Goal: Task Accomplishment & Management: Manage account settings

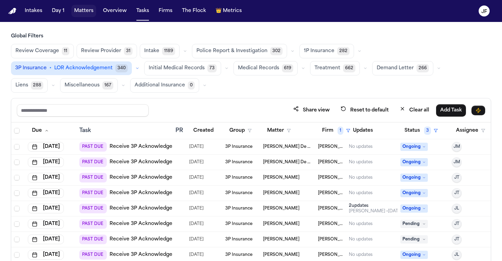
click at [87, 9] on button "Matters" at bounding box center [83, 11] width 25 height 12
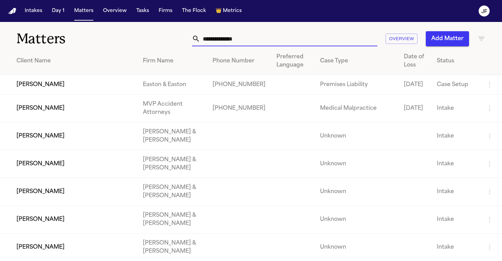
click at [233, 37] on input "text" at bounding box center [288, 38] width 177 height 15
paste input "********"
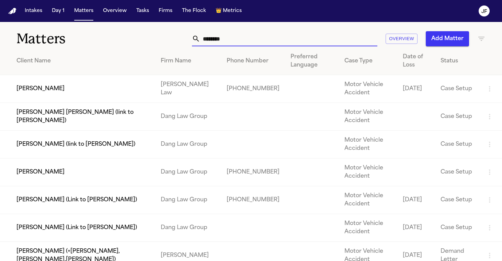
type input "********"
click at [68, 90] on td "[PERSON_NAME]" at bounding box center [77, 89] width 155 height 28
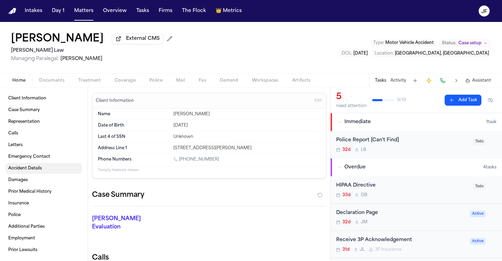
scroll to position [1, 0]
click at [57, 83] on span "Documents" at bounding box center [51, 80] width 25 height 5
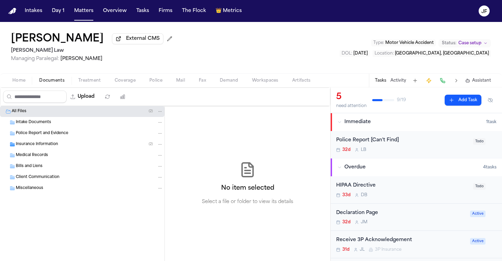
click at [53, 147] on span "Insurance Information" at bounding box center [37, 145] width 42 height 6
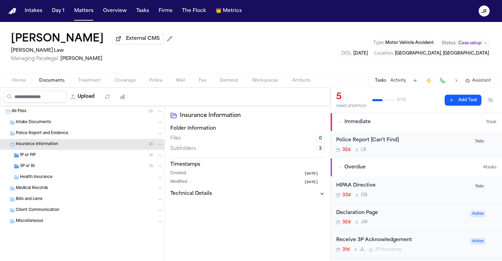
click at [45, 170] on div "3P or BI ( 1 )" at bounding box center [91, 166] width 143 height 6
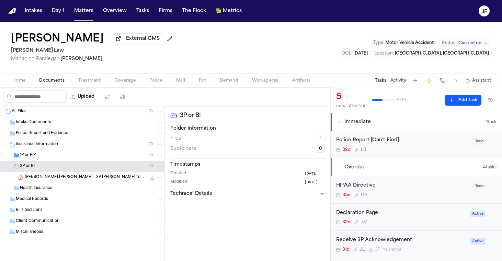
click at [86, 157] on div "1P or PIP ( 1 )" at bounding box center [91, 155] width 143 height 6
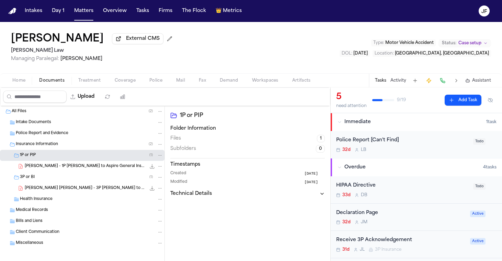
click at [88, 190] on span "J. Chamorro Carbajal - 3P LOR to State Farm - 8.27.25" at bounding box center [85, 189] width 121 height 6
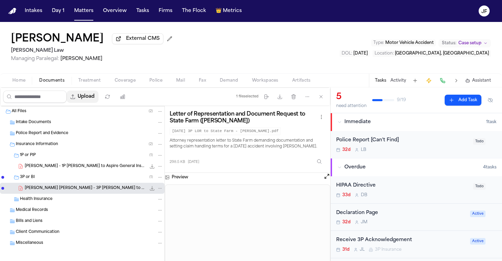
click at [99, 98] on button "Upload" at bounding box center [83, 97] width 32 height 12
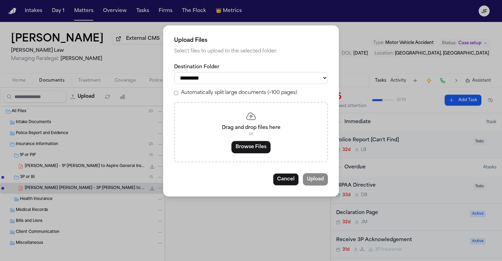
select select "**********"
click at [253, 154] on div "Drag and drop files here or Browse Files" at bounding box center [251, 132] width 154 height 60
click at [255, 147] on button "Browse Files" at bounding box center [250, 147] width 39 height 12
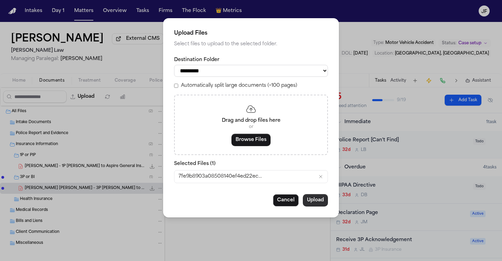
click at [313, 199] on button "Upload" at bounding box center [315, 200] width 25 height 12
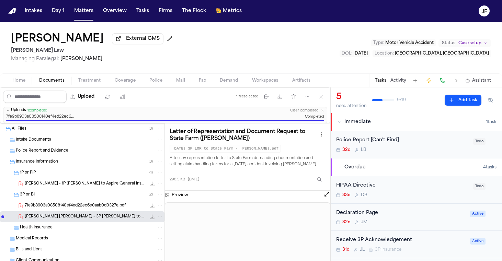
click at [0, 0] on span "154.3 KB • PDF" at bounding box center [0, 0] width 0 height 0
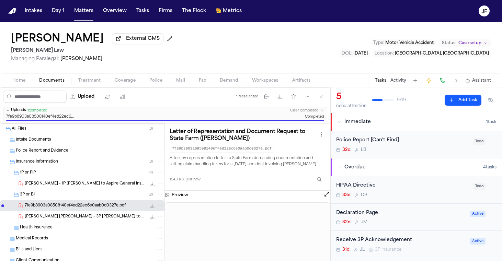
click at [157, 205] on button "File: 7fe9b8903a08508140ef4ed22ec6e0aab0d0327e.pdf" at bounding box center [160, 206] width 6 height 6
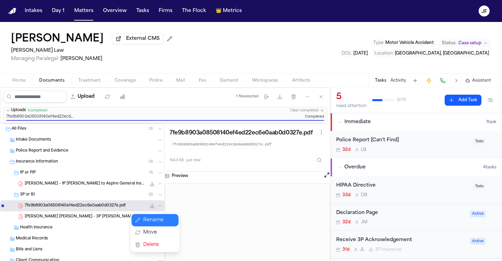
click at [146, 224] on button "Rename" at bounding box center [155, 220] width 47 height 12
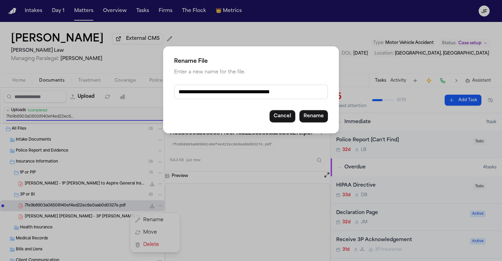
click at [299, 97] on input "**********" at bounding box center [251, 92] width 154 height 14
type input "*"
type input "**********"
click at [316, 122] on button "Rename" at bounding box center [313, 116] width 29 height 12
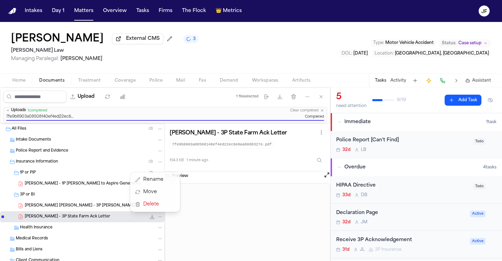
click at [187, 35] on div "Jesica Chamorro Carbajal External CMS 3 Sedaghat Law Managing Paralegal: Michel…" at bounding box center [251, 141] width 502 height 239
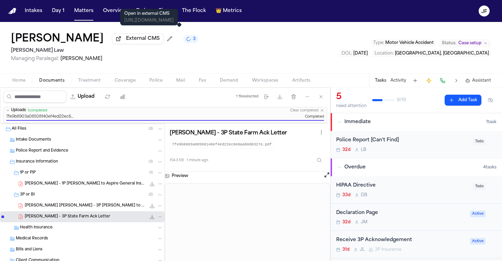
click at [160, 38] on span "External CMS" at bounding box center [143, 38] width 34 height 7
click at [160, 42] on span "External CMS" at bounding box center [143, 38] width 34 height 7
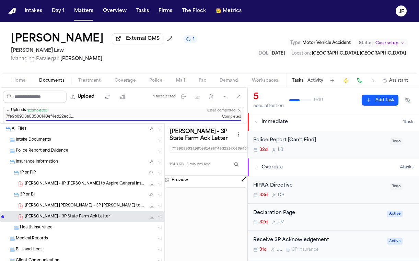
click at [14, 34] on h1 "[PERSON_NAME]" at bounding box center [57, 39] width 93 height 12
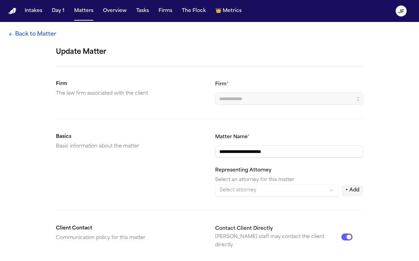
type input "**********"
click at [21, 37] on link "Back to Matter" at bounding box center [32, 34] width 48 height 8
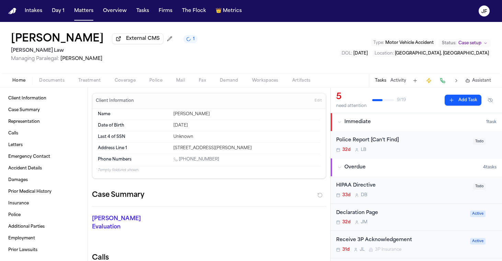
click at [357, 67] on div "Jesica Chamorro Carbajal External CMS 1 Sedaghat Law Managing Paralegal: Michel…" at bounding box center [251, 48] width 502 height 52
click at [160, 42] on span "External CMS" at bounding box center [143, 38] width 34 height 7
click at [58, 87] on div "Home Documents Treatment Coverage Police Mail Fax Demand Workspaces Artifacts T…" at bounding box center [251, 80] width 502 height 14
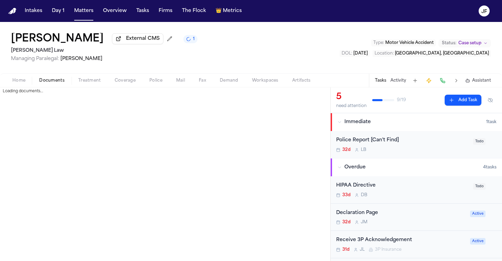
click at [57, 82] on span "Documents" at bounding box center [51, 80] width 25 height 5
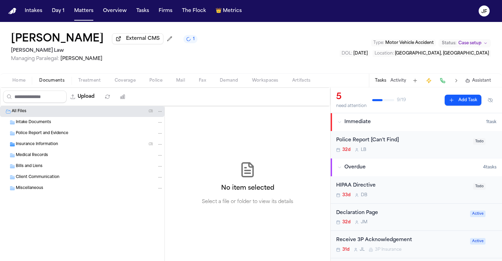
click at [71, 144] on div "Insurance Information ( 3 )" at bounding box center [89, 145] width 147 height 6
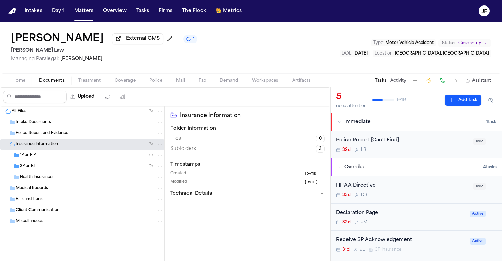
click at [67, 167] on div "3P or BI ( 2 )" at bounding box center [91, 166] width 143 height 6
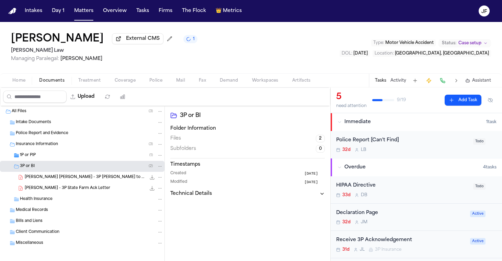
click at [71, 156] on div "1P or PIP ( 1 )" at bounding box center [91, 155] width 143 height 6
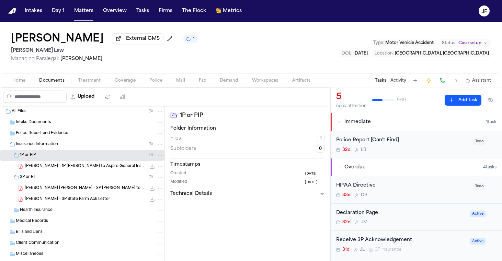
click at [160, 42] on span "External CMS" at bounding box center [143, 38] width 34 height 7
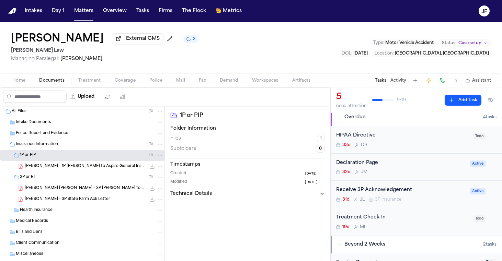
scroll to position [53, 0]
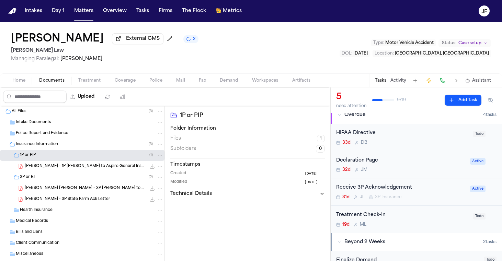
click at [385, 192] on div "Receive 3P Acknowledgement" at bounding box center [401, 188] width 130 height 8
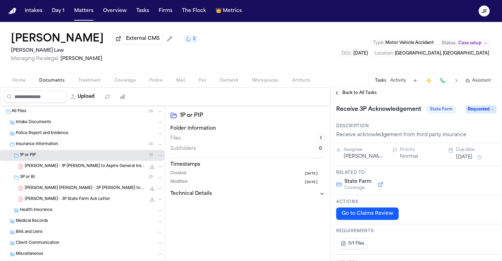
click at [473, 110] on span "Requested" at bounding box center [481, 109] width 31 height 8
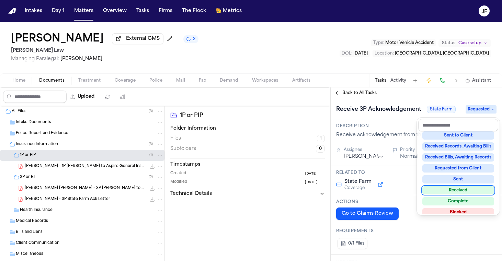
click at [454, 193] on div "Received" at bounding box center [458, 190] width 72 height 8
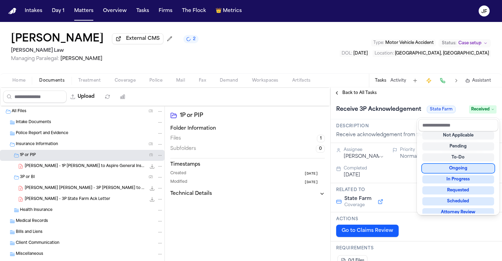
click at [396, 98] on div "**********" at bounding box center [416, 175] width 171 height 174
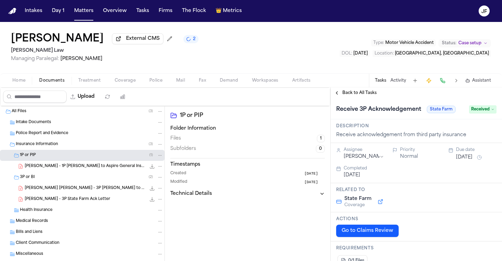
click at [360, 96] on span "Back to All Tasks" at bounding box center [359, 92] width 34 height 5
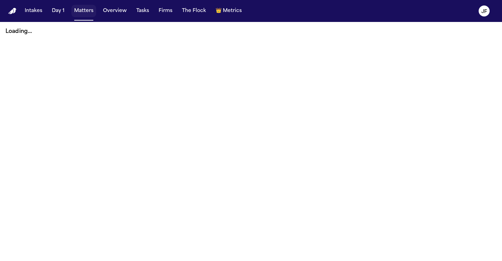
click at [82, 14] on button "Matters" at bounding box center [83, 11] width 25 height 12
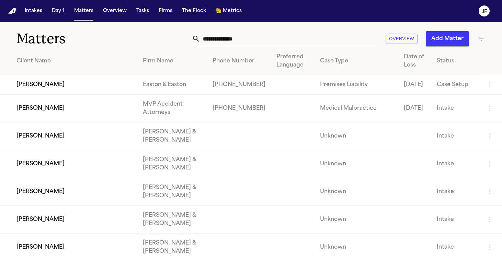
click at [265, 47] on th "Phone Number" at bounding box center [239, 61] width 64 height 28
click at [268, 43] on input "text" at bounding box center [288, 38] width 177 height 15
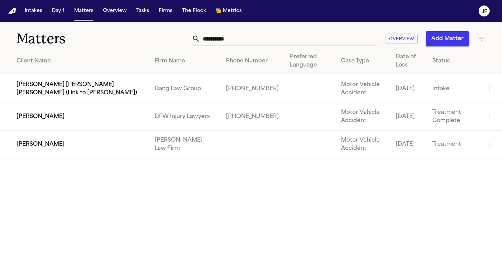
type input "**********"
click at [44, 119] on td "[PERSON_NAME]" at bounding box center [74, 117] width 149 height 28
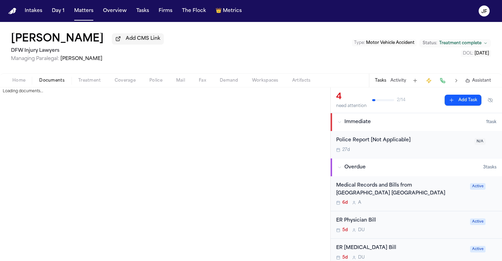
click at [61, 80] on span "Documents" at bounding box center [51, 80] width 25 height 5
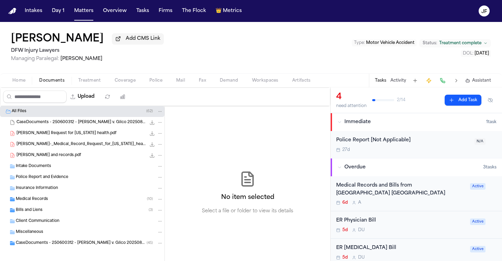
click at [54, 189] on span "Insurance Information" at bounding box center [37, 189] width 42 height 6
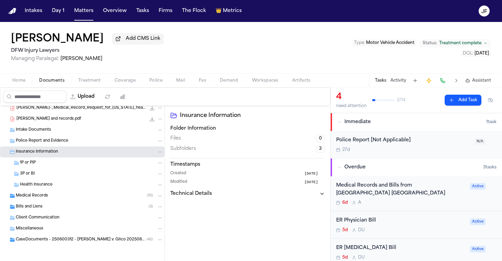
scroll to position [38, 0]
click at [63, 215] on div "Client Communication" at bounding box center [82, 218] width 165 height 11
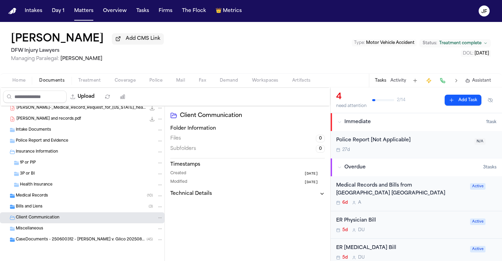
click at [68, 199] on div "Medical Records ( 10 )" at bounding box center [89, 196] width 147 height 6
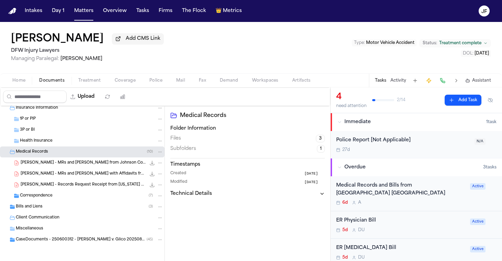
click at [62, 243] on div "CaseDocuments - 250600312 - Lowe v. Glico 20250806201250 (unzipped) ( 45 )" at bounding box center [82, 240] width 165 height 11
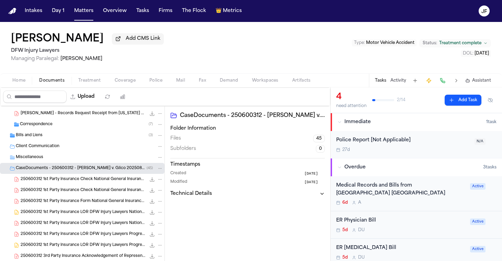
scroll to position [154, 0]
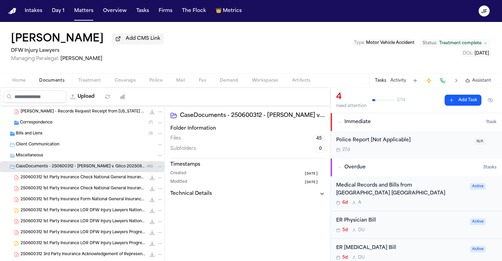
click at [101, 183] on div "250600312 1st Party Insurance Check National General Insurance DFW Injury Lawye…" at bounding box center [82, 177] width 165 height 11
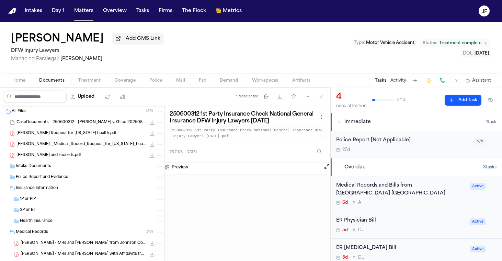
scroll to position [0, 0]
click at [301, 1] on nav "Intakes Day 1 Matters Overview Tasks Firms The Flock 👑 Metrics JF" at bounding box center [251, 11] width 502 height 22
click at [86, 14] on button "Matters" at bounding box center [83, 11] width 25 height 12
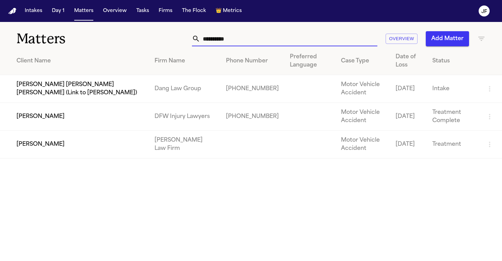
drag, startPoint x: 235, startPoint y: 39, endPoint x: 140, endPoint y: 37, distance: 94.8
click at [147, 37] on div "**********" at bounding box center [316, 38] width 339 height 15
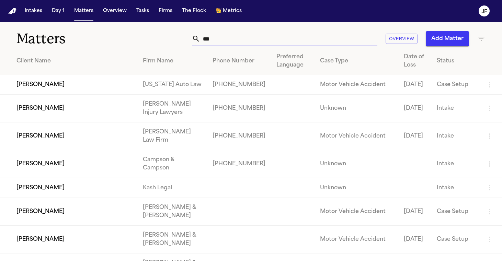
type input "****"
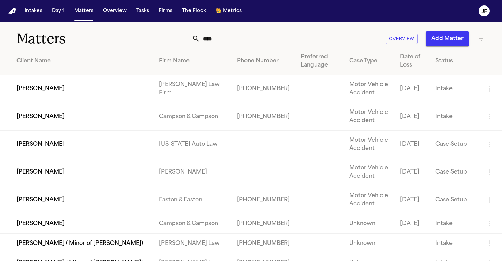
click at [45, 177] on td "[PERSON_NAME]" at bounding box center [77, 173] width 154 height 28
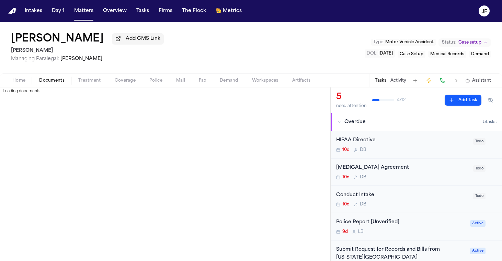
click at [60, 78] on button "Documents" at bounding box center [51, 81] width 39 height 8
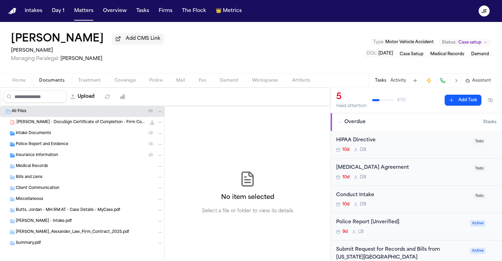
click at [50, 158] on span "Insurance Information" at bounding box center [37, 156] width 42 height 6
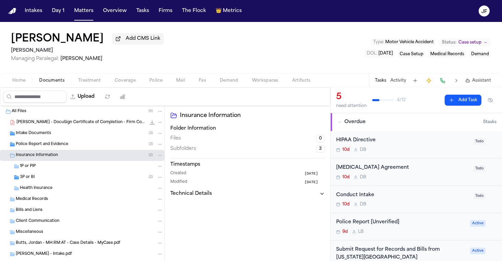
click at [52, 179] on div "3P or BI ( 2 )" at bounding box center [91, 177] width 143 height 6
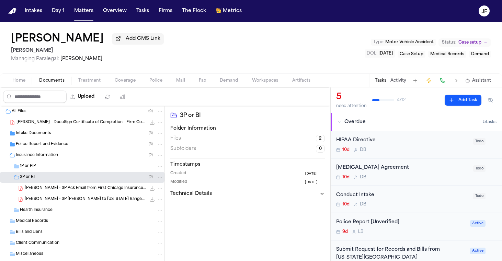
click at [87, 192] on span "J. Butts - 3P Ack Email from First Chicago Insurance - 9.23.25" at bounding box center [85, 189] width 121 height 6
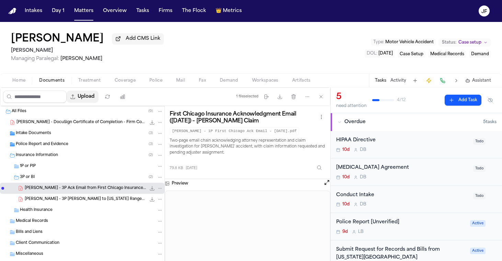
click at [99, 99] on button "Upload" at bounding box center [83, 97] width 32 height 12
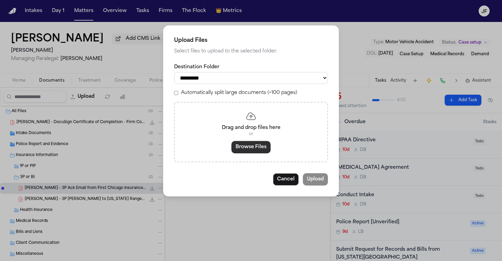
click at [251, 146] on button "Browse Files" at bounding box center [250, 147] width 39 height 12
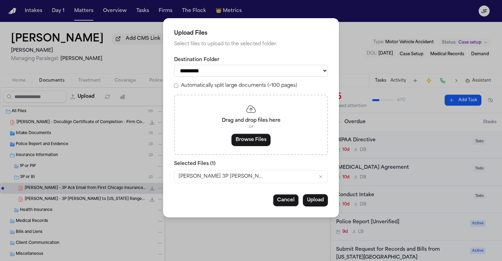
select select "**********"
click at [315, 198] on button "Upload" at bounding box center [315, 200] width 25 height 12
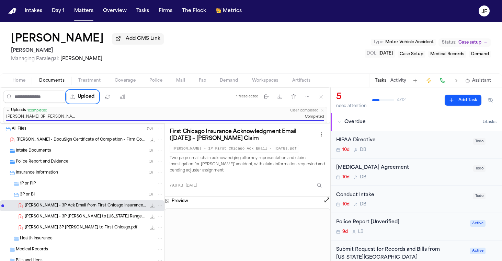
click at [246, 77] on div "Home Documents Treatment Coverage Police Mail Fax Demand Workspaces Artifacts T…" at bounding box center [251, 80] width 502 height 14
click at [323, 112] on icon "button" at bounding box center [322, 111] width 4 height 4
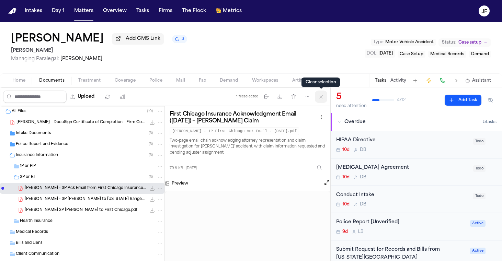
click at [324, 97] on button "Clear selection" at bounding box center [321, 97] width 12 height 12
click at [336, 45] on div "Jordan Butts Add CMS Link 3 J. Alexander Law Managing Paralegal: Thea Feeney Ty…" at bounding box center [251, 48] width 502 height 52
click at [89, 12] on button "Matters" at bounding box center [83, 11] width 25 height 12
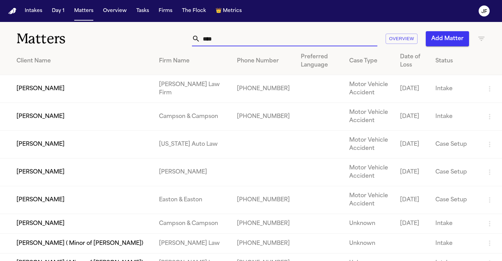
drag, startPoint x: 242, startPoint y: 43, endPoint x: 170, endPoint y: 39, distance: 72.5
click at [171, 42] on div "**** Overview Add Matter" at bounding box center [316, 38] width 339 height 15
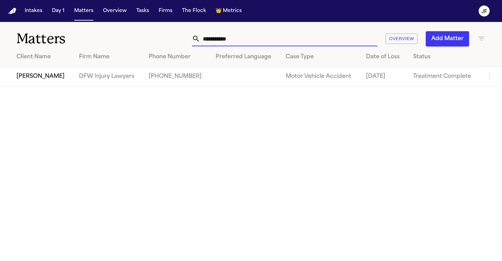
type input "**********"
click at [52, 80] on td "[PERSON_NAME]" at bounding box center [36, 77] width 73 height 20
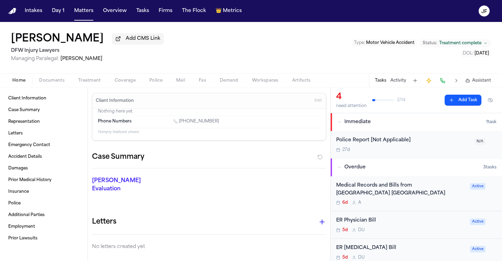
click at [52, 87] on div "Home Documents Treatment Coverage Police Mail Fax Demand Workspaces Artifacts T…" at bounding box center [251, 80] width 502 height 14
click at [53, 83] on span "Documents" at bounding box center [51, 80] width 25 height 5
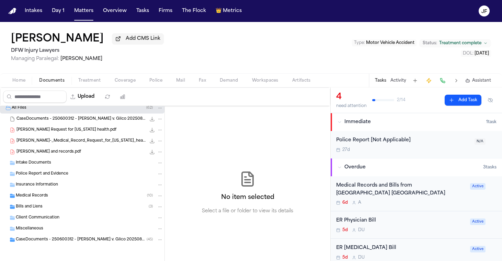
scroll to position [5, 0]
click at [59, 182] on div "Insurance Information" at bounding box center [89, 185] width 147 height 6
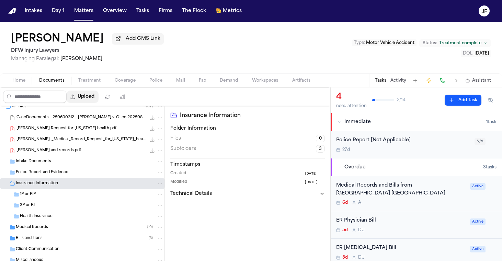
click at [99, 100] on button "Upload" at bounding box center [83, 97] width 32 height 12
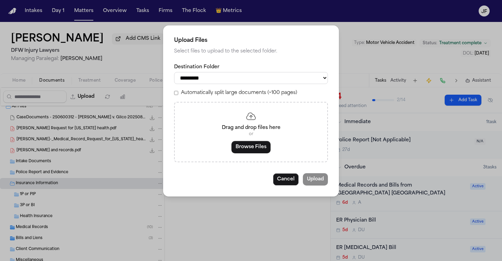
select select "**********"
click at [249, 147] on button "Browse Files" at bounding box center [250, 147] width 39 height 12
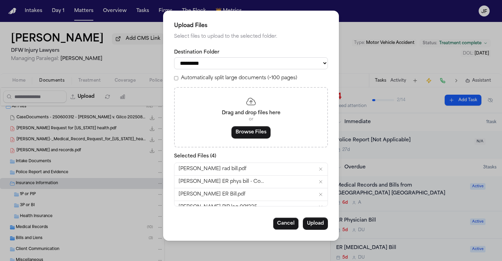
click at [316, 229] on div "**********" at bounding box center [251, 126] width 176 height 230
click at [318, 224] on button "Upload" at bounding box center [315, 224] width 25 height 12
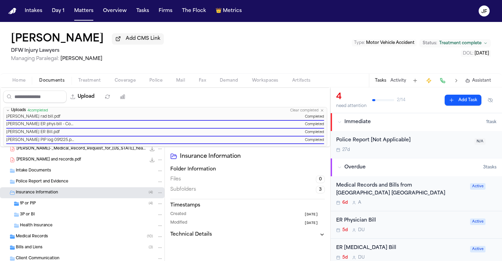
click at [74, 204] on div "1P or PIP ( 4 )" at bounding box center [91, 204] width 143 height 6
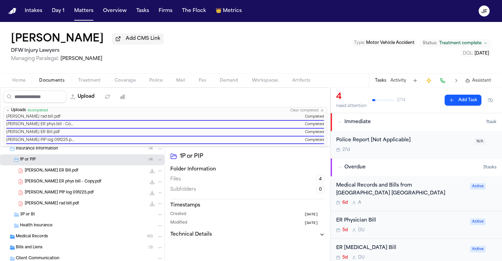
scroll to position [82, 0]
click at [93, 172] on div "Jessica Lowe ER Bill.pdf 339.8 KB • PDF" at bounding box center [94, 171] width 138 height 7
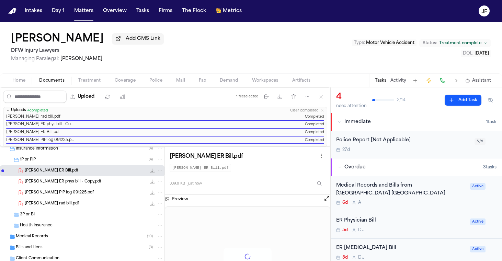
scroll to position [0, 0]
click at [158, 169] on icon "File: Jessica Lowe ER Bill.pdf" at bounding box center [160, 171] width 5 height 5
click at [148, 194] on button "Move" at bounding box center [155, 196] width 47 height 12
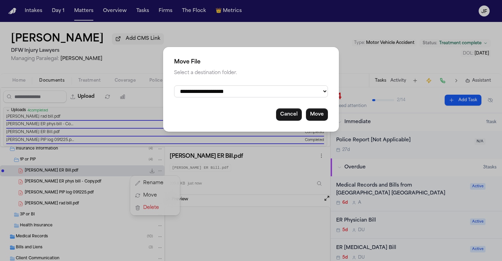
select select "**********"
click at [310, 113] on button "Move" at bounding box center [317, 115] width 22 height 12
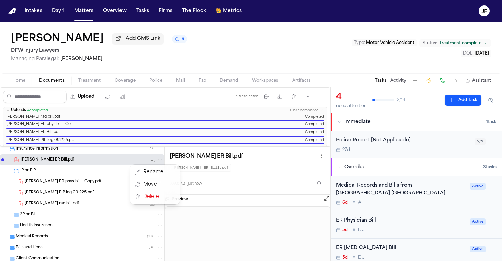
click at [100, 178] on div "J.L- Bill Request for Texas health.pdf 609.5 KB • PDF J.L-_Medical_Record_Reque…" at bounding box center [82, 194] width 165 height 254
click at [100, 182] on div "Jessica Lowe ER phys bill - Copy.pdf 367.2 KB • PDF" at bounding box center [94, 182] width 138 height 7
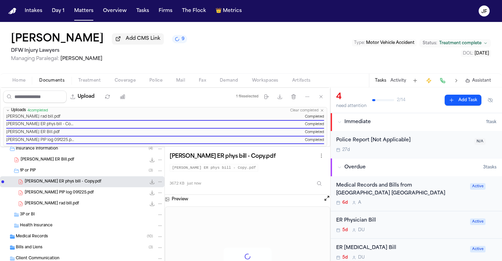
click at [158, 183] on button "File: Jessica Lowe ER phys bill - Copy.pdf" at bounding box center [160, 182] width 6 height 6
click at [152, 207] on button "Move" at bounding box center [155, 207] width 47 height 12
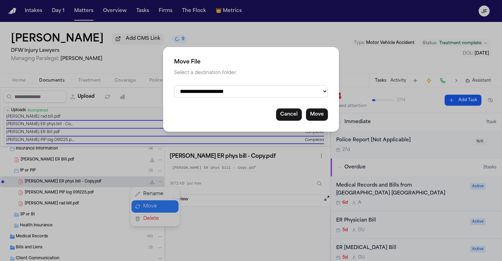
select select "**********"
click at [313, 116] on button "Move" at bounding box center [317, 115] width 22 height 12
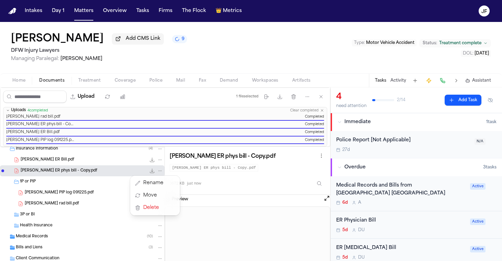
click at [93, 201] on div "J.L- Bill Request for Texas health.pdf 609.5 KB • PDF J.L-_Medical_Record_Reque…" at bounding box center [82, 194] width 165 height 254
click at [93, 202] on div "Jessica Lowe rad bill.pdf 829.1 KB • PDF" at bounding box center [94, 204] width 138 height 7
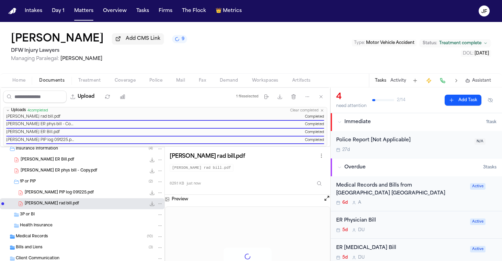
click at [158, 202] on icon "File: Jessica Lowe rad bill.pdf" at bounding box center [160, 204] width 5 height 5
click at [151, 233] on button "Move" at bounding box center [155, 229] width 47 height 12
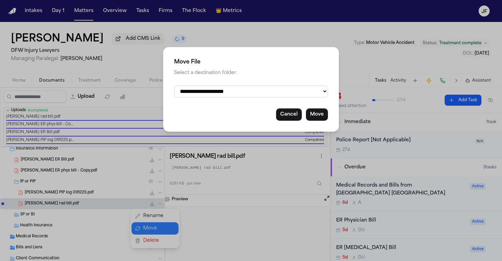
select select "**********"
click at [315, 115] on button "Move" at bounding box center [317, 115] width 22 height 12
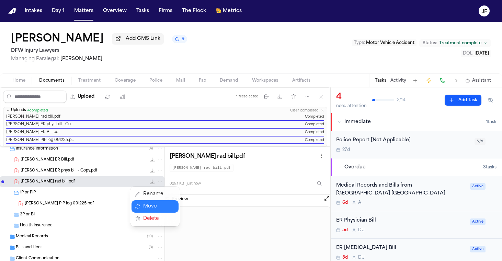
click at [320, 114] on div "Upload 1 file selected Move files Download files Delete files More actions Clea…" at bounding box center [165, 175] width 330 height 174
click at [321, 113] on icon "button" at bounding box center [322, 111] width 4 height 4
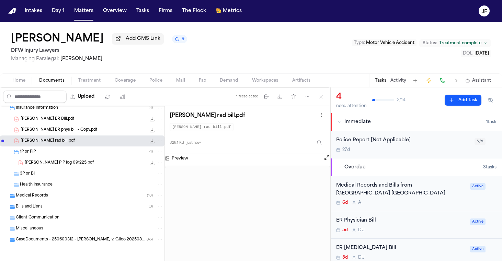
click at [0, 0] on span "339.8 KB • PDF" at bounding box center [0, 0] width 0 height 0
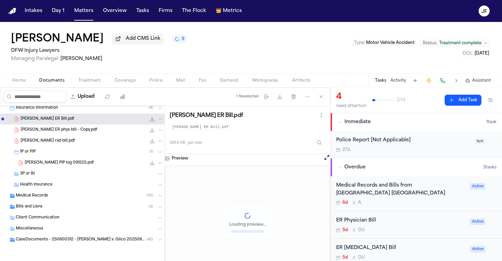
click at [158, 118] on icon "File: Jessica Lowe ER Bill.pdf" at bounding box center [160, 119] width 5 height 5
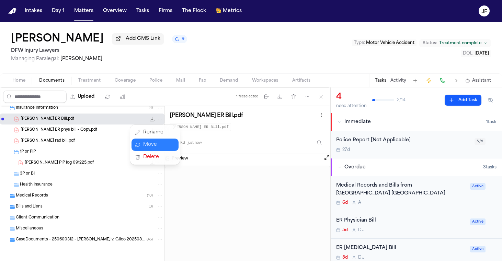
click at [167, 143] on button "Move" at bounding box center [155, 145] width 47 height 12
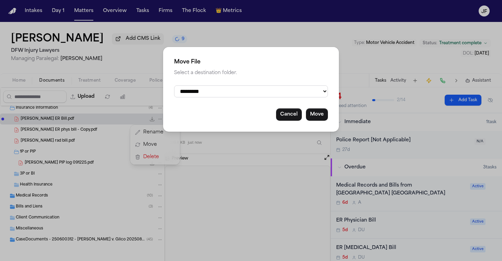
select select "**********"
click at [310, 114] on button "Move" at bounding box center [317, 115] width 22 height 12
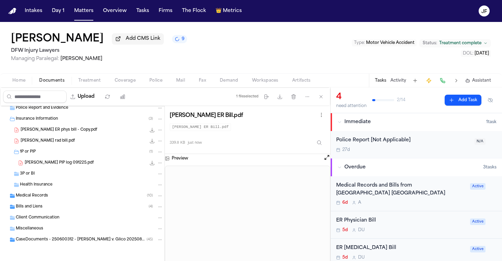
scroll to position [71, 0]
click at [86, 138] on div "Jessica Lowe rad bill.pdf 829.1 KB • PDF" at bounding box center [92, 141] width 143 height 7
click at [158, 140] on icon "File: Jessica Lowe rad bill.pdf" at bounding box center [160, 141] width 5 height 5
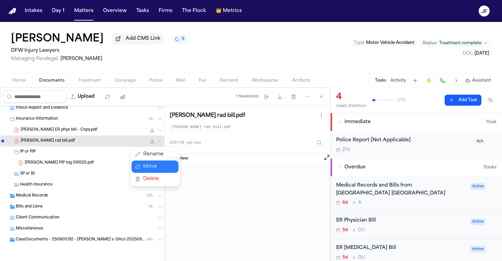
click at [163, 168] on button "Move" at bounding box center [155, 167] width 47 height 12
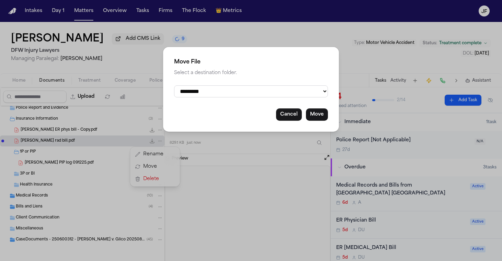
click at [231, 84] on div "**********" at bounding box center [251, 89] width 176 height 85
select select "**********"
click at [325, 112] on button "Move" at bounding box center [317, 115] width 22 height 12
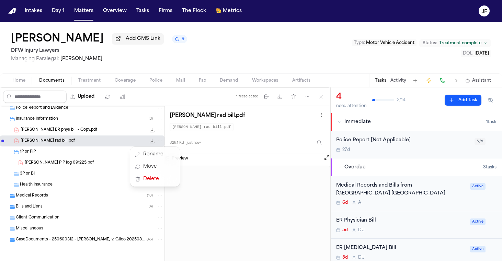
scroll to position [60, 0]
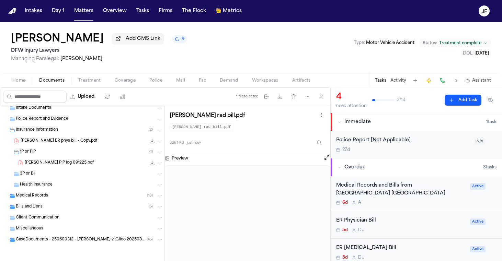
click at [86, 140] on span "Jessica Lowe ER phys bill - Copy.pdf" at bounding box center [59, 141] width 77 height 6
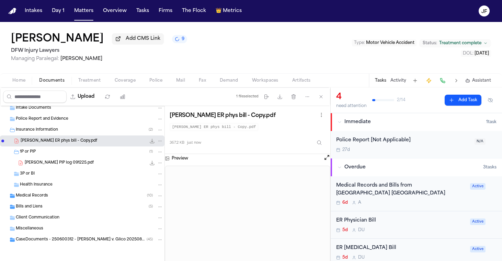
click at [159, 143] on div "Jessica Lowe ER phys bill - Copy.pdf 367.2 KB • PDF" at bounding box center [82, 141] width 165 height 11
click at [158, 143] on icon "File: Jessica Lowe ER phys bill - Copy.pdf" at bounding box center [160, 141] width 5 height 5
click at [153, 168] on button "Move" at bounding box center [155, 167] width 47 height 12
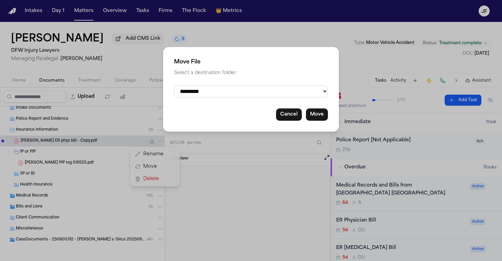
click at [246, 80] on div "**********" at bounding box center [251, 89] width 176 height 85
select select "**********"
click at [320, 111] on button "Move" at bounding box center [317, 115] width 22 height 12
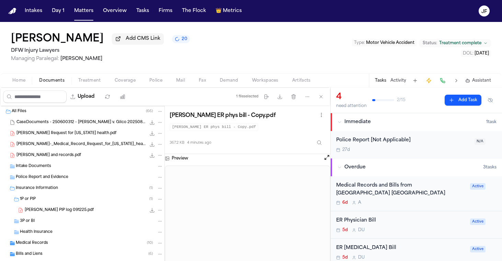
scroll to position [0, 0]
click at [399, 86] on div "Tasks Activity Assistant" at bounding box center [433, 80] width 128 height 13
click at [398, 78] on button "Activity" at bounding box center [399, 80] width 16 height 5
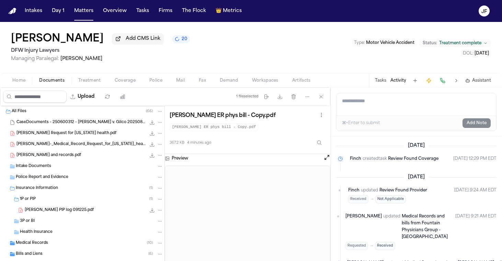
click at [386, 112] on textarea "Add a note to this matter" at bounding box center [417, 104] width 160 height 22
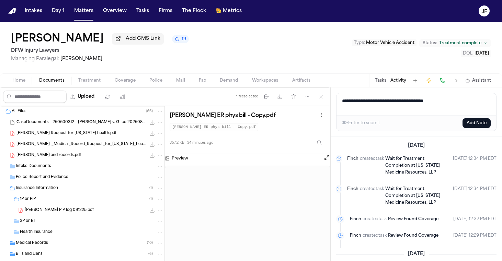
type textarea "**********"
click at [85, 10] on button "Matters" at bounding box center [83, 11] width 25 height 12
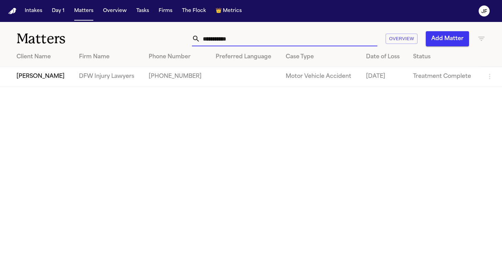
drag, startPoint x: 259, startPoint y: 35, endPoint x: 161, endPoint y: 34, distance: 97.9
click at [161, 34] on div "**********" at bounding box center [316, 38] width 339 height 15
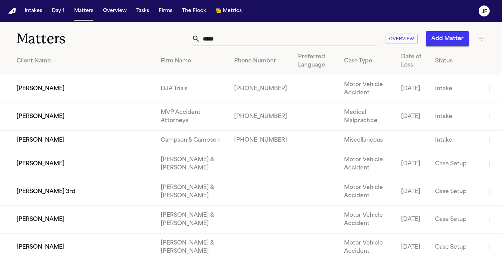
type input "******"
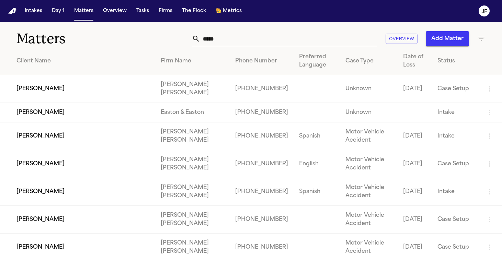
click at [47, 138] on td "[PERSON_NAME]" at bounding box center [77, 137] width 155 height 28
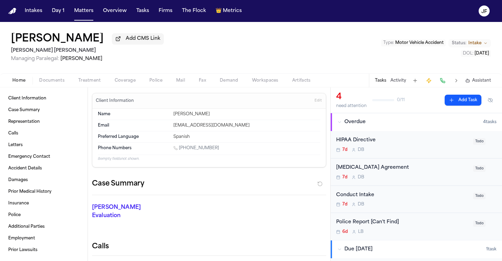
click at [43, 83] on span "Documents" at bounding box center [51, 80] width 25 height 5
click at [97, 15] on div "Intakes Day 1 Matters Overview Tasks Firms The Flock 👑 Metrics" at bounding box center [133, 11] width 223 height 12
click at [89, 14] on button "Matters" at bounding box center [83, 11] width 25 height 12
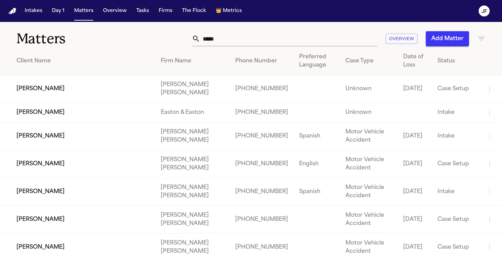
click at [249, 39] on input "*****" at bounding box center [288, 38] width 177 height 15
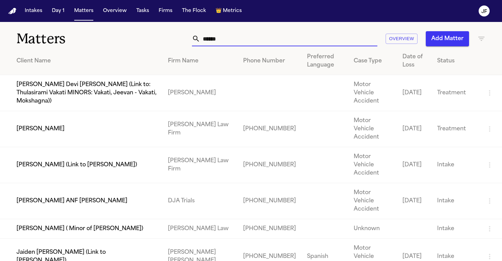
type input "******"
click at [34, 140] on td "[PERSON_NAME]" at bounding box center [81, 129] width 162 height 36
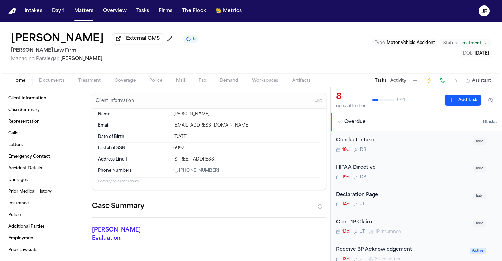
click at [44, 83] on span "Documents" at bounding box center [51, 80] width 25 height 5
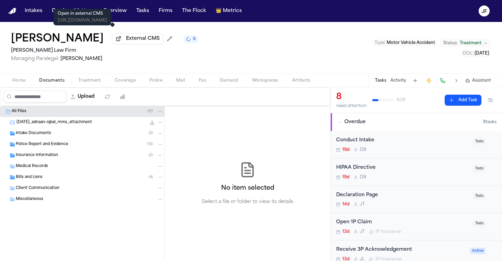
click at [126, 42] on span "External CMS" at bounding box center [143, 38] width 34 height 7
click at [39, 156] on span "Insurance Information" at bounding box center [37, 156] width 42 height 6
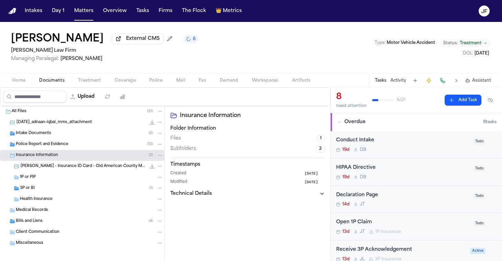
click at [48, 191] on div "3P or BI ( 1 )" at bounding box center [91, 188] width 143 height 6
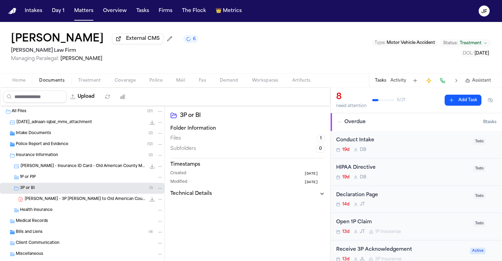
click at [81, 202] on span "A. Iqbal - 3P LOR to Old American County Mutual Fire Insurance Company (The Gen…" at bounding box center [85, 200] width 121 height 6
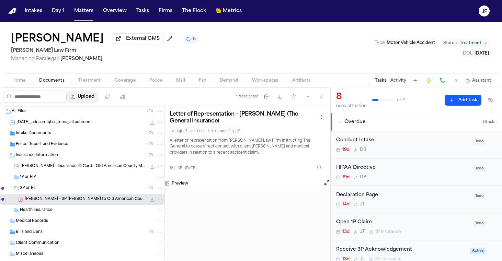
click at [99, 96] on button "Upload" at bounding box center [83, 97] width 32 height 12
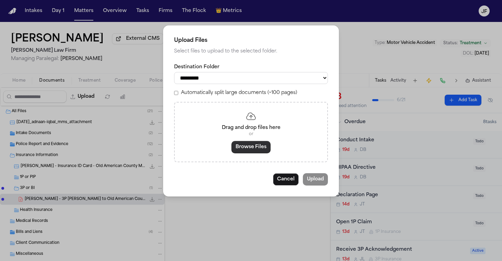
click at [252, 150] on button "Browse Files" at bounding box center [250, 147] width 39 height 12
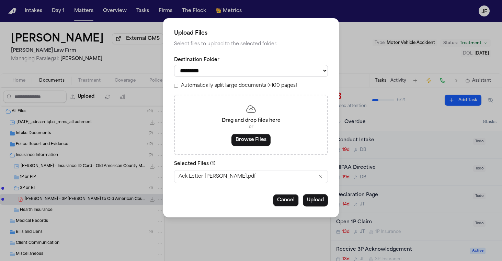
select select "**********"
click at [317, 199] on button "Upload" at bounding box center [315, 200] width 25 height 12
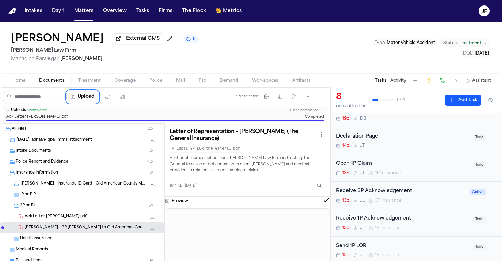
scroll to position [67, 0]
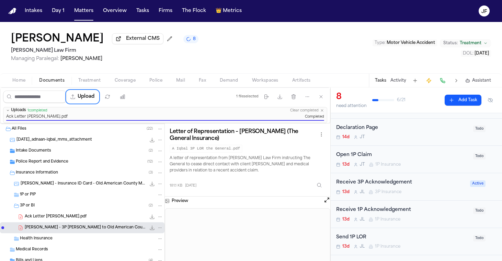
click at [401, 184] on div "Receive 3P Acknowledgement" at bounding box center [401, 183] width 130 height 8
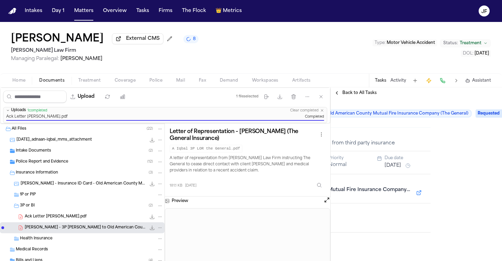
scroll to position [0, 71]
click at [482, 116] on span "Requested" at bounding box center [489, 114] width 27 height 8
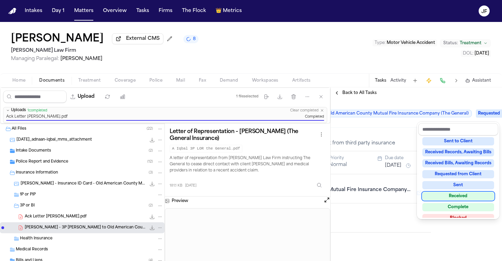
click at [456, 196] on div "Received" at bounding box center [458, 196] width 72 height 8
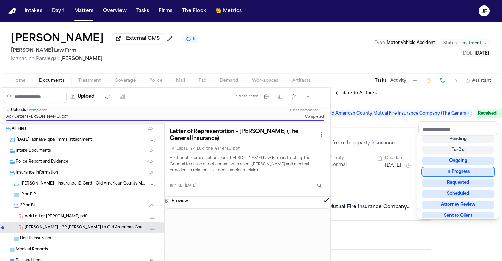
click at [369, 100] on div "Receive 3P Acknowledgement Old American County Mutual Fire Insurance Company (T…" at bounding box center [345, 113] width 171 height 29
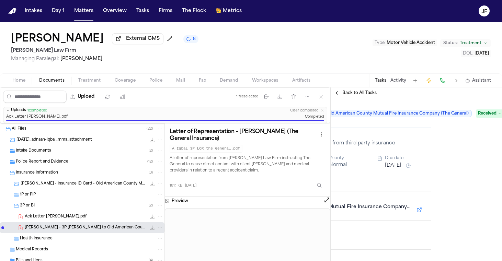
click at [366, 95] on span "Back to All Tasks" at bounding box center [359, 92] width 34 height 5
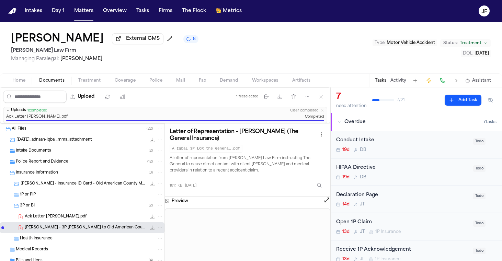
click at [402, 83] on button "Activity" at bounding box center [399, 80] width 16 height 5
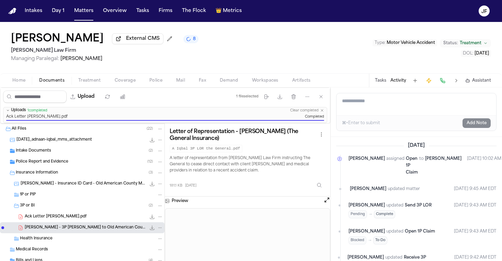
click at [391, 113] on textarea "Add a note to this matter" at bounding box center [417, 104] width 160 height 22
type textarea "**********"
click at [474, 122] on button "Add Note" at bounding box center [477, 123] width 28 height 10
click at [89, 7] on button "Matters" at bounding box center [83, 11] width 25 height 12
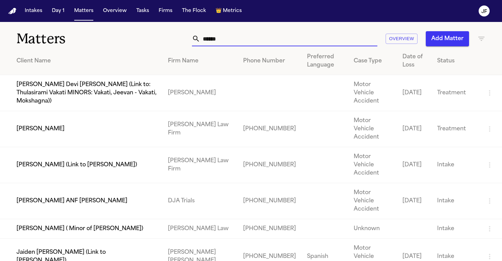
drag, startPoint x: 255, startPoint y: 41, endPoint x: 196, endPoint y: 42, distance: 58.7
click at [196, 42] on div "******" at bounding box center [284, 38] width 185 height 15
paste input "**********"
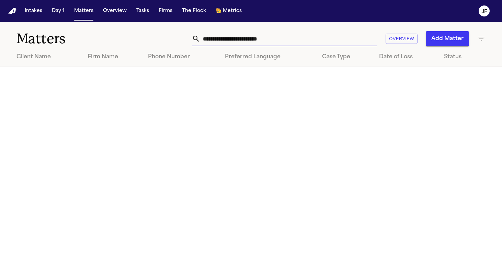
drag, startPoint x: 219, startPoint y: 40, endPoint x: 270, endPoint y: 39, distance: 50.5
click at [270, 39] on input "**********" at bounding box center [288, 38] width 177 height 15
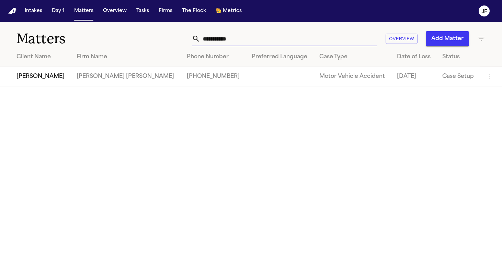
type input "**********"
click at [56, 75] on td "[PERSON_NAME]" at bounding box center [35, 77] width 71 height 20
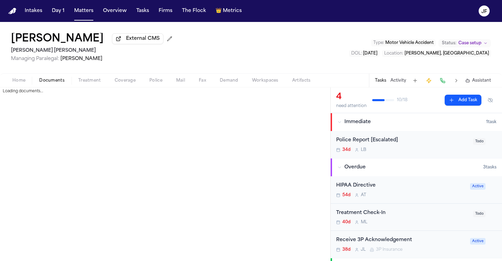
click at [58, 78] on span "Documents" at bounding box center [51, 80] width 25 height 5
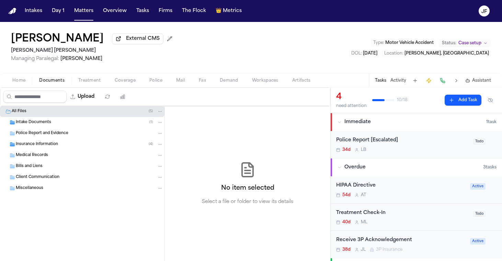
click at [65, 146] on div "Insurance Information ( 4 )" at bounding box center [89, 145] width 147 height 6
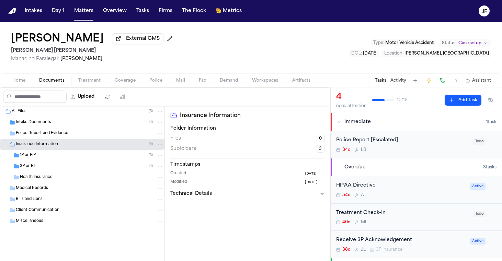
click at [65, 167] on div "3P or BI ( 1 )" at bounding box center [91, 166] width 143 height 6
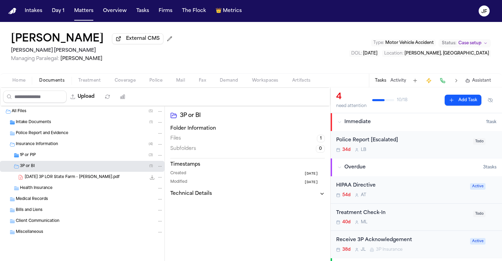
click at [69, 161] on div "1P or PIP ( 3 )" at bounding box center [82, 155] width 165 height 11
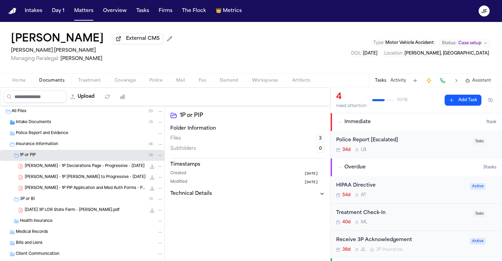
click at [106, 210] on span "2025.08.13 - 3P LOR State Farm - J. Patino.pdf" at bounding box center [72, 211] width 95 height 6
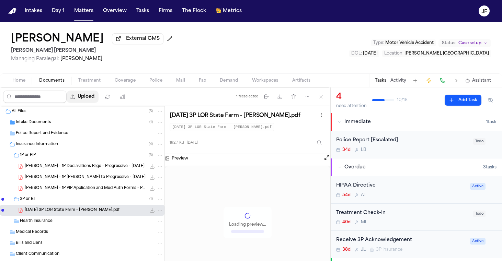
click at [99, 98] on button "Upload" at bounding box center [83, 97] width 32 height 12
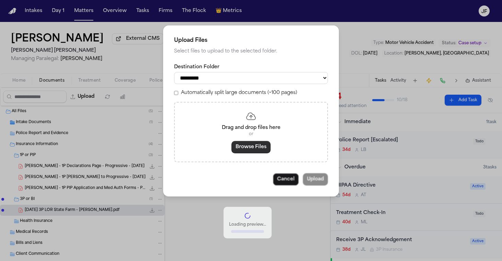
click at [244, 141] on button "Browse Files" at bounding box center [250, 147] width 39 height 12
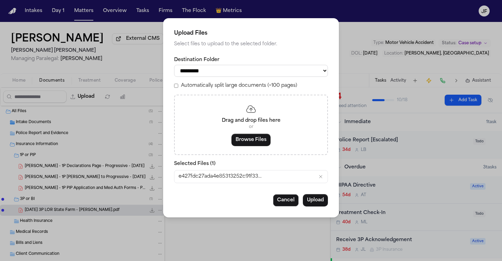
select select "**********"
click at [312, 199] on button "Upload" at bounding box center [315, 200] width 25 height 12
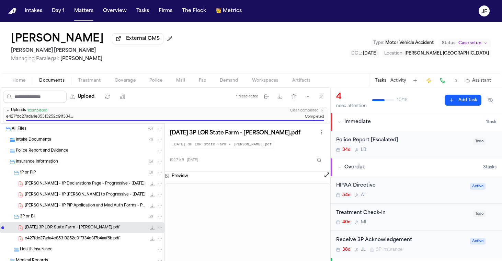
click at [86, 244] on div "e427fdc27ada4e85313252c91f334e317b4aaf6b.pdf 135.0 KB • PDF" at bounding box center [82, 239] width 165 height 11
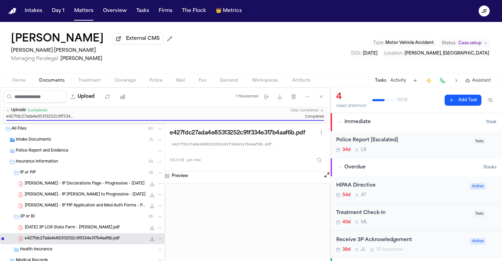
click at [157, 239] on button "File: e427fdc27ada4e85313252c91f334e317b4aaf6b.pdf" at bounding box center [160, 239] width 6 height 6
click at [156, 203] on button "Rename" at bounding box center [160, 202] width 47 height 12
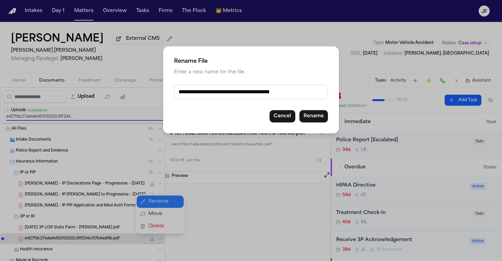
click at [249, 88] on input "**********" at bounding box center [251, 92] width 154 height 14
drag, startPoint x: 310, startPoint y: 94, endPoint x: 137, endPoint y: 94, distance: 173.4
click at [137, 94] on div "**********" at bounding box center [251, 130] width 502 height 261
type input "**********"
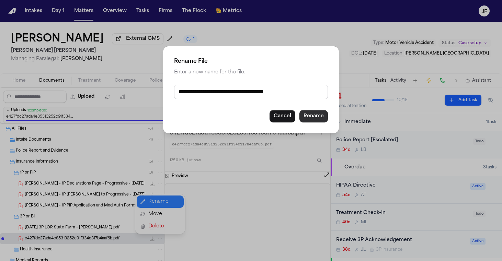
click at [322, 118] on button "Rename" at bounding box center [313, 116] width 29 height 12
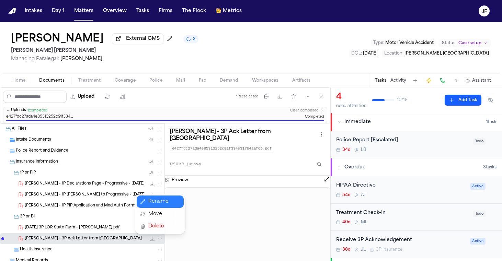
click at [145, 39] on div "Jhonnathan Patino External CMS 2 Steele Adams Hosman Managing Paralegal: Jacque…" at bounding box center [251, 141] width 502 height 239
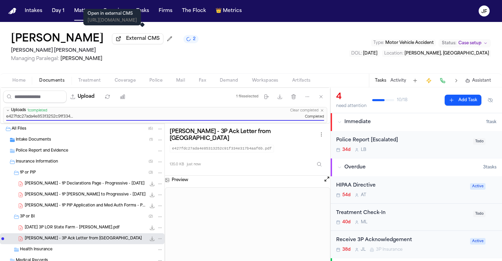
click at [145, 39] on span "External CMS" at bounding box center [143, 38] width 34 height 7
click at [140, 35] on div "Jhonnathan Patino External CMS 2" at bounding box center [105, 39] width 188 height 12
click at [145, 42] on span "External CMS" at bounding box center [143, 38] width 34 height 7
click at [162, 44] on button "External CMS" at bounding box center [138, 38] width 52 height 11
click at [148, 240] on div "135.0 KB • PDF" at bounding box center [154, 239] width 17 height 7
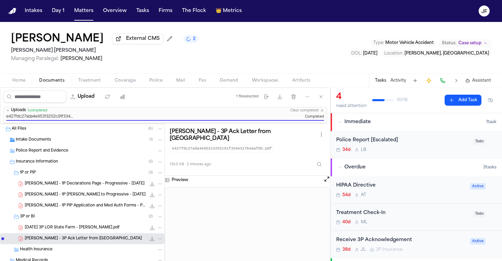
click at [153, 240] on icon "File: J. Patino - 3P Ack Letter from State Farm" at bounding box center [151, 238] width 5 height 5
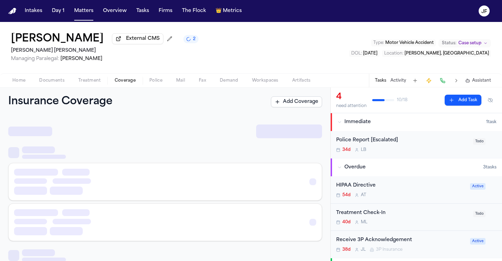
drag, startPoint x: 133, startPoint y: 81, endPoint x: 116, endPoint y: 102, distance: 26.6
click at [133, 81] on span "Coverage" at bounding box center [125, 80] width 21 height 5
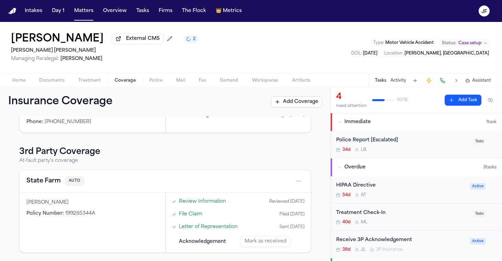
scroll to position [104, 0]
click at [46, 183] on button "State Farm" at bounding box center [43, 182] width 34 height 10
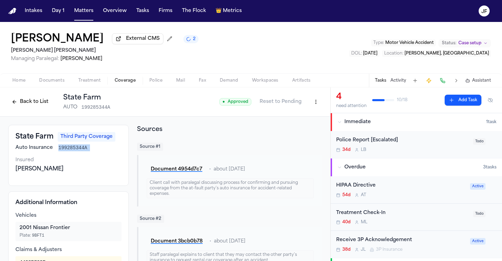
drag, startPoint x: 56, startPoint y: 151, endPoint x: 87, endPoint y: 152, distance: 30.9
click at [87, 151] on div "Auto Insurance 199285344A" at bounding box center [68, 148] width 106 height 7
copy span "199285344A"
click at [27, 103] on button "Back to List" at bounding box center [30, 102] width 44 height 11
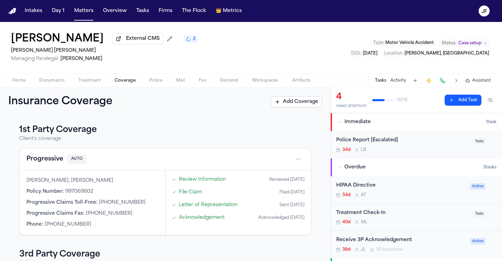
click at [54, 162] on button "Progressive" at bounding box center [44, 160] width 37 height 10
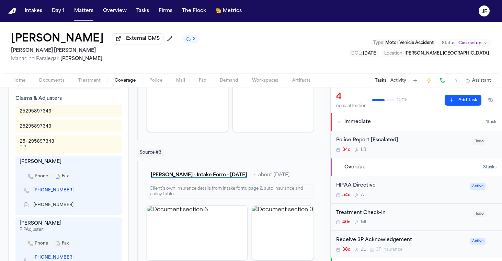
scroll to position [259, 0]
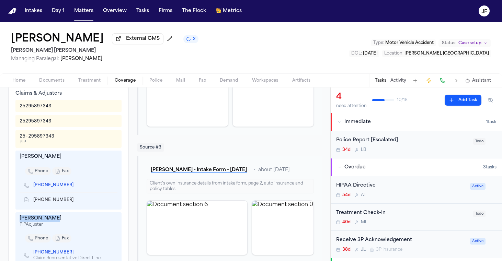
drag, startPoint x: 17, startPoint y: 219, endPoint x: 57, endPoint y: 220, distance: 40.2
click at [57, 220] on div "Ashley Werth PIP Adjuster phone fax +1 (385) 275-3688 Claim Representative Dire…" at bounding box center [68, 251] width 106 height 76
copy div "Ashley Werth"
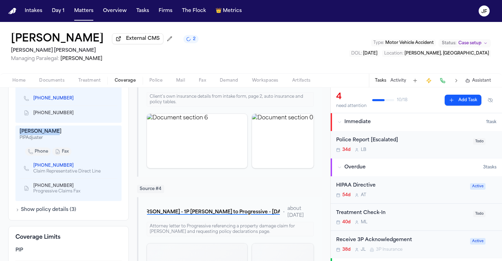
scroll to position [362, 0]
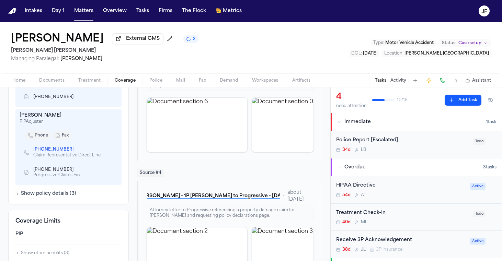
click at [95, 135] on div "phone fax" at bounding box center [68, 136] width 87 height 8
drag, startPoint x: 28, startPoint y: 151, endPoint x: 71, endPoint y: 148, distance: 43.0
click at [71, 148] on div "+1 (385) 275-3688 Claim Representative Direct Line" at bounding box center [62, 153] width 77 height 12
copy link "+1 (385) 275-3688"
click at [111, 129] on div "Ashley Werth PIP Adjuster phone fax +1 (385) 275-3688 Claim Representative Dire…" at bounding box center [68, 148] width 106 height 76
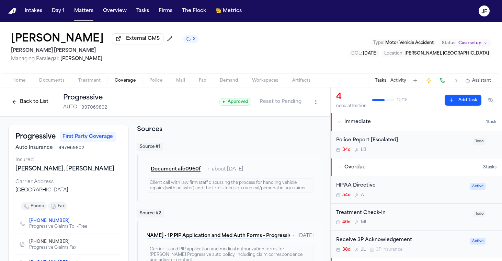
scroll to position [0, 0]
drag, startPoint x: 87, startPoint y: 148, endPoint x: 55, endPoint y: 147, distance: 31.9
click at [55, 147] on div "Auto Insurance 997069802" at bounding box center [68, 148] width 106 height 7
copy div "997069802"
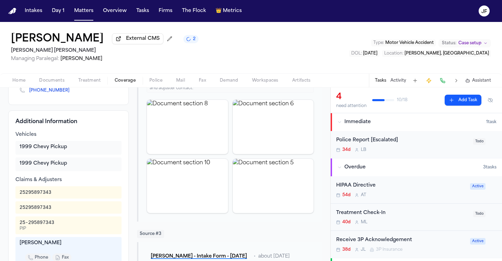
scroll to position [189, 0]
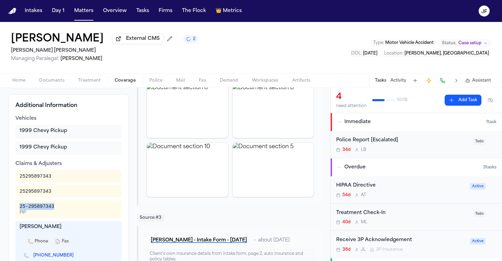
drag, startPoint x: 17, startPoint y: 210, endPoint x: 58, endPoint y: 208, distance: 40.6
click at [58, 208] on div "25-295897343 PIP" at bounding box center [68, 210] width 106 height 18
copy div "25-295897343"
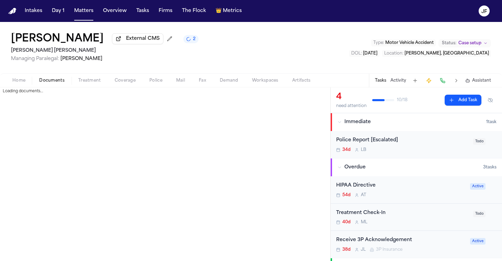
drag, startPoint x: 52, startPoint y: 81, endPoint x: 53, endPoint y: 88, distance: 6.6
click at [52, 81] on span "Documents" at bounding box center [51, 80] width 25 height 5
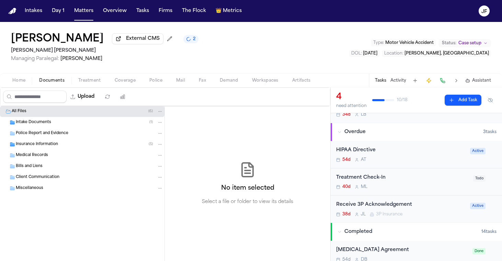
scroll to position [53, 0]
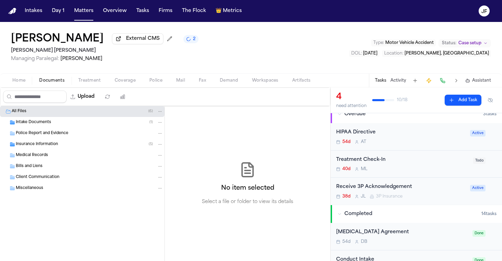
click at [393, 185] on div "Receive 3P Acknowledgement" at bounding box center [401, 187] width 130 height 8
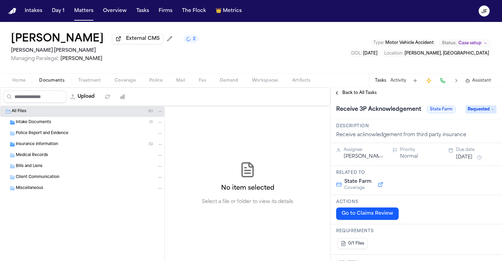
click at [477, 114] on span "Requested" at bounding box center [481, 109] width 31 height 8
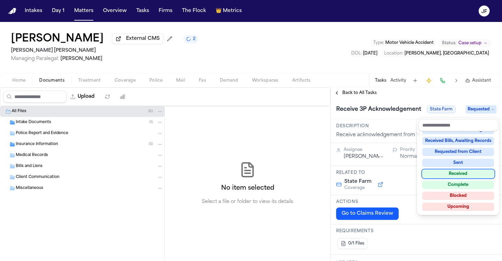
click at [459, 176] on div "Received" at bounding box center [458, 174] width 72 height 8
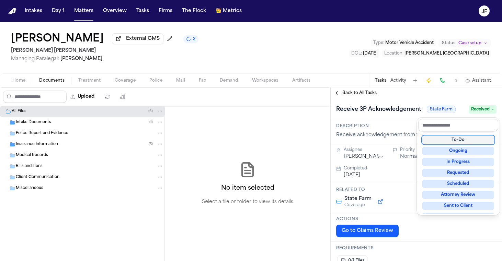
click at [422, 81] on div "Jhonnathan Patino External CMS 2 Steele Adams Hosman Managing Paralegal: Jacque…" at bounding box center [251, 141] width 502 height 239
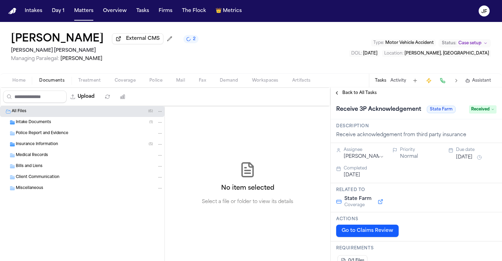
click at [365, 88] on div "Jhonnathan Patino External CMS 2 Steele Adams Hosman Managing Paralegal: Jacque…" at bounding box center [251, 55] width 502 height 66
click at [365, 94] on span "Back to All Tasks" at bounding box center [359, 92] width 34 height 5
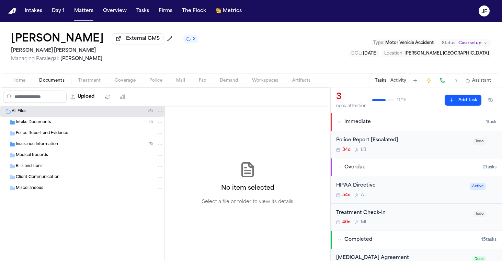
click at [227, 64] on div "Jhonnathan Patino External CMS 2 Steele Adams Hosman Managing Paralegal: Jacque…" at bounding box center [251, 48] width 502 height 52
click at [399, 83] on button "Activity" at bounding box center [399, 80] width 16 height 5
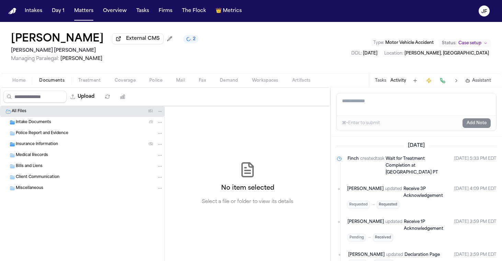
click at [380, 104] on textarea "Add a note to this matter" at bounding box center [417, 104] width 160 height 22
type textarea "**********"
click at [479, 128] on button "Add Note" at bounding box center [477, 123] width 28 height 10
click at [88, 13] on button "Matters" at bounding box center [83, 11] width 25 height 12
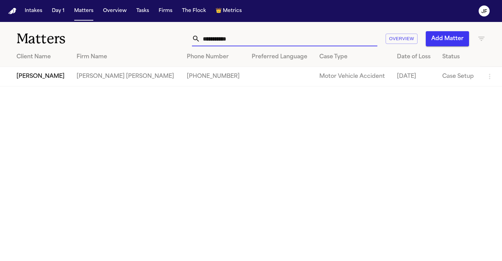
drag, startPoint x: 260, startPoint y: 35, endPoint x: 168, endPoint y: 14, distance: 94.3
click at [168, 17] on div "**********" at bounding box center [251, 130] width 502 height 261
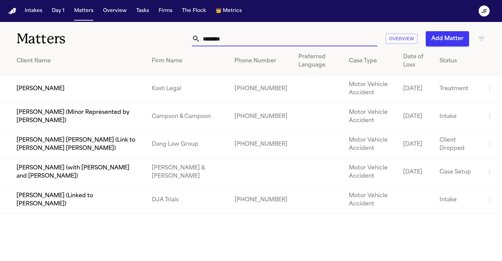
type input "********"
click at [52, 88] on td "[PERSON_NAME]" at bounding box center [73, 89] width 146 height 28
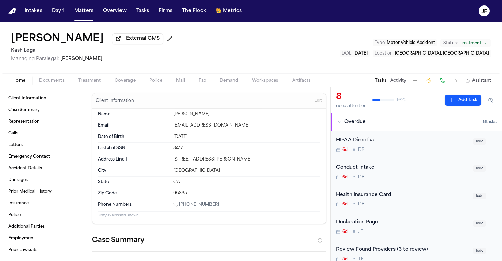
click at [60, 86] on div "Home Documents Treatment Coverage Police Mail Fax Demand Workspaces Artifacts T…" at bounding box center [251, 80] width 502 height 14
click at [47, 89] on div "Client Information Case Summary Representation Calls Letters Emergency Contact …" at bounding box center [44, 175] width 88 height 174
click at [50, 87] on div "Home Documents Treatment Coverage Police Mail Fax Demand Workspaces Artifacts T…" at bounding box center [251, 80] width 502 height 14
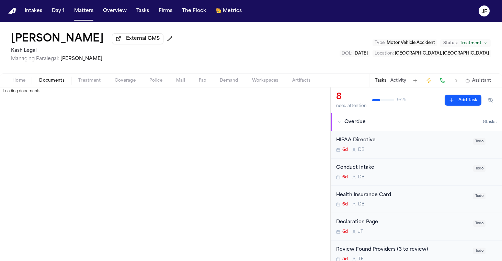
click at [62, 83] on span "Documents" at bounding box center [51, 80] width 25 height 5
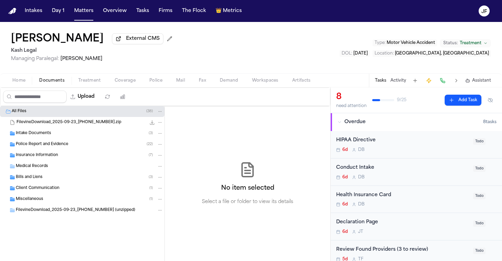
click at [47, 156] on span "Insurance Information" at bounding box center [37, 156] width 42 height 6
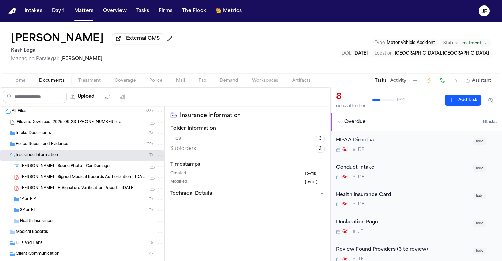
click at [33, 212] on span "3P or BI" at bounding box center [27, 211] width 15 height 6
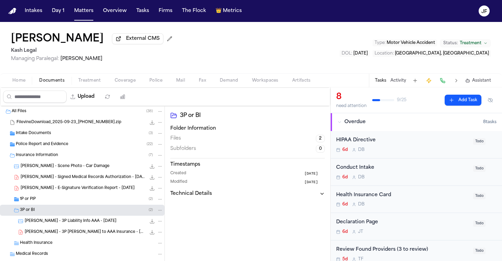
click at [35, 204] on div "1P or PIP ( 2 )" at bounding box center [82, 199] width 165 height 11
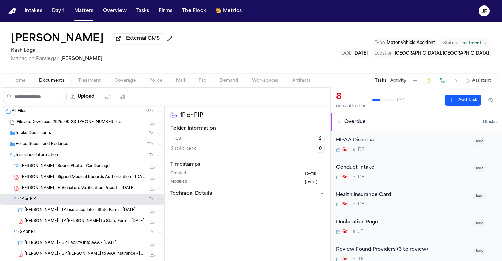
click at [99, 96] on button "Upload" at bounding box center [83, 97] width 32 height 12
select select "**********"
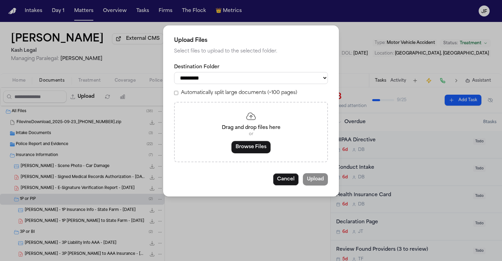
click at [249, 148] on button "Browse Files" at bounding box center [250, 147] width 39 height 12
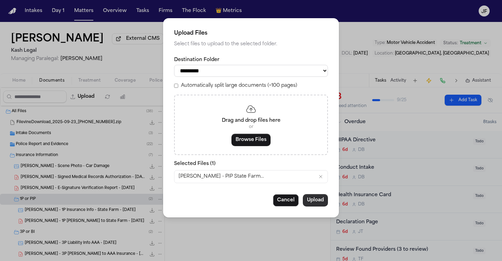
click at [316, 201] on button "Upload" at bounding box center [315, 200] width 25 height 12
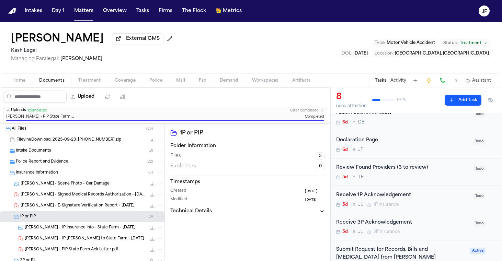
scroll to position [100, 0]
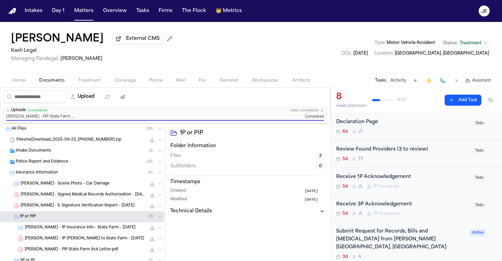
click at [373, 175] on div "Receive 1P Acknowledgement" at bounding box center [402, 177] width 133 height 8
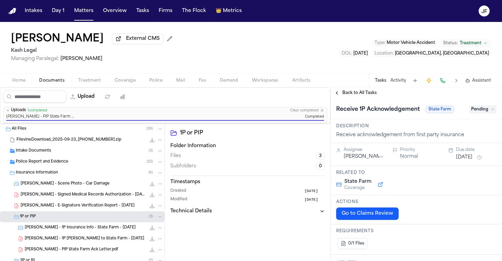
click at [478, 113] on span "Pending" at bounding box center [482, 109] width 27 height 8
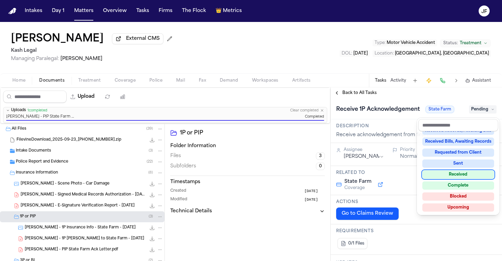
click at [453, 174] on div "Received" at bounding box center [458, 175] width 72 height 8
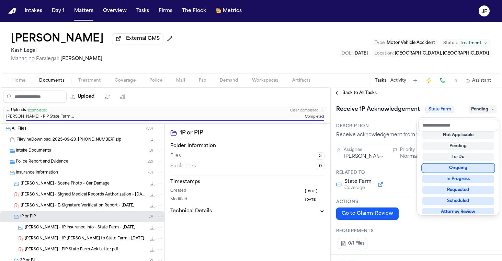
click at [388, 106] on div "Receive 1P Acknowledgement State Farm Pending" at bounding box center [416, 109] width 160 height 11
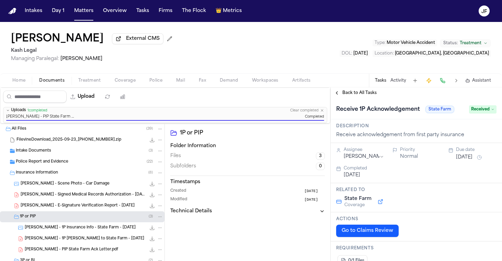
click at [122, 87] on div "Home Documents Treatment Coverage Police Mail Fax Demand Workspaces Artifacts T…" at bounding box center [251, 80] width 502 height 14
click at [158, 42] on span "External CMS" at bounding box center [143, 38] width 34 height 7
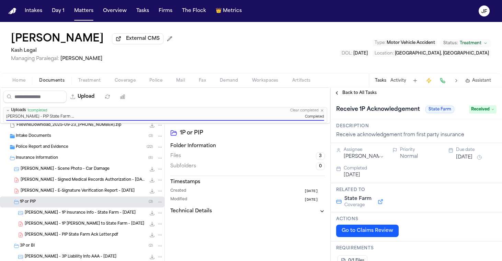
scroll to position [15, 0]
click at [157, 42] on span "External CMS" at bounding box center [143, 38] width 34 height 7
click at [160, 39] on span "External CMS" at bounding box center [143, 38] width 34 height 7
click at [155, 42] on span "External CMS" at bounding box center [143, 38] width 34 height 7
click at [77, 202] on div "1P or PIP ( 3 )" at bounding box center [91, 202] width 143 height 6
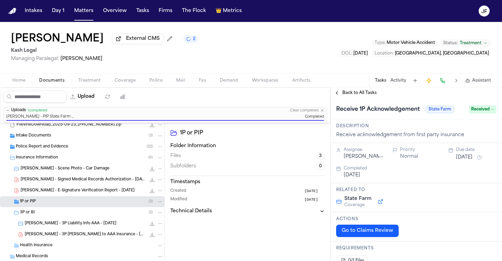
click at [85, 205] on div "1P or PIP ( 3 )" at bounding box center [91, 202] width 143 height 6
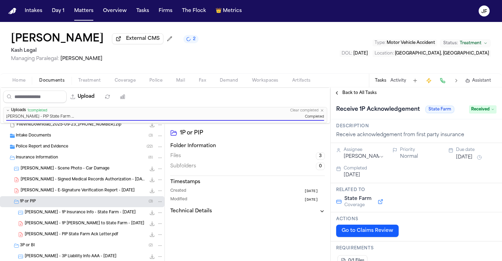
click at [85, 205] on div "1P or PIP ( 3 )" at bounding box center [91, 202] width 143 height 6
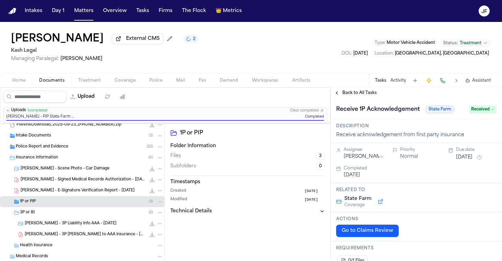
click at [120, 206] on div "1P or PIP ( 3 )" at bounding box center [82, 201] width 165 height 11
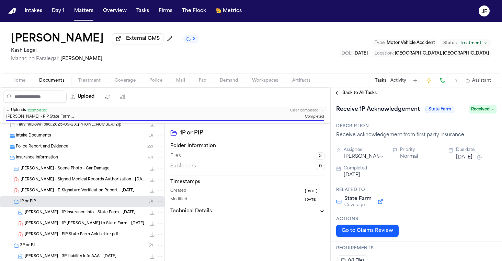
click at [117, 218] on div "M. Stallsworth - 1P Insurance Info - State Farm - 9.23.25 132.5 KB • PNG" at bounding box center [82, 212] width 165 height 11
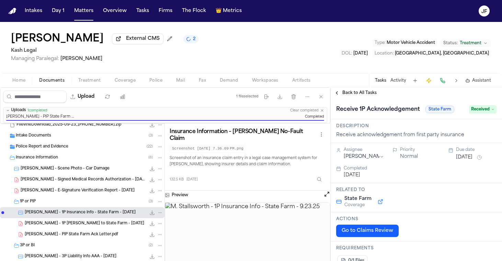
click at [107, 236] on span "M. Stallworth - PIP State Farm Ack Letter.pdf" at bounding box center [71, 235] width 93 height 6
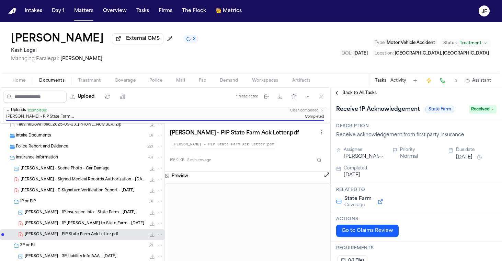
scroll to position [0, 0]
click at [357, 86] on div "Home Documents Treatment Coverage Police Mail Fax Demand Workspaces Artifacts T…" at bounding box center [251, 80] width 502 height 14
click at [357, 93] on span "Back to All Tasks" at bounding box center [359, 92] width 34 height 5
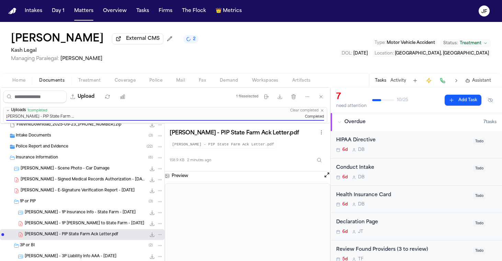
click at [223, 0] on nav "Intakes Day 1 Matters Overview Tasks Firms The Flock 👑 Metrics JF" at bounding box center [251, 11] width 502 height 22
click at [78, 15] on button "Matters" at bounding box center [83, 11] width 25 height 12
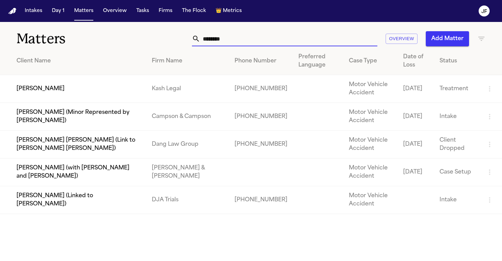
drag, startPoint x: 236, startPoint y: 38, endPoint x: 116, endPoint y: 26, distance: 120.5
click at [116, 26] on div "Matters ******** Overview Add Matter" at bounding box center [251, 34] width 502 height 25
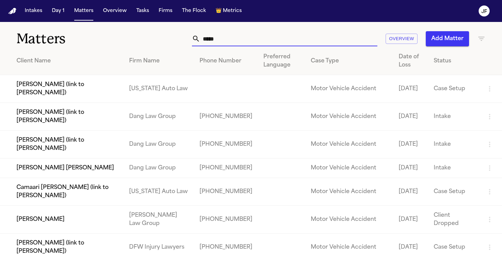
type input "*****"
click at [45, 225] on td "[PERSON_NAME]" at bounding box center [62, 220] width 124 height 28
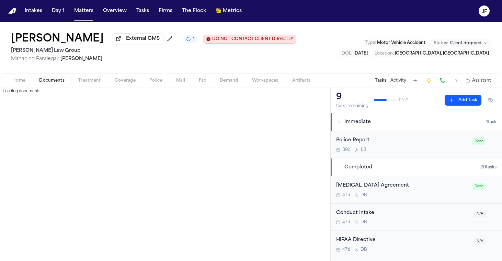
click at [42, 82] on span "Documents" at bounding box center [51, 80] width 25 height 5
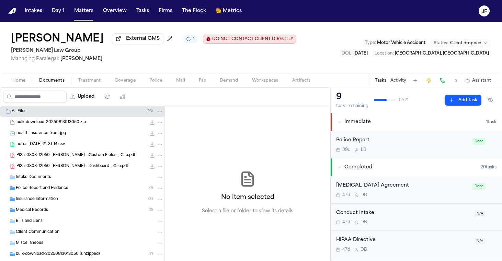
click at [42, 205] on div "Insurance Information ( 8 )" at bounding box center [82, 199] width 165 height 11
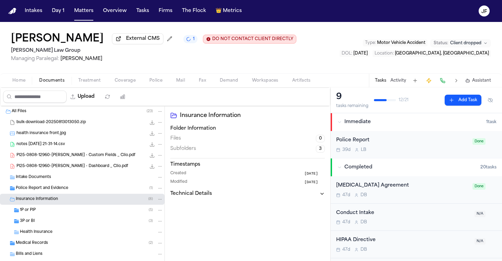
scroll to position [19, 0]
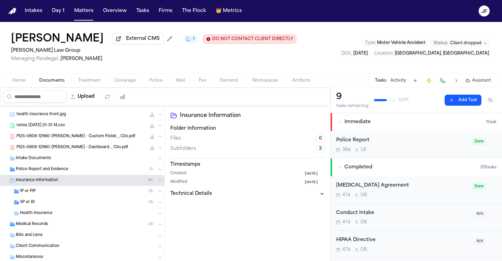
click at [48, 195] on div "1P or PIP ( 5 )" at bounding box center [91, 192] width 143 height 6
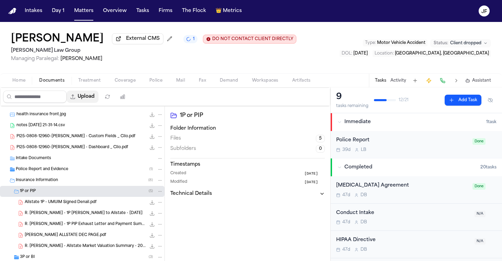
click at [99, 98] on button "Upload" at bounding box center [83, 97] width 32 height 12
select select "**********"
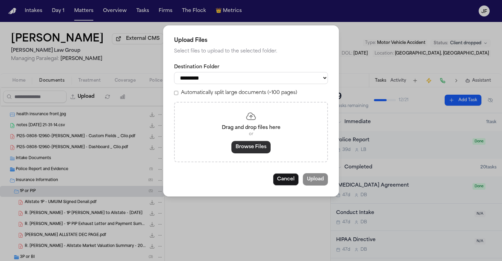
click at [263, 141] on button "Browse Files" at bounding box center [250, 147] width 39 height 12
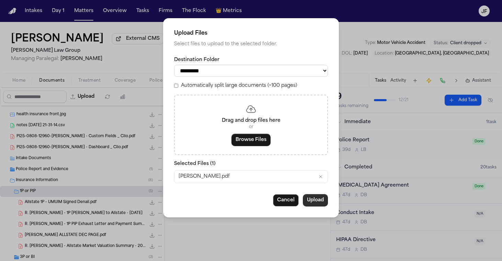
click at [320, 197] on button "Upload" at bounding box center [315, 200] width 25 height 12
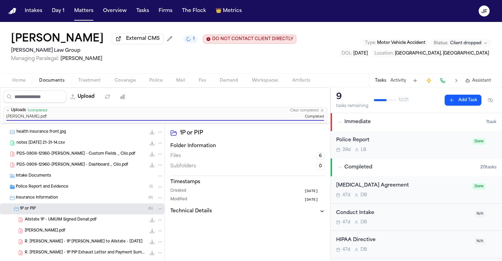
scroll to position [53, 0]
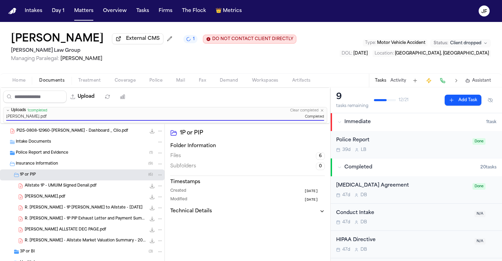
click at [0, 0] on span "598.1 KB • PDF" at bounding box center [0, 0] width 0 height 0
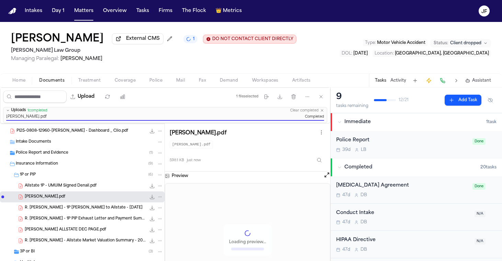
scroll to position [0, 0]
click at [157, 199] on button "File: REYNA VALENCIA RODRIGUEZ.pdf" at bounding box center [160, 197] width 6 height 6
click at [456, 80] on div "Reyna Valencia Rodriguez External CMS 1 DO NOT CONTACT CLIENT DIRECTLY DO NOT C…" at bounding box center [251, 141] width 502 height 239
click at [456, 80] on button at bounding box center [457, 81] width 10 height 10
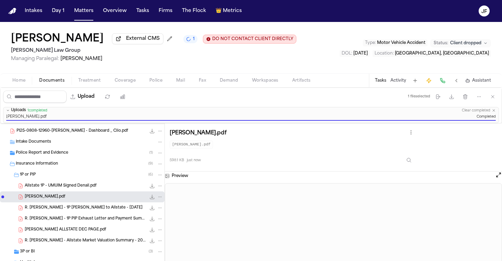
click at [159, 200] on button "File: REYNA VALENCIA RODRIGUEZ.pdf" at bounding box center [160, 197] width 6 height 6
click at [157, 210] on button "Rename" at bounding box center [160, 211] width 47 height 12
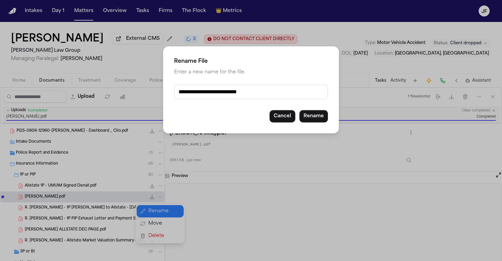
drag, startPoint x: 264, startPoint y: 91, endPoint x: 134, endPoint y: 70, distance: 131.6
click at [131, 75] on div "**********" at bounding box center [251, 130] width 502 height 261
type input "**********"
click at [306, 116] on button "Rename" at bounding box center [313, 116] width 29 height 12
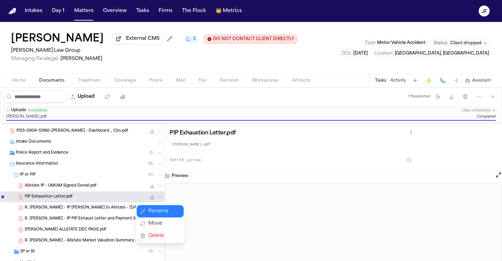
click at [166, 43] on div "Reyna Valencia Rodriguez External CMS 3 DO NOT CONTACT CLIENT DIRECTLY DO NOT C…" at bounding box center [251, 141] width 502 height 239
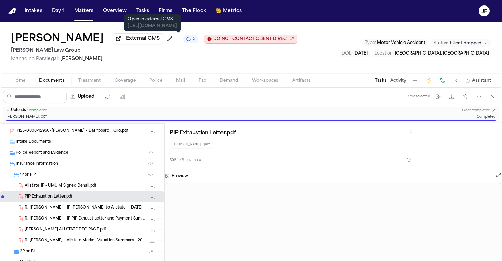
click at [160, 42] on span "External CMS" at bounding box center [143, 38] width 34 height 7
click at [171, 57] on div "Morgan Law Group Managing Paralegal: Michelle Landazabal" at bounding box center [154, 55] width 286 height 16
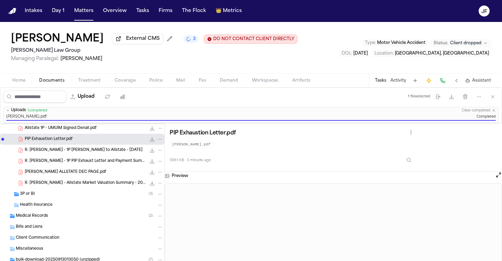
scroll to position [111, 0]
click at [90, 193] on div "3P or BI ( 3 )" at bounding box center [91, 194] width 143 height 6
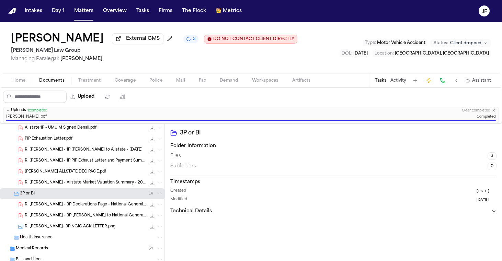
click at [96, 195] on div "3P or BI ( 3 )" at bounding box center [91, 194] width 143 height 6
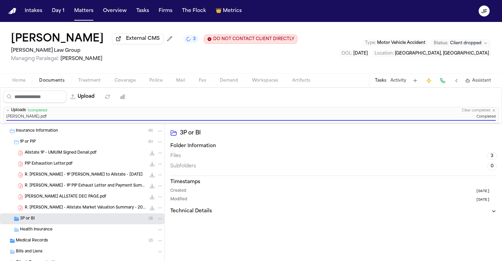
scroll to position [62, 0]
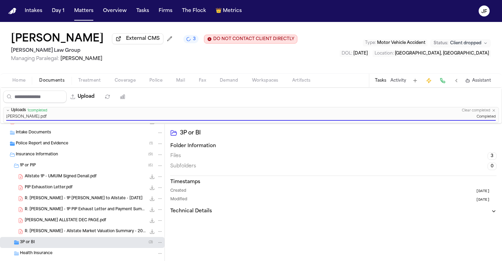
click at [73, 173] on div "Allstate 1P - UMUIM Signed Denail.pdf 210.9 KB • PDF" at bounding box center [82, 176] width 165 height 11
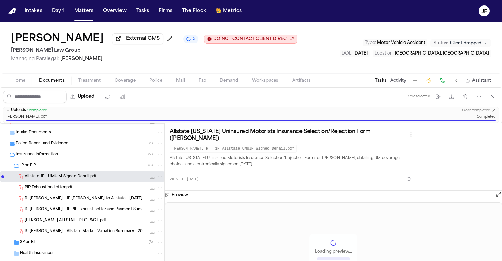
click at [75, 169] on div "1P or PIP ( 6 )" at bounding box center [91, 166] width 143 height 6
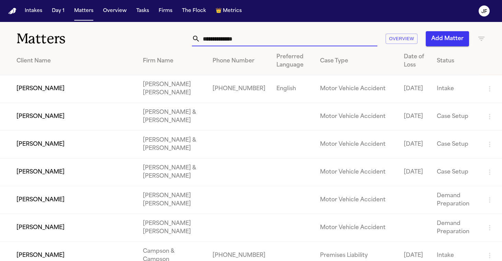
click at [253, 37] on input "text" at bounding box center [288, 38] width 177 height 15
type input "*"
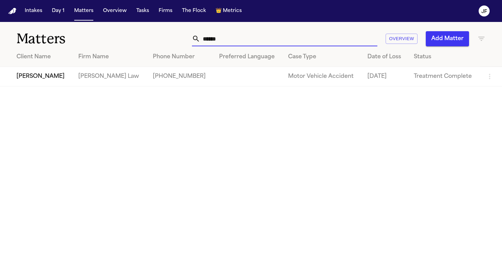
type input "******"
click at [34, 78] on td "[PERSON_NAME]" at bounding box center [36, 77] width 73 height 20
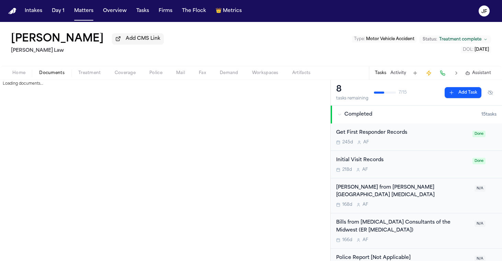
click at [53, 76] on span "Documents" at bounding box center [51, 72] width 25 height 5
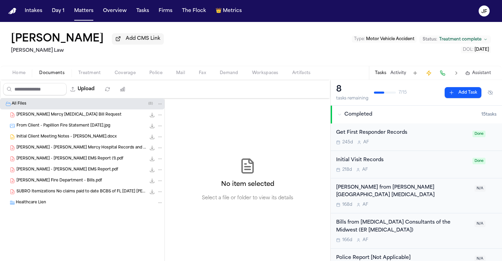
click at [123, 75] on span "Coverage" at bounding box center [125, 72] width 21 height 5
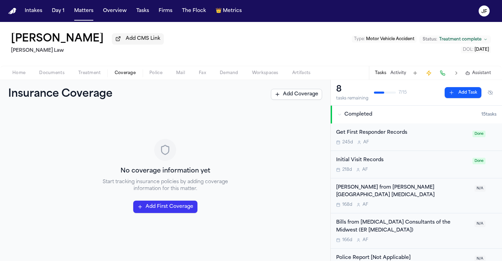
click at [21, 76] on span "Home" at bounding box center [18, 72] width 13 height 5
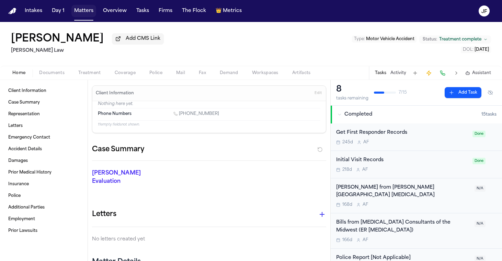
click at [77, 13] on button "Matters" at bounding box center [83, 11] width 25 height 12
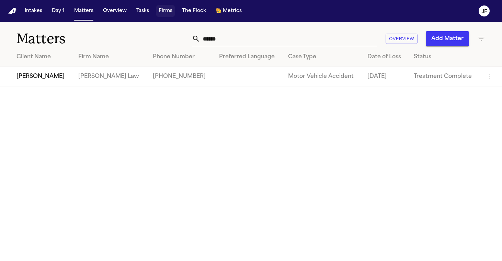
click at [165, 9] on button "Firms" at bounding box center [165, 11] width 19 height 12
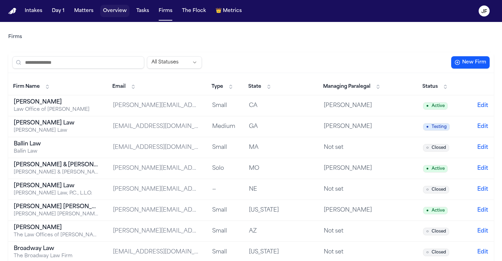
click at [109, 11] on button "Overview" at bounding box center [114, 11] width 29 height 12
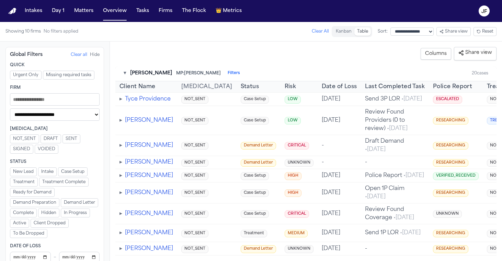
click at [124, 75] on button "▾" at bounding box center [125, 73] width 2 height 7
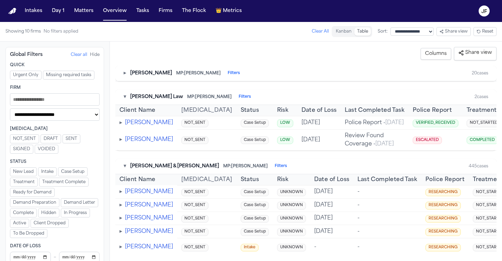
click at [129, 97] on div "▾ Angell Law MP: Thea Feeney Filters" at bounding box center [187, 97] width 127 height 7
click at [125, 94] on button "▾" at bounding box center [125, 97] width 2 height 7
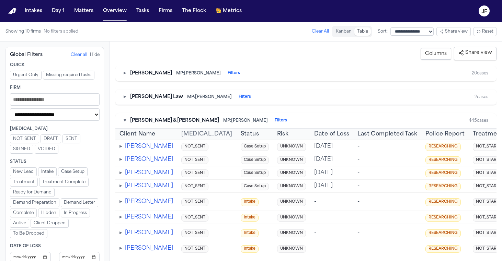
click at [126, 124] on div "▾ Beck & Beck MP: Bennett Northcutt Filters 445 cases" at bounding box center [305, 120] width 381 height 15
click at [126, 122] on button "▾" at bounding box center [125, 120] width 2 height 7
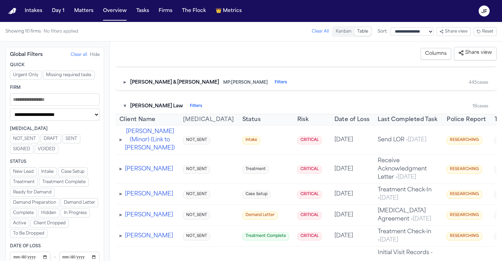
scroll to position [42, 0]
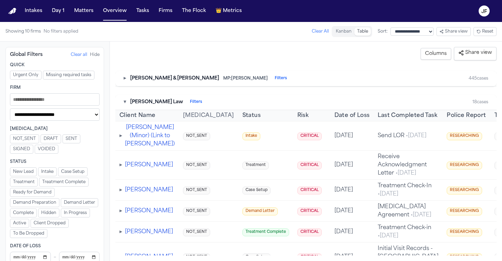
click at [125, 101] on button "▾" at bounding box center [125, 102] width 2 height 7
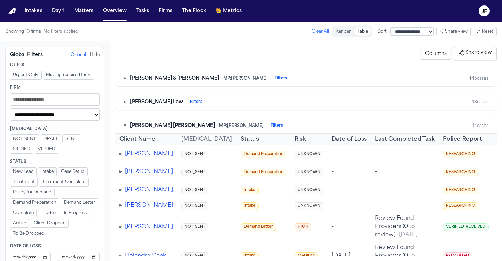
click at [123, 125] on div "▾ Blaska Holm MP: Jacqueline Maldonado Filters 14 cases" at bounding box center [305, 125] width 381 height 15
click at [124, 126] on button "▾" at bounding box center [125, 126] width 2 height 7
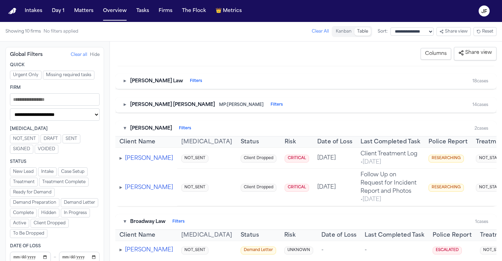
click at [125, 128] on button "▾" at bounding box center [125, 128] width 2 height 7
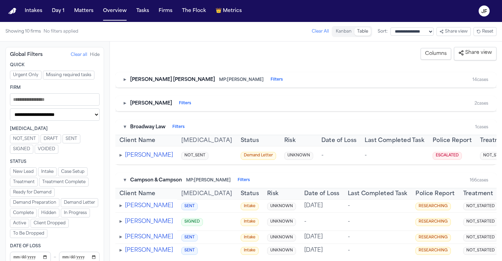
click at [125, 129] on button "▾" at bounding box center [125, 127] width 2 height 7
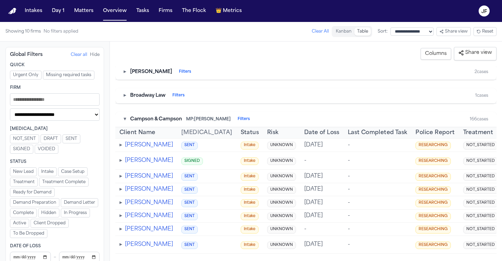
click at [125, 118] on button "▾" at bounding box center [125, 119] width 2 height 7
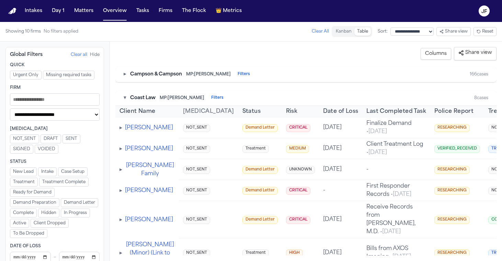
scroll to position [167, 0]
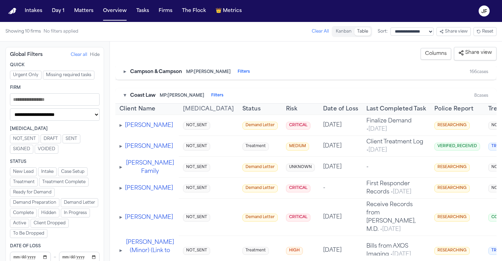
click at [124, 98] on button "▾" at bounding box center [125, 95] width 2 height 7
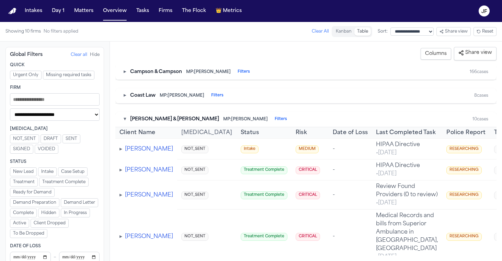
click at [125, 116] on button "▾" at bounding box center [125, 119] width 2 height 7
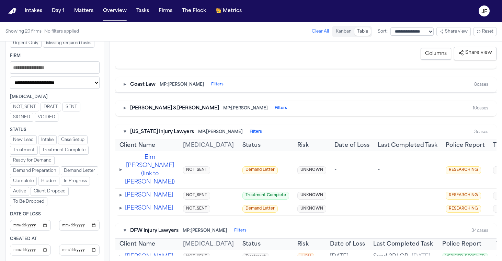
scroll to position [187, 0]
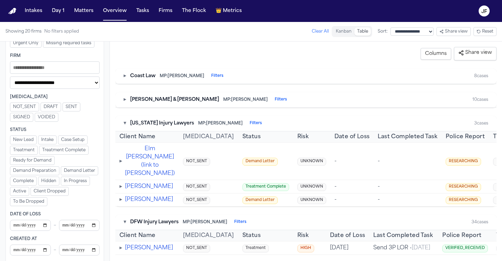
click at [169, 126] on span "[US_STATE] Injury Lawyers" at bounding box center [162, 123] width 64 height 7
click at [124, 124] on button "▾" at bounding box center [125, 123] width 2 height 7
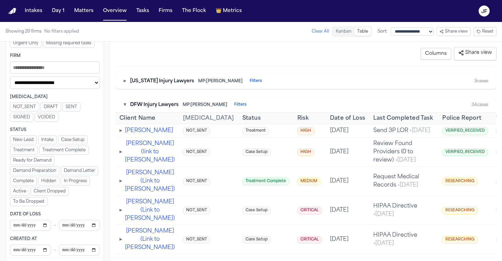
scroll to position [229, 0]
click at [128, 103] on div "▾ DFW Injury Lawyers MP: Michelle Landazabal Filters" at bounding box center [185, 105] width 123 height 7
click at [127, 103] on div "▾ DFW Injury Lawyers MP: Michelle Landazabal Filters" at bounding box center [185, 105] width 123 height 7
click at [126, 104] on div "▾ DFW Injury Lawyers MP: Michelle Landazabal Filters" at bounding box center [185, 105] width 123 height 7
click at [124, 104] on button "▾" at bounding box center [125, 105] width 2 height 7
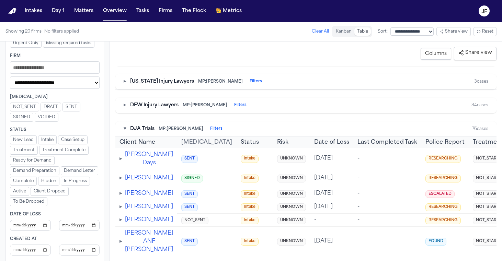
click at [122, 128] on div "▾ DJA Trials MP: Michelle Landazabal Filters 76 cases" at bounding box center [305, 129] width 381 height 15
click at [123, 128] on div "▾ DJA Trials MP: Michelle Landazabal Filters 76 cases" at bounding box center [305, 129] width 381 height 15
click at [126, 128] on div "▾ DJA Trials MP: Michelle Landazabal Filters" at bounding box center [173, 129] width 99 height 7
click at [124, 129] on button "▾" at bounding box center [125, 129] width 2 height 7
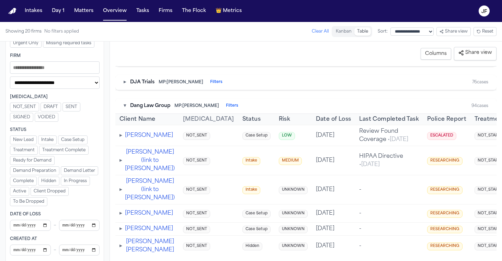
scroll to position [287, 0]
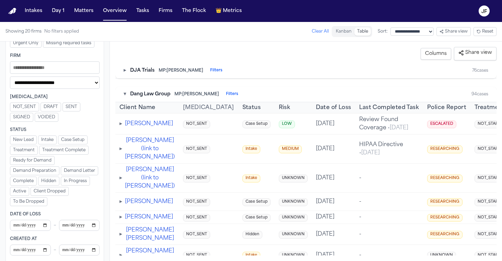
click at [124, 94] on button "▾" at bounding box center [125, 94] width 2 height 7
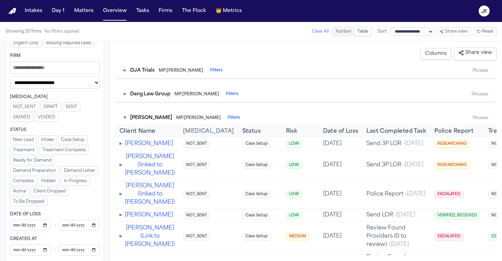
click at [123, 119] on div "▾ David Lopez MP: Jacqueline Maldonado Filters 14 cases" at bounding box center [305, 118] width 381 height 15
click at [126, 118] on div "▾ David Lopez MP: Jacqueline Maldonado Filters" at bounding box center [182, 118] width 116 height 7
click at [125, 118] on button "▾" at bounding box center [125, 118] width 2 height 7
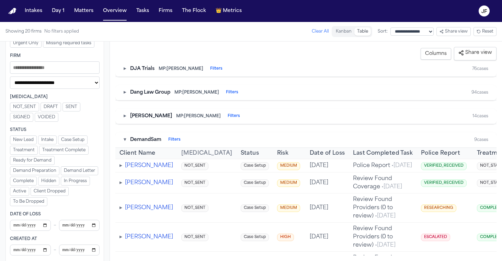
click at [125, 138] on button "▾" at bounding box center [125, 140] width 2 height 7
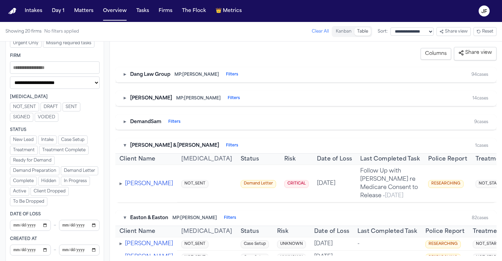
scroll to position [309, 0]
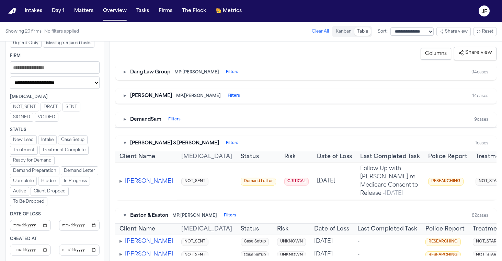
click at [127, 145] on div "▾ Dunn & Panagotacos Filters" at bounding box center [181, 143] width 115 height 7
click at [127, 144] on div "▾ Dunn & Panagotacos Filters" at bounding box center [181, 143] width 115 height 7
click at [125, 144] on button "▾" at bounding box center [125, 143] width 2 height 7
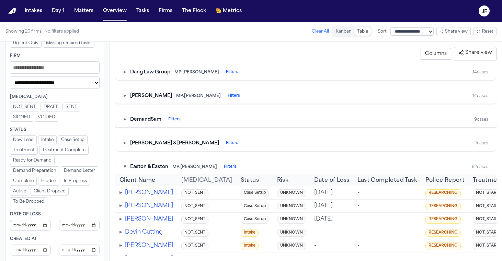
click at [124, 169] on button "▾" at bounding box center [125, 167] width 2 height 7
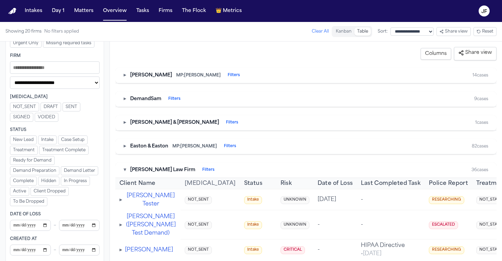
click at [124, 167] on button "▾" at bounding box center [125, 170] width 2 height 7
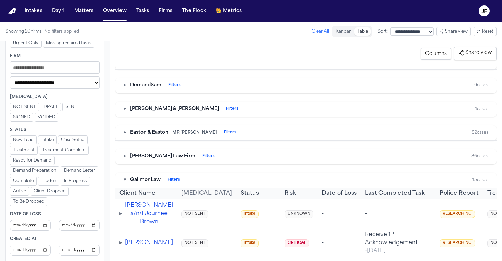
scroll to position [350, 0]
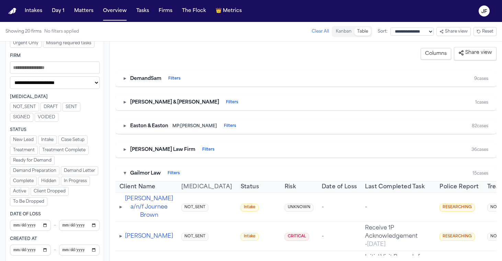
click at [123, 171] on div "▾ Gailmor Law Filters 15 cases" at bounding box center [305, 173] width 381 height 15
click at [128, 174] on div "▾ Gailmor Law Filters" at bounding box center [152, 173] width 56 height 7
click at [126, 173] on div "▾ Gailmor Law Filters" at bounding box center [152, 173] width 56 height 7
click at [125, 173] on button "▾" at bounding box center [125, 173] width 2 height 7
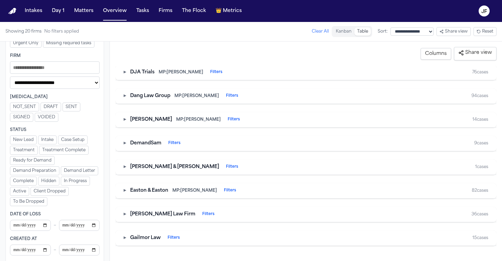
scroll to position [284, 0]
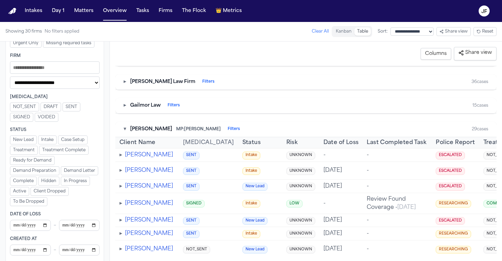
scroll to position [416, 0]
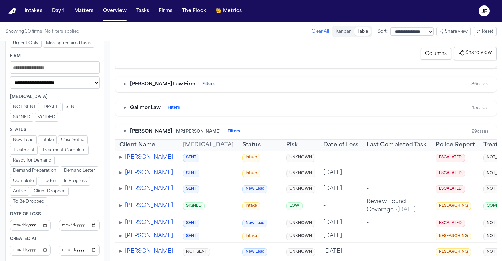
click at [124, 131] on div "▾ Gammill MP: Michelle Landazabal Filters 29 cases" at bounding box center [305, 131] width 381 height 15
click at [124, 132] on button "▾" at bounding box center [125, 131] width 2 height 7
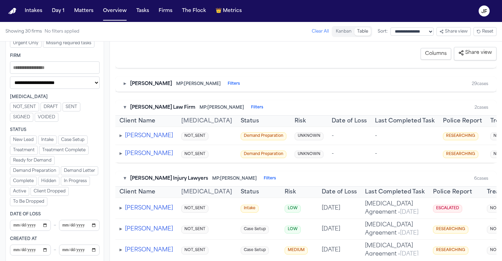
scroll to position [465, 0]
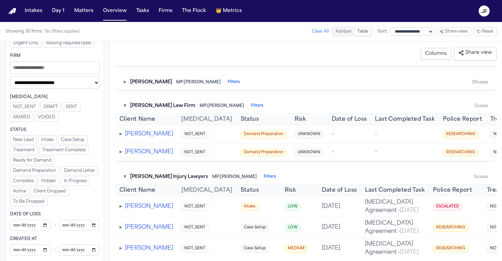
click at [125, 105] on button "▾" at bounding box center [125, 106] width 2 height 7
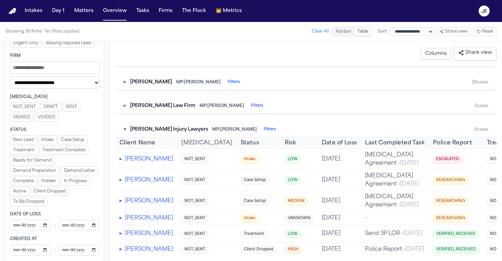
click at [125, 129] on button "▾" at bounding box center [125, 129] width 2 height 7
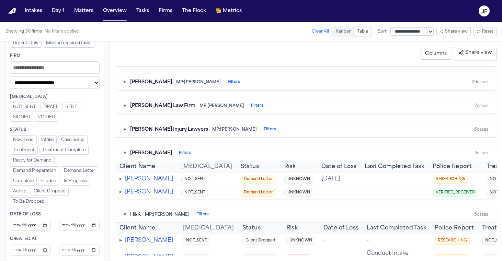
click at [124, 152] on button "▾" at bounding box center [125, 153] width 2 height 7
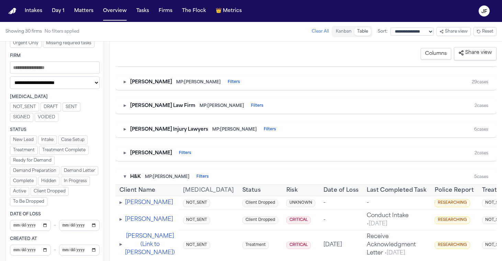
click at [124, 176] on button "▾" at bounding box center [125, 177] width 2 height 7
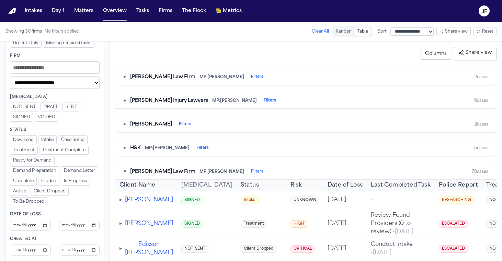
scroll to position [499, 0]
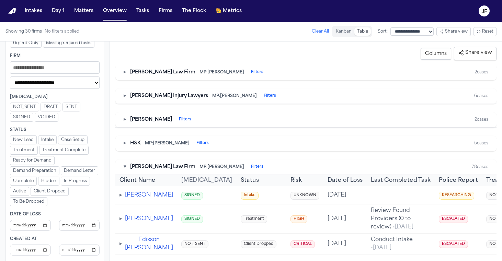
click at [126, 168] on button "▾" at bounding box center [125, 167] width 2 height 7
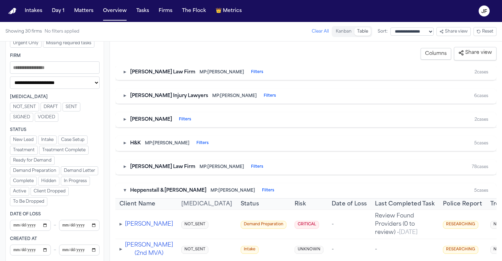
click at [126, 185] on div "▾ Heppenstall & Schultz MP: Michelle Landazabal Filters 5 cases" at bounding box center [305, 190] width 381 height 15
click at [126, 189] on div "▾ Heppenstall & Schultz MP: Michelle Landazabal Filters" at bounding box center [199, 191] width 151 height 7
click at [126, 190] on button "▾" at bounding box center [125, 191] width 2 height 7
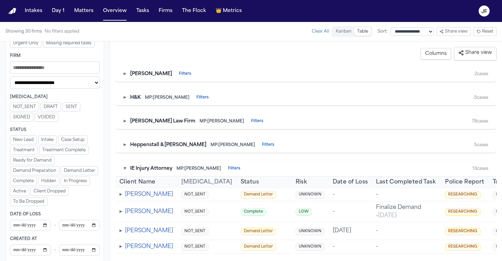
click at [125, 166] on button "▾" at bounding box center [125, 169] width 2 height 7
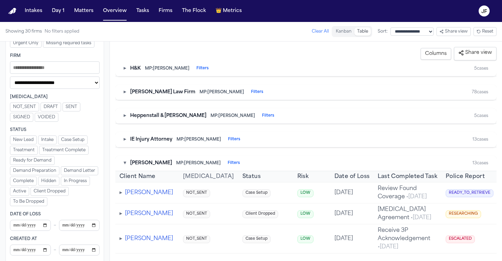
scroll to position [578, 0]
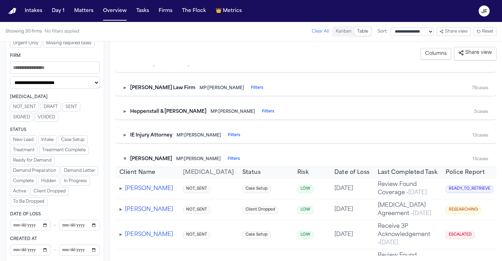
click at [124, 162] on div "▾ J. Alexander Law MP: Thea Feeney Filters 13 cases" at bounding box center [305, 159] width 381 height 15
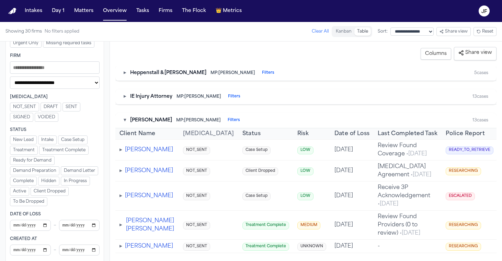
scroll to position [623, 0]
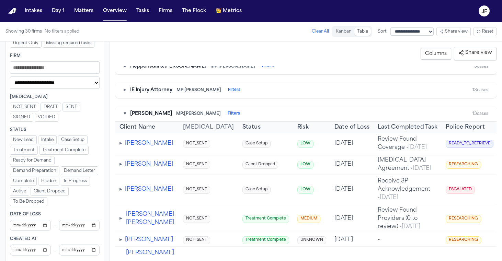
click at [125, 114] on button "▾" at bounding box center [125, 114] width 2 height 7
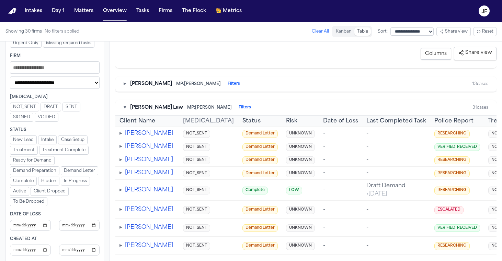
click at [125, 108] on button "▾" at bounding box center [125, 107] width 2 height 7
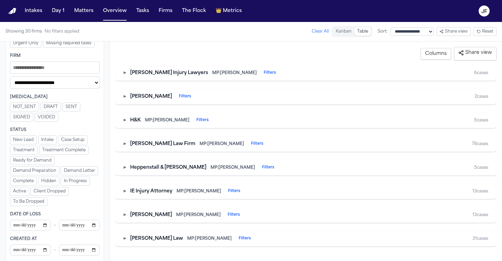
scroll to position [521, 0]
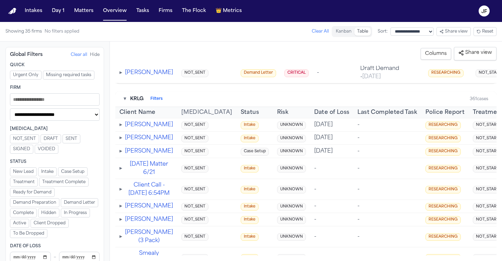
scroll to position [928, 0]
click at [135, 103] on span "KRLG" at bounding box center [136, 99] width 13 height 7
click at [127, 103] on div "▾ KRLG Filters" at bounding box center [143, 99] width 39 height 7
click at [123, 108] on div "▾ KRLG Filters 361 cases" at bounding box center [305, 99] width 381 height 15
click at [124, 103] on button "▾" at bounding box center [125, 99] width 2 height 7
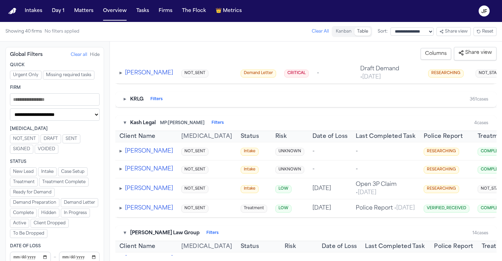
click at [125, 127] on button "▾" at bounding box center [125, 123] width 2 height 7
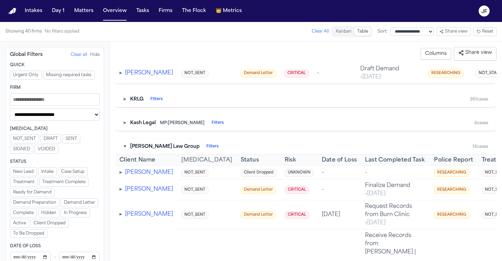
click at [126, 150] on div "▾ Kintzele Law Group Filters" at bounding box center [171, 147] width 95 height 7
click at [124, 150] on button "▾" at bounding box center [125, 147] width 2 height 7
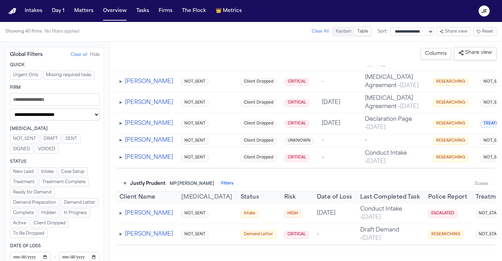
scroll to position [803, 0]
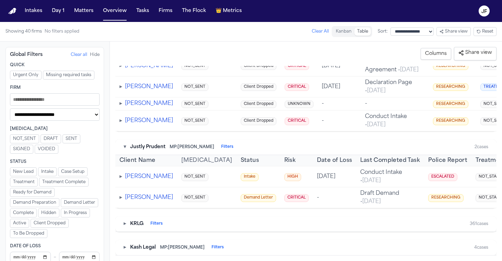
click at [124, 151] on button "▾" at bounding box center [125, 147] width 2 height 7
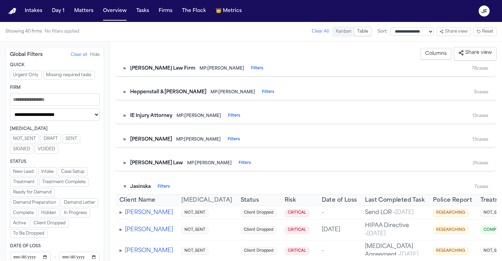
scroll to position [601, 0]
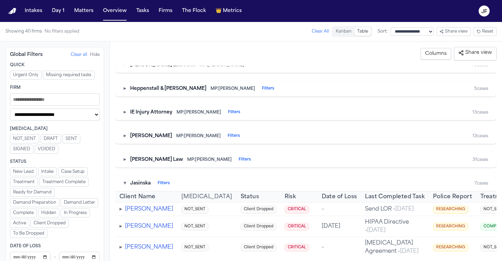
click at [125, 180] on button "▾" at bounding box center [125, 183] width 2 height 7
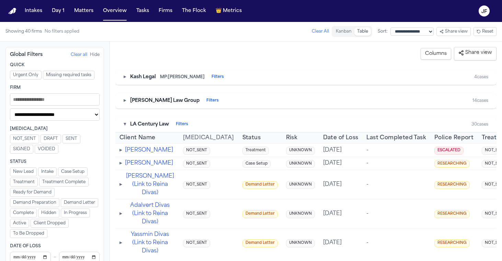
scroll to position [792, 0]
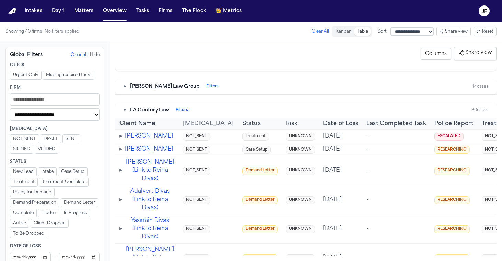
click at [123, 109] on div "▾ LA Century Law Filters 30 cases" at bounding box center [305, 110] width 381 height 15
click at [124, 110] on button "▾" at bounding box center [125, 110] width 2 height 7
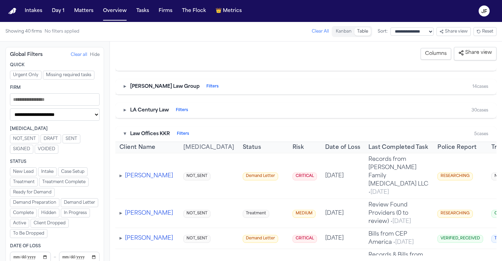
click at [126, 132] on div "▾ Law Offices KKR Filters" at bounding box center [157, 134] width 66 height 7
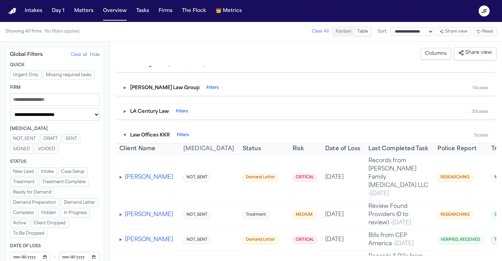
click at [126, 136] on div "▾ Law Offices KKR Filters" at bounding box center [157, 135] width 66 height 7
click at [126, 136] on button "▾" at bounding box center [125, 135] width 2 height 7
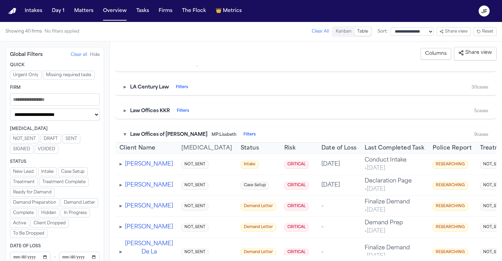
click at [126, 135] on button "▾" at bounding box center [125, 135] width 2 height 7
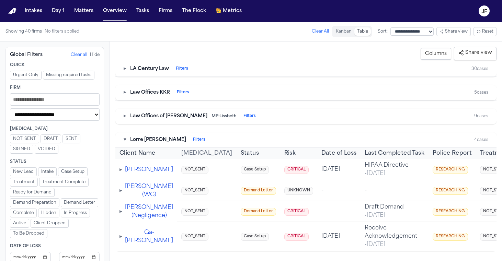
click at [126, 137] on button "▾" at bounding box center [125, 140] width 2 height 7
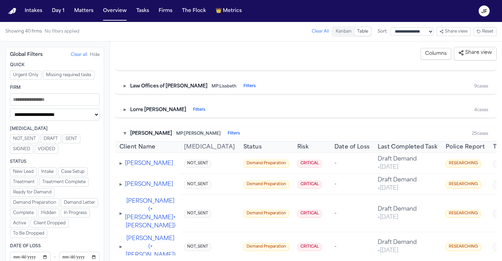
click at [126, 135] on button "▾" at bounding box center [125, 134] width 2 height 7
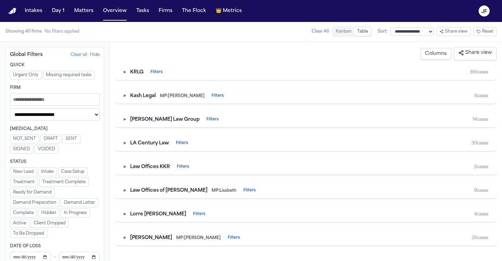
scroll to position [758, 0]
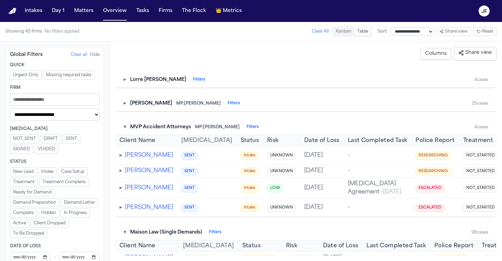
scroll to position [885, 0]
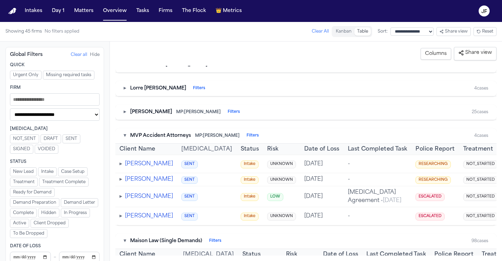
click at [123, 137] on div "▾ MVP Accident Attorneys MP: Michelle Landazabal Filters 4 cases" at bounding box center [305, 135] width 381 height 15
click at [123, 136] on div "▾ MVP Accident Attorneys MP: Michelle Landazabal Filters 4 cases" at bounding box center [305, 135] width 381 height 15
click at [126, 136] on button "▾" at bounding box center [125, 136] width 2 height 7
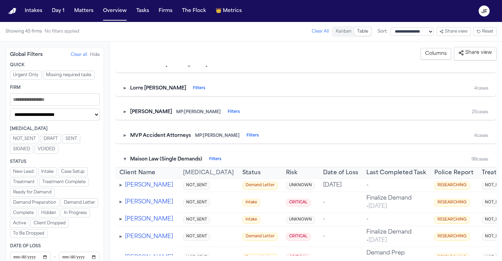
click at [124, 156] on div "▾ Maison Law (Single Demands) Filters 98 cases" at bounding box center [305, 159] width 381 height 15
click at [125, 157] on button "▾" at bounding box center [125, 159] width 2 height 7
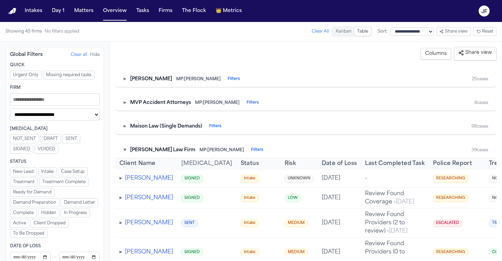
scroll to position [0, 0]
click at [128, 144] on div "▾ Martello Law Firm MP: Michelle Landazabal Filters 39 cases" at bounding box center [305, 149] width 381 height 15
click at [127, 149] on div "▾ Martello Law Firm MP: Michelle Landazabal Filters" at bounding box center [194, 149] width 140 height 7
click at [123, 148] on div "▾ Martello Law Firm MP: Michelle Landazabal Filters 39 cases" at bounding box center [305, 149] width 381 height 15
click at [124, 149] on button "▾" at bounding box center [125, 149] width 2 height 7
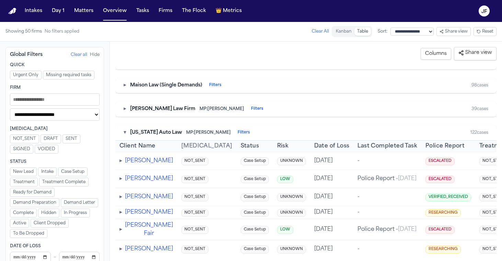
click at [125, 132] on button "▾" at bounding box center [125, 132] width 2 height 7
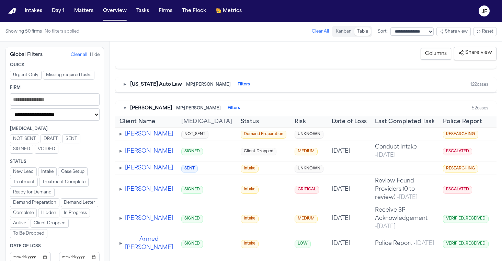
click at [146, 108] on span "[PERSON_NAME]" at bounding box center [151, 108] width 42 height 7
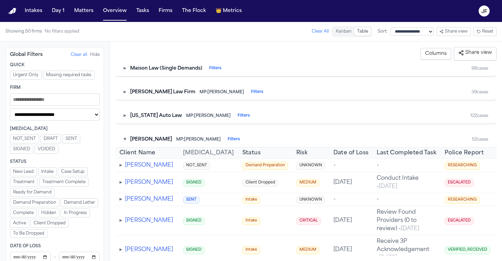
scroll to position [974, 0]
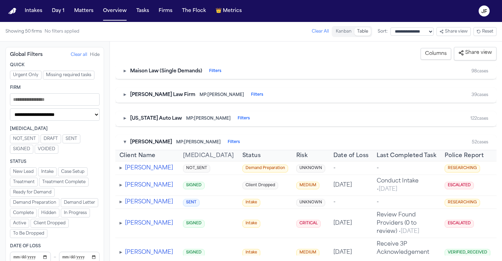
click at [240, 142] on button "Filters" at bounding box center [234, 142] width 12 height 5
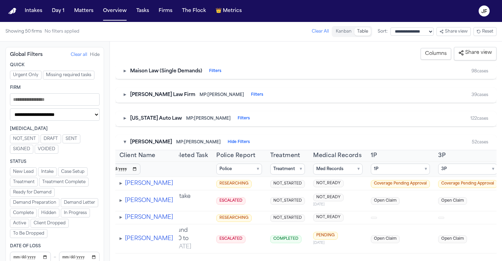
scroll to position [0, 278]
click at [372, 169] on button "1P ▾" at bounding box center [401, 169] width 59 height 11
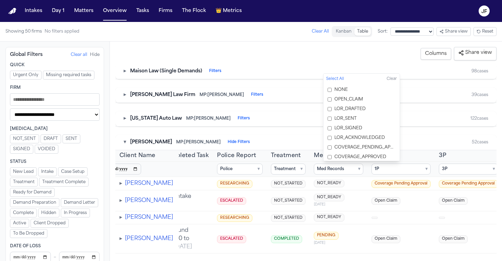
click at [372, 169] on button "1P ▾" at bounding box center [401, 169] width 59 height 11
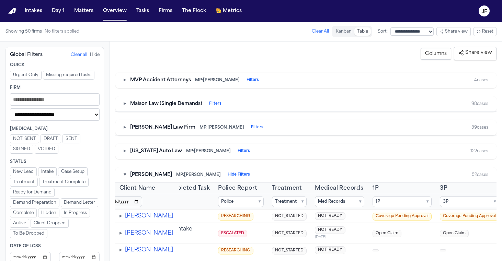
scroll to position [941, 0]
click at [157, 174] on span "[PERSON_NAME]" at bounding box center [151, 175] width 42 height 7
click at [215, 179] on div "▾ Mohamed K Ahmed MP: Michelle Landazabal Hide Filters 52 cases" at bounding box center [305, 175] width 381 height 15
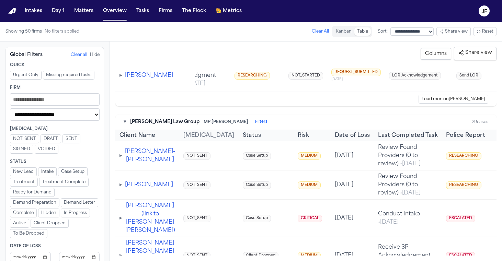
scroll to position [2438, 0]
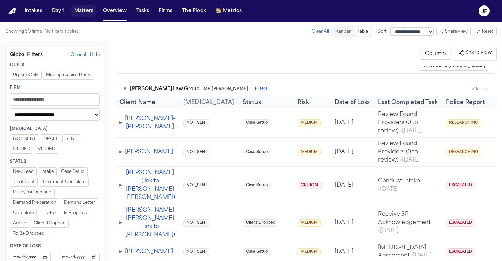
click at [89, 12] on button "Matters" at bounding box center [83, 11] width 25 height 12
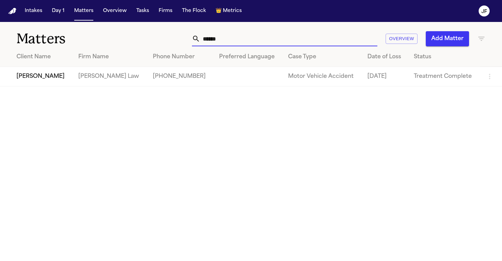
click at [236, 45] on input "******" at bounding box center [288, 38] width 177 height 15
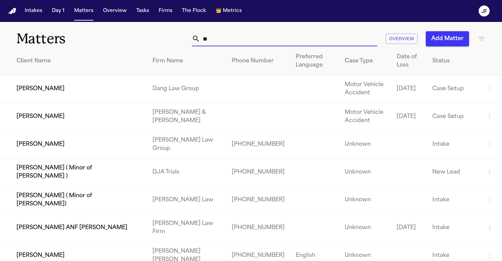
type input "*"
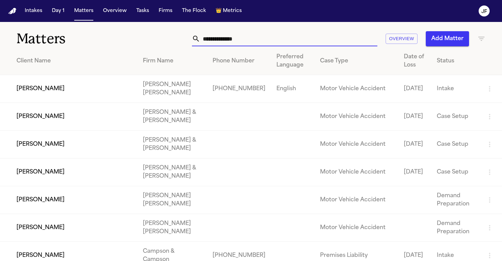
type input "*"
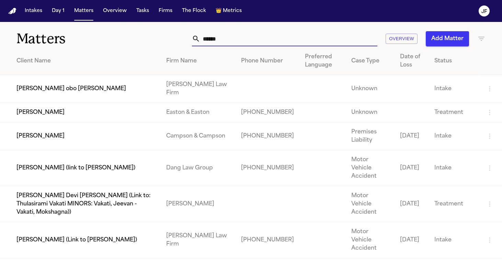
type input "******"
click at [157, 47] on th "Client Name" at bounding box center [80, 61] width 161 height 28
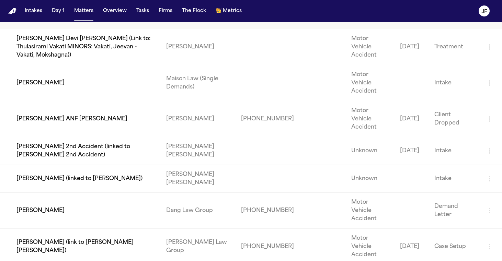
scroll to position [26, 0]
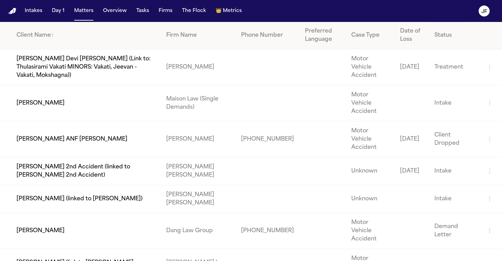
click at [98, 147] on td "[PERSON_NAME] ANF [PERSON_NAME]" at bounding box center [80, 140] width 161 height 36
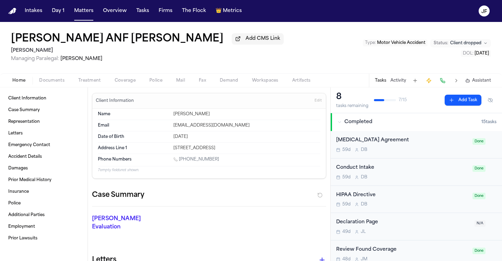
click at [100, 78] on span "Treatment" at bounding box center [89, 80] width 23 height 5
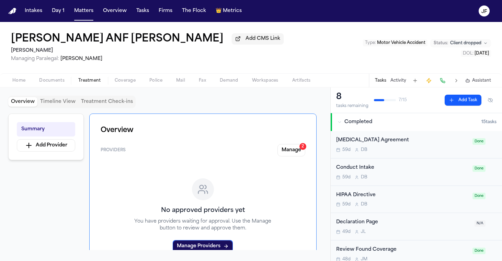
click at [130, 89] on div "Overview Timeline View Treatment Check-ins Summary Add Provider Overview Provid…" at bounding box center [165, 175] width 330 height 174
click at [130, 83] on span "Coverage" at bounding box center [125, 80] width 21 height 5
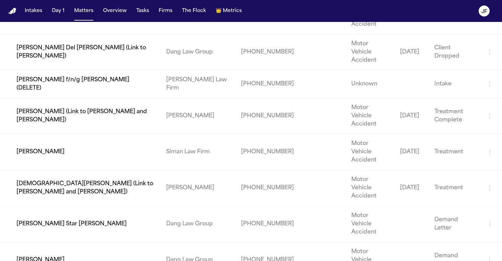
scroll to position [1219, 0]
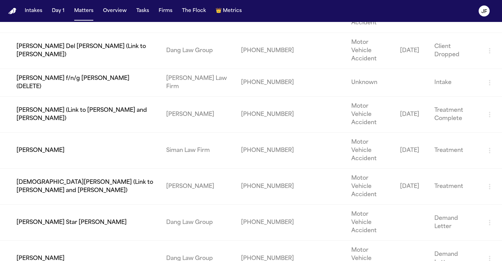
click at [324, 1] on nav "Intakes Day 1 Matters Overview Tasks Firms The Flock 👑 Metrics JF" at bounding box center [251, 11] width 502 height 22
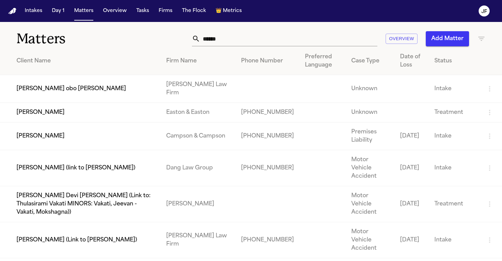
scroll to position [0, 0]
drag, startPoint x: 282, startPoint y: 44, endPoint x: 189, endPoint y: 43, distance: 93.4
click at [189, 43] on div "****** Overview Add Matter" at bounding box center [316, 38] width 339 height 15
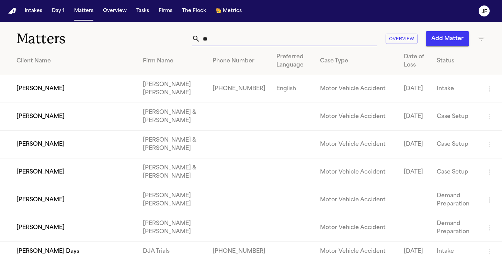
type input "*"
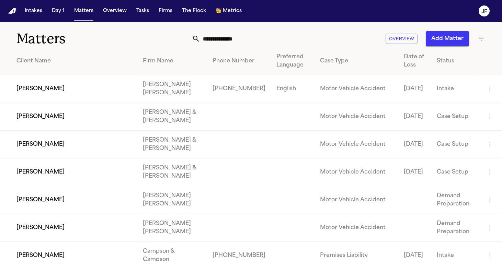
click at [274, 31] on div "Matters Overview Add Matter" at bounding box center [251, 34] width 502 height 25
click at [276, 36] on input "text" at bounding box center [288, 38] width 177 height 15
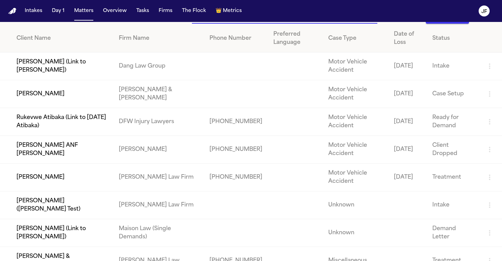
scroll to position [22, 0]
type input "*****"
click at [58, 179] on td "[PERSON_NAME]" at bounding box center [56, 178] width 113 height 28
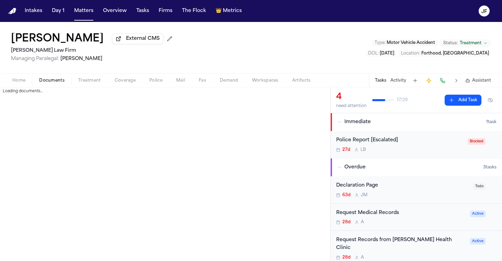
click at [57, 83] on span "Documents" at bounding box center [51, 80] width 25 height 5
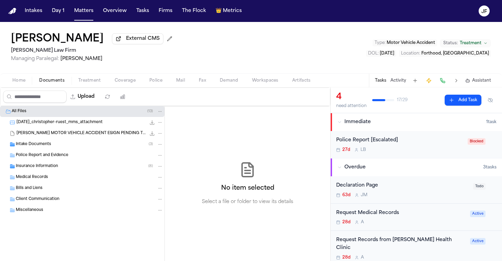
click at [46, 165] on span "Insurance Information" at bounding box center [37, 167] width 42 height 6
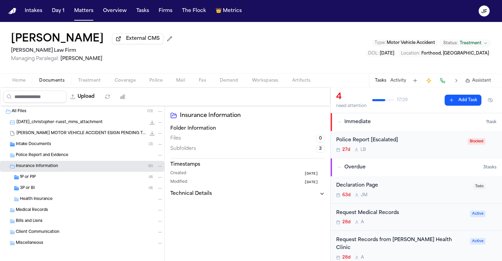
click at [82, 185] on div "3P or BI ( 4 )" at bounding box center [82, 188] width 165 height 11
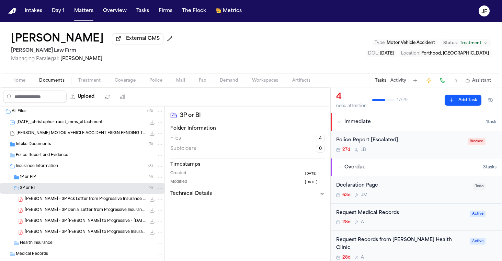
click at [83, 183] on div "1P or PIP ( 4 )" at bounding box center [82, 177] width 165 height 11
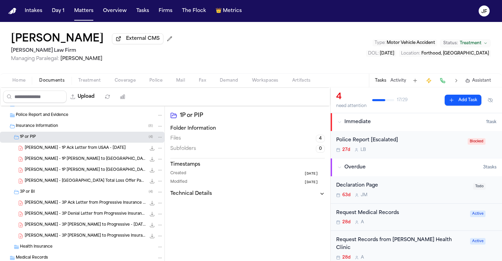
scroll to position [45, 0]
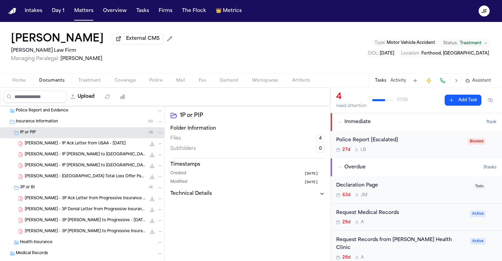
click at [105, 145] on div "C. Ruest - 1P Ack Letter from USAA - 8.1.25 139.1 KB • PDF" at bounding box center [94, 143] width 138 height 7
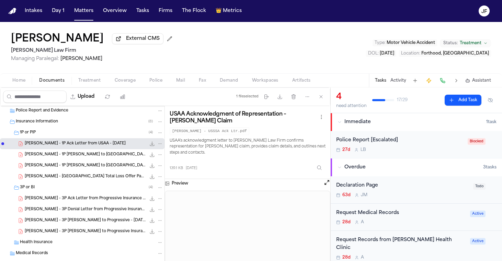
scroll to position [0, 0]
click at [99, 95] on button "Upload" at bounding box center [83, 97] width 32 height 12
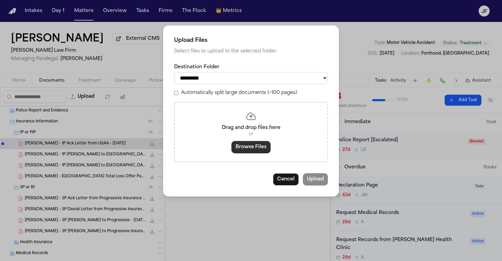
click at [265, 145] on button "Browse Files" at bounding box center [250, 147] width 39 height 12
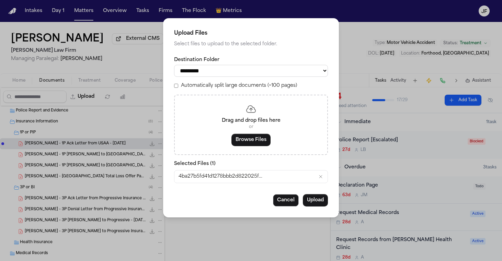
select select "**********"
click at [315, 199] on button "Upload" at bounding box center [315, 200] width 25 height 12
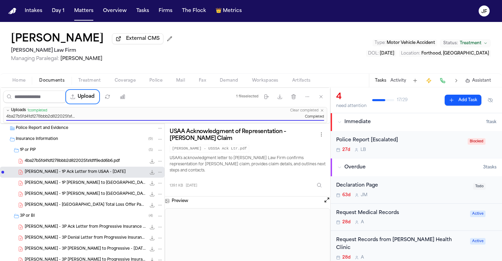
click at [111, 158] on div "4ba27b5fd41d1278bbb2d822025fa1d1f9edd6b6.pdf 1.0 MB • PDF" at bounding box center [82, 161] width 165 height 11
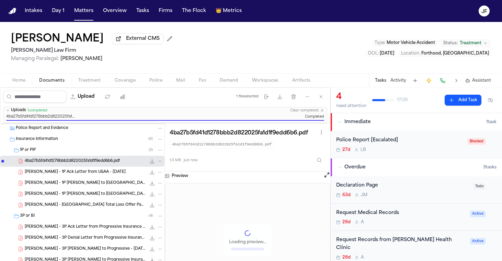
click at [168, 163] on div "4ba27b5fd41d1278bbb2d822025fa1d1f9edd6b6.pdf 4ba27b5fd41d1278bbb2d822025fa1d1f9…" at bounding box center [248, 148] width 166 height 48
click at [161, 163] on icon "File: 4ba27b5fd41d1278bbb2d822025fa1d1f9edd6b6.pdf" at bounding box center [160, 161] width 5 height 5
click at [165, 176] on button "Rename" at bounding box center [160, 176] width 47 height 12
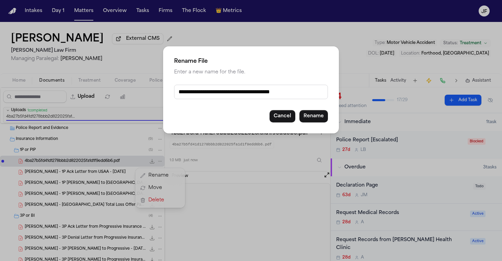
click at [276, 94] on input "**********" at bounding box center [251, 92] width 154 height 14
type input "**********"
click at [310, 118] on button "Rename" at bounding box center [313, 116] width 29 height 12
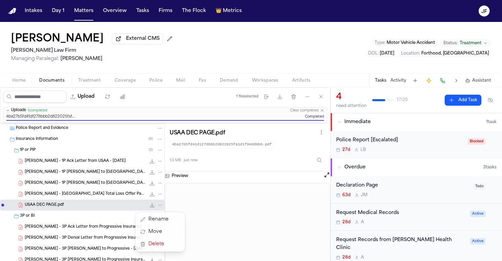
click at [366, 189] on div "Upload 1 file selected Move files Download files Delete files More actions Clea…" at bounding box center [251, 175] width 502 height 174
click at [367, 188] on div "Declaration Page" at bounding box center [402, 186] width 133 height 8
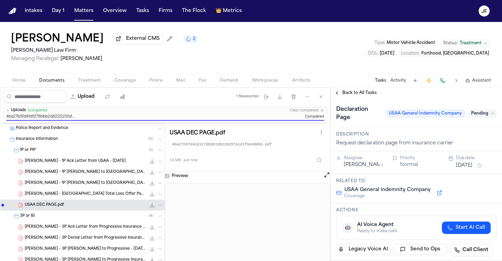
click at [474, 111] on span "Pending" at bounding box center [482, 114] width 27 height 8
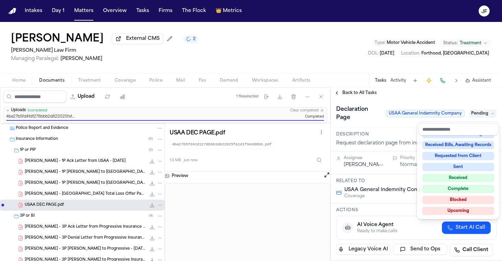
scroll to position [107, 0]
click at [449, 183] on div "Not Applicable Pending To-Do Ongoing In Progress Requested Scheduled Attorney R…" at bounding box center [458, 177] width 80 height 82
click at [450, 181] on div "Received" at bounding box center [458, 178] width 72 height 8
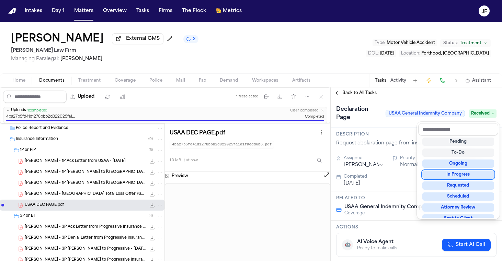
click at [375, 104] on div "Declaration Page USAA General Indemnity Company Received" at bounding box center [416, 113] width 171 height 29
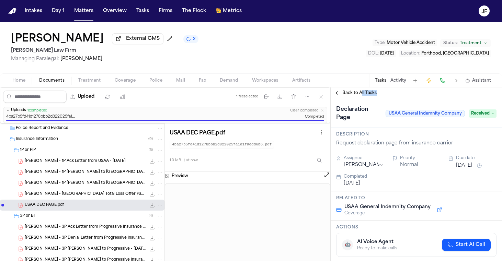
click at [361, 98] on div "Back to All Tasks" at bounding box center [416, 93] width 171 height 11
click at [363, 94] on span "Back to All Tasks" at bounding box center [359, 92] width 34 height 5
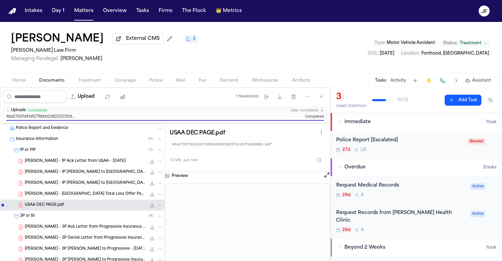
click at [347, 43] on div "Christopher Ruest External CMS 2 Ruy Mireles Law Firm Managing Paralegal: Jessi…" at bounding box center [251, 48] width 502 height 52
click at [351, 126] on span "Immediate" at bounding box center [357, 122] width 26 height 7
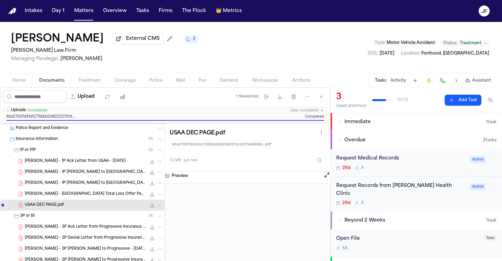
click at [22, 83] on span "Home" at bounding box center [18, 80] width 13 height 5
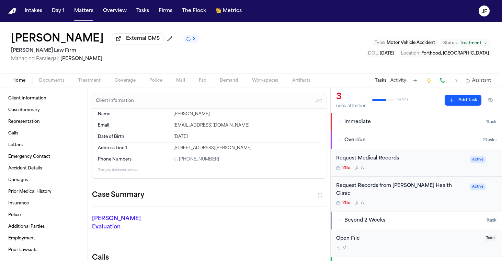
click at [127, 83] on span "Coverage" at bounding box center [125, 80] width 21 height 5
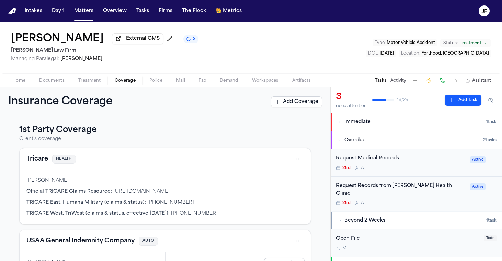
click at [51, 89] on div "Insurance Coverage Add Coverage" at bounding box center [165, 102] width 330 height 29
click at [142, 39] on span "External CMS" at bounding box center [143, 38] width 34 height 7
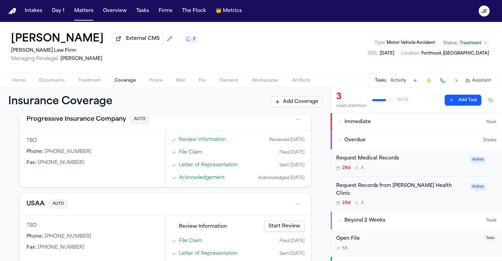
scroll to position [231, 0]
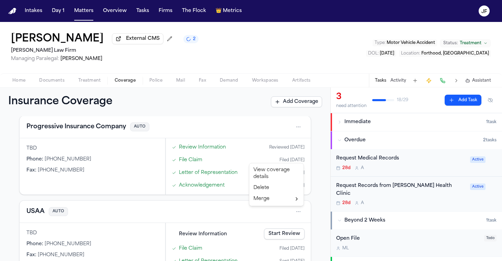
click at [297, 216] on html "Intakes Day 1 Matters Overview Tasks Firms The Flock 👑 Metrics JF Christopher R…" at bounding box center [251, 130] width 502 height 261
drag, startPoint x: 255, startPoint y: 211, endPoint x: 268, endPoint y: 211, distance: 12.4
click at [255, 211] on html "Intakes Day 1 Matters Overview Tasks Firms The Flock 👑 Metrics JF Christopher R…" at bounding box center [251, 130] width 502 height 261
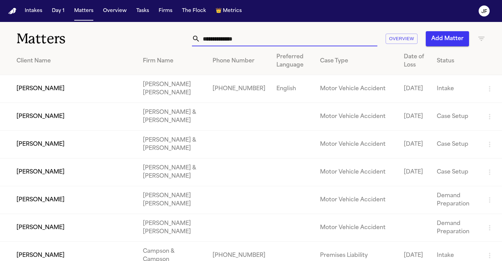
click at [247, 36] on input "text" at bounding box center [288, 38] width 177 height 15
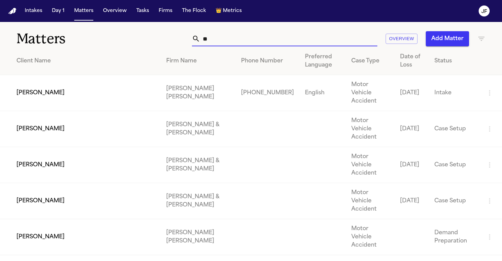
type input "*"
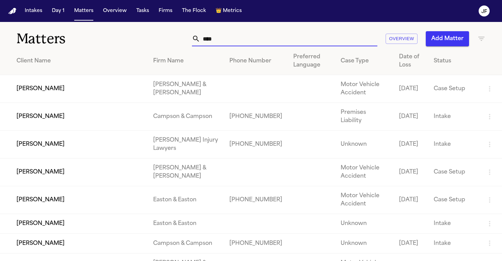
drag, startPoint x: 243, startPoint y: 42, endPoint x: 174, endPoint y: 36, distance: 69.3
click at [174, 36] on div "**** Overview Add Matter" at bounding box center [316, 38] width 339 height 15
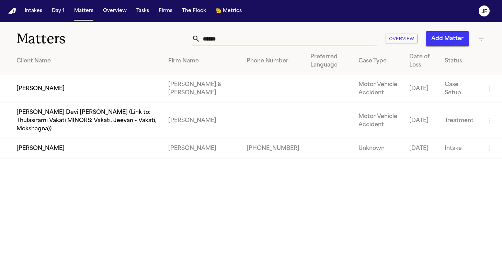
type input "******"
click at [52, 144] on td "[PERSON_NAME]" at bounding box center [81, 149] width 163 height 20
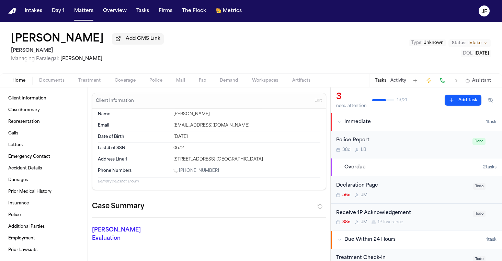
click at [54, 78] on span "Documents" at bounding box center [51, 80] width 25 height 5
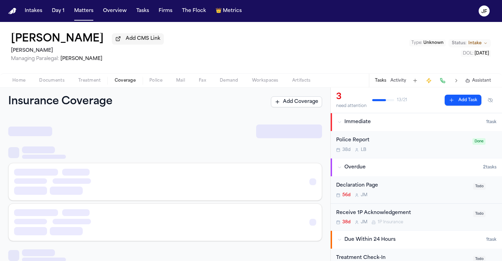
click at [126, 80] on span "Coverage" at bounding box center [125, 80] width 21 height 5
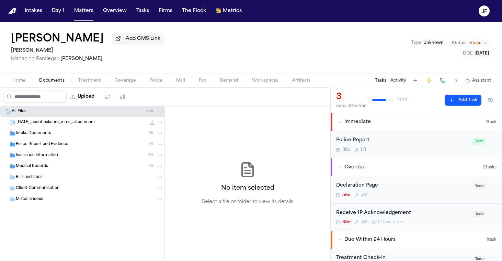
click at [60, 79] on span "Documents" at bounding box center [51, 80] width 25 height 5
click at [58, 156] on div "Insurance Information ( 8 )" at bounding box center [89, 155] width 147 height 6
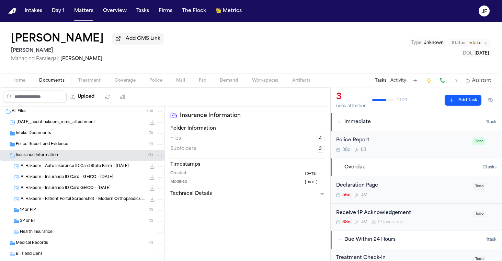
click at [40, 213] on div "1P or PIP ( 2 )" at bounding box center [91, 210] width 143 height 6
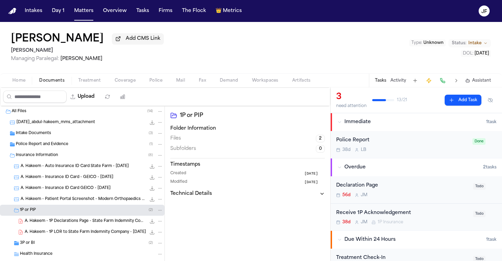
click at [82, 223] on span "A. Hakeem - 1P Declarations Page - State Farm Indemnity Company - 6.3.25" at bounding box center [85, 222] width 121 height 6
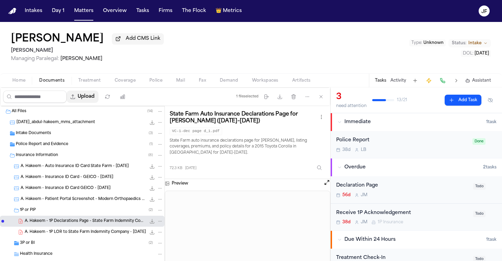
click at [99, 100] on button "Upload" at bounding box center [83, 97] width 32 height 12
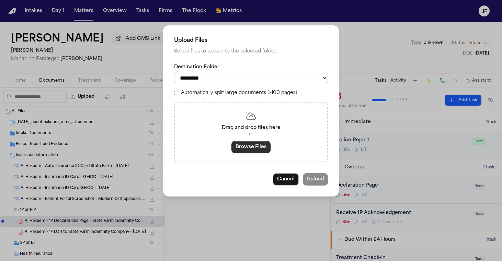
click at [264, 151] on button "Browse Files" at bounding box center [250, 147] width 39 height 12
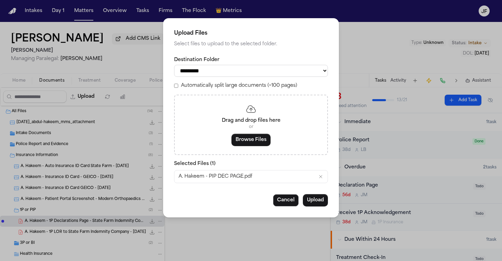
select select "**********"
click at [322, 202] on button "Upload" at bounding box center [315, 200] width 25 height 12
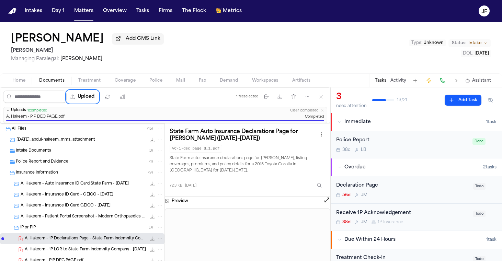
click at [364, 189] on div "Declaration Page" at bounding box center [402, 186] width 133 height 8
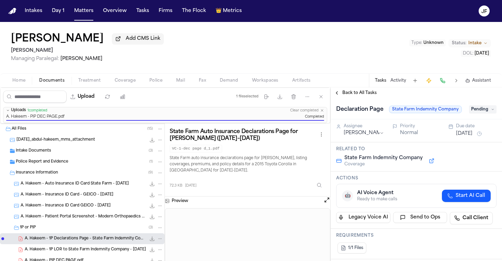
click at [478, 112] on span "Pending" at bounding box center [482, 109] width 27 height 8
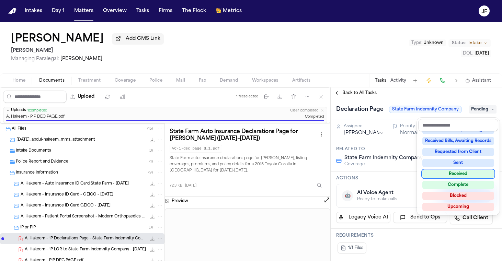
click at [452, 176] on div "Received" at bounding box center [458, 174] width 72 height 8
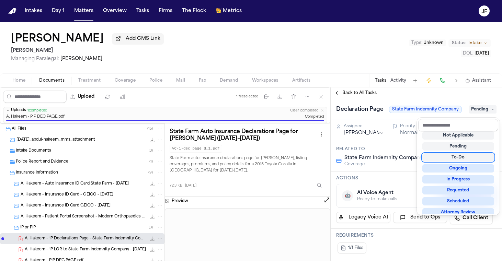
click at [396, 87] on div "Abdul Hakeem Add CMS Link Mohamed K Ahmed Managing Paralegal: Michelle Landazab…" at bounding box center [251, 141] width 502 height 239
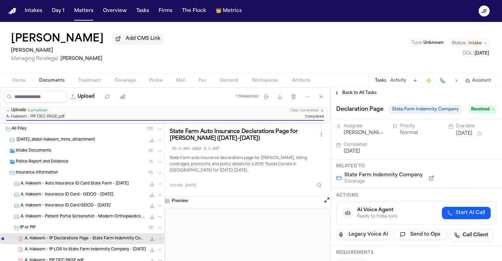
click at [367, 93] on span "Back to All Tasks" at bounding box center [359, 92] width 34 height 5
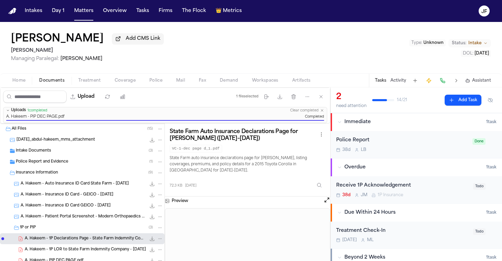
click at [88, 228] on div "1P or PIP ( 3 )" at bounding box center [91, 228] width 143 height 6
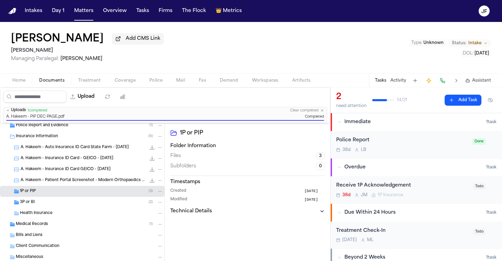
scroll to position [38, 0]
click at [95, 202] on div "3P or BI ( 2 )" at bounding box center [91, 203] width 143 height 6
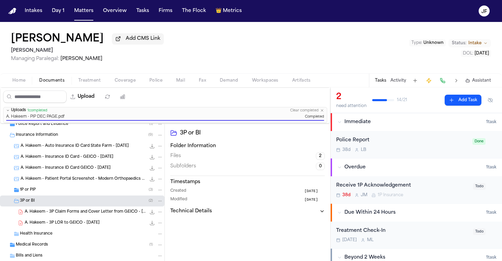
click at [100, 214] on span "A. Hakeem - 3P Claim Forms and Cover Letter from GEICO - 8.8.25" at bounding box center [85, 213] width 121 height 6
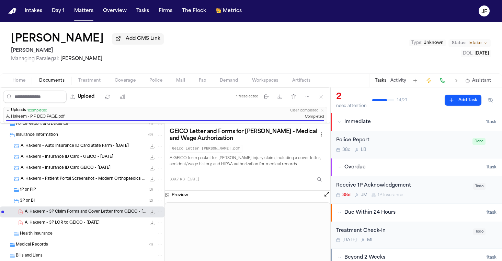
click at [372, 186] on div "Receive 1P Acknowledgement" at bounding box center [402, 186] width 133 height 8
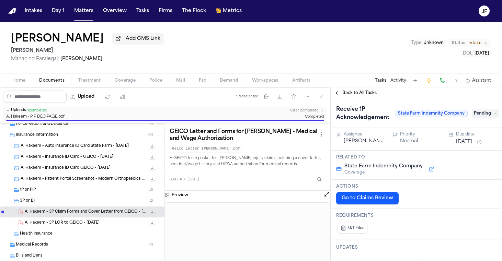
click at [484, 116] on span "Pending" at bounding box center [485, 114] width 27 height 8
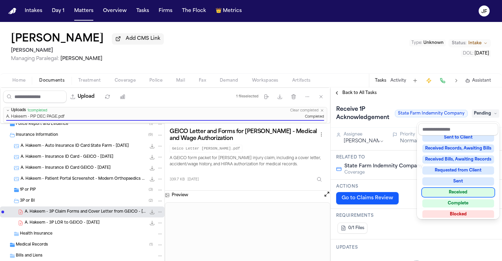
click at [458, 193] on div "Received" at bounding box center [458, 193] width 72 height 8
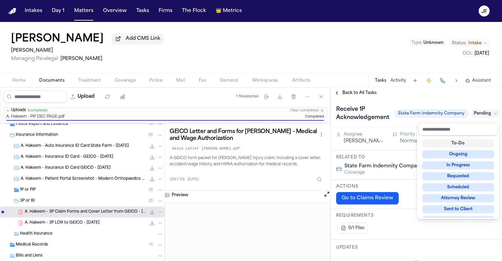
scroll to position [3, 0]
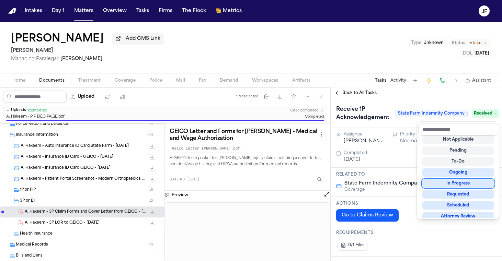
click at [390, 111] on div "Receive 1P Acknowledgement State Farm Indemnity Company Received" at bounding box center [416, 113] width 160 height 19
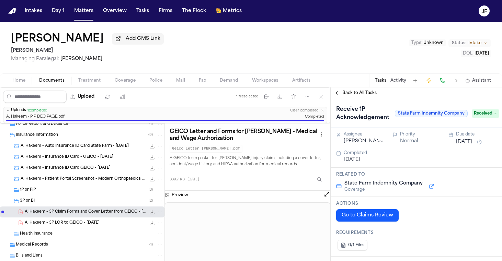
click at [368, 101] on div "Receive 1P Acknowledgement State Farm Indemnity Company Received" at bounding box center [416, 113] width 171 height 29
click at [368, 94] on span "Back to All Tasks" at bounding box center [359, 92] width 34 height 5
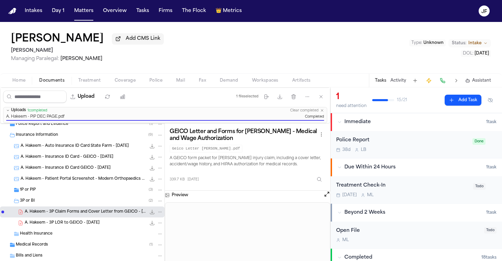
click at [407, 137] on div "Police Report 38d L B Done" at bounding box center [416, 144] width 171 height 27
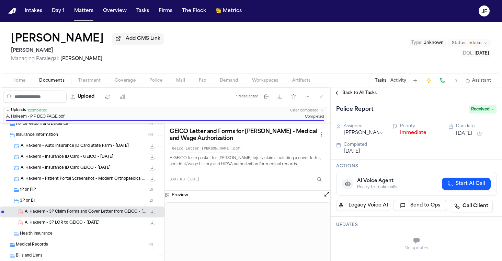
click at [411, 139] on div "Assignee Lina Becerra Priority Immediate Due date Aug 22, 2025 Completed Sep 5,…" at bounding box center [416, 140] width 160 height 32
click at [411, 138] on div "Priority Immediate" at bounding box center [417, 131] width 48 height 14
click at [411, 137] on button "Immediate" at bounding box center [413, 133] width 26 height 7
click at [361, 96] on span "Back to All Tasks" at bounding box center [359, 92] width 34 height 5
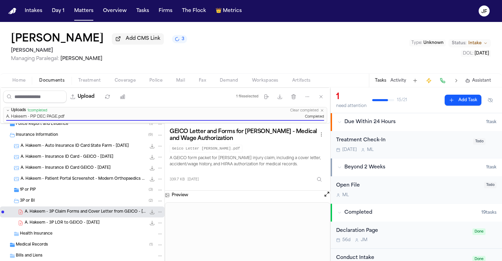
click at [238, 64] on div "Abdul Hakeem Add CMS Link 3 Mohamed K Ahmed Managing Paralegal: Michelle Landaz…" at bounding box center [251, 48] width 502 height 52
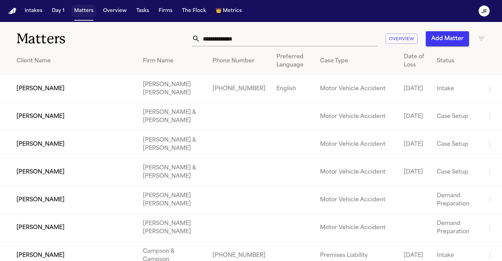
click at [84, 16] on button "Matters" at bounding box center [83, 11] width 25 height 12
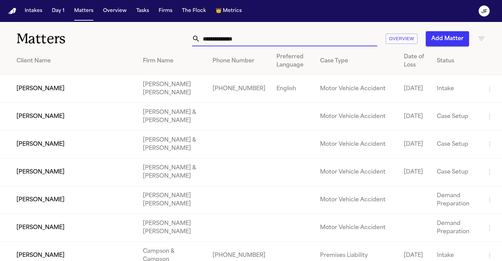
click at [243, 41] on input "text" at bounding box center [288, 38] width 177 height 15
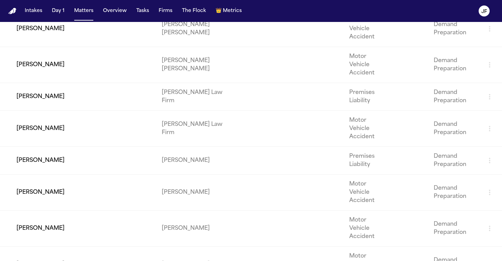
scroll to position [7, 0]
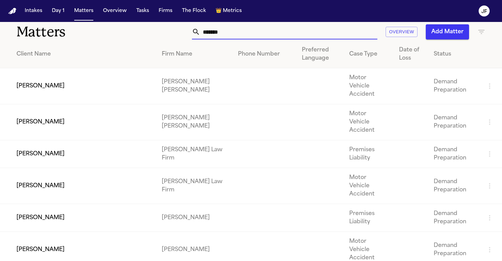
click at [325, 0] on html "Intakes Day 1 Matters Overview Tasks Firms The Flock 👑 Metrics JF Matters *****…" at bounding box center [251, 130] width 502 height 261
click at [228, 33] on input "*******" at bounding box center [288, 31] width 177 height 15
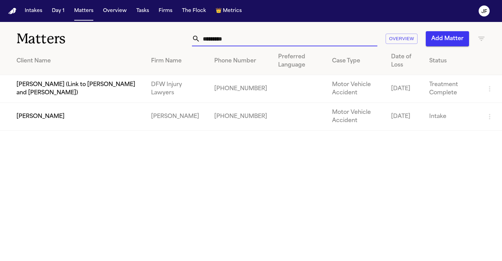
scroll to position [0, 0]
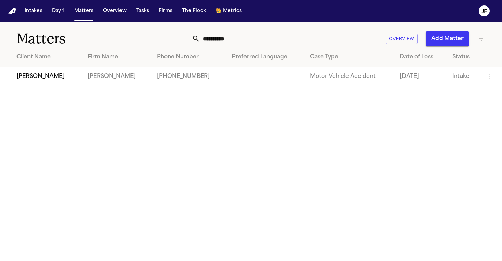
type input "**********"
click at [28, 75] on td "[PERSON_NAME]" at bounding box center [41, 77] width 82 height 20
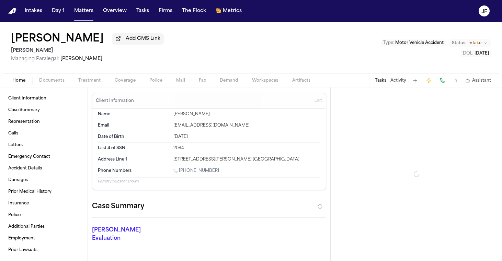
click at [57, 77] on div "Home Documents Treatment Coverage Police Mail Fax Demand Workspaces Artifacts T…" at bounding box center [251, 80] width 502 height 14
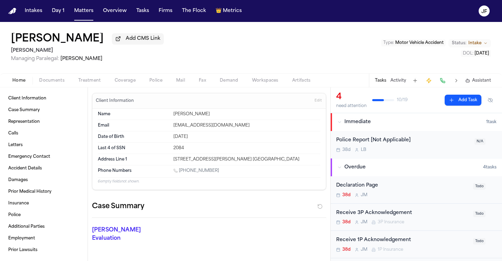
click at [57, 83] on span "Documents" at bounding box center [51, 80] width 25 height 5
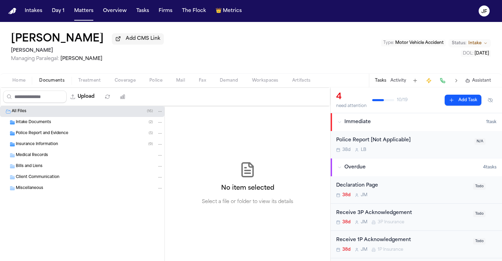
click at [39, 148] on div "Insurance Information ( 9 )" at bounding box center [89, 145] width 147 height 6
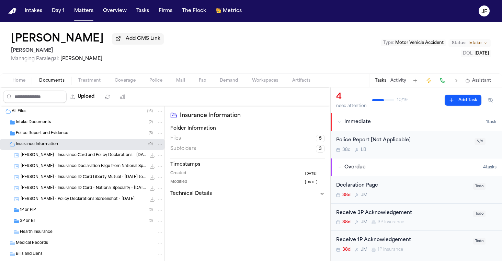
click at [39, 222] on div "3P or BI ( 2 )" at bounding box center [91, 221] width 143 height 6
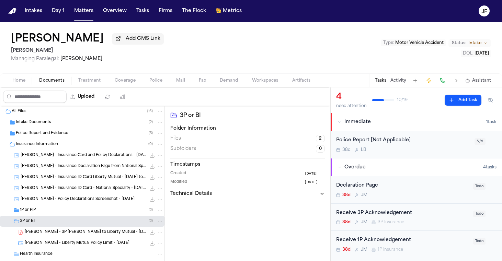
click at [40, 215] on div "1P or PIP ( 2 )" at bounding box center [82, 210] width 165 height 11
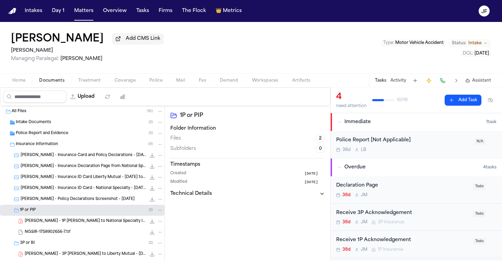
scroll to position [8, 0]
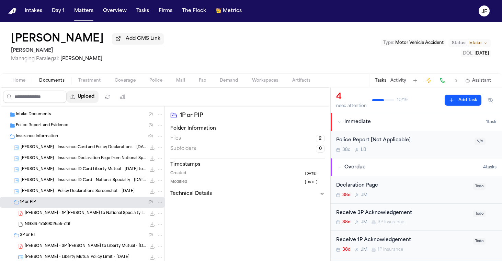
click at [99, 98] on button "Upload" at bounding box center [83, 97] width 32 height 12
select select "**********"
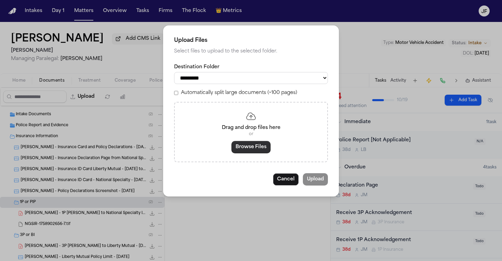
click at [252, 144] on button "Browse Files" at bounding box center [250, 147] width 39 height 12
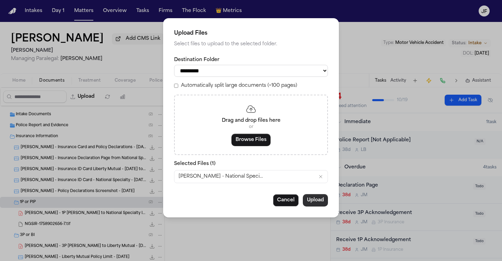
click at [317, 201] on button "Upload" at bounding box center [315, 200] width 25 height 12
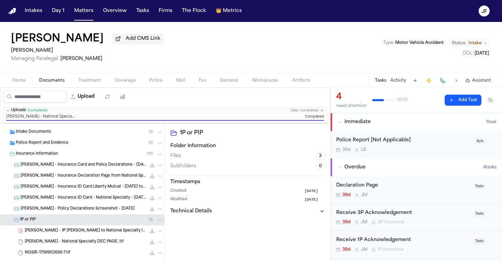
click at [371, 187] on div "Declaration Page" at bounding box center [402, 186] width 133 height 8
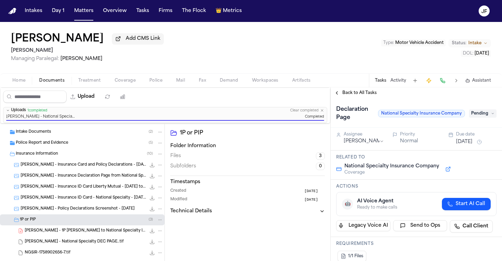
click at [484, 115] on span "Pending" at bounding box center [482, 114] width 27 height 8
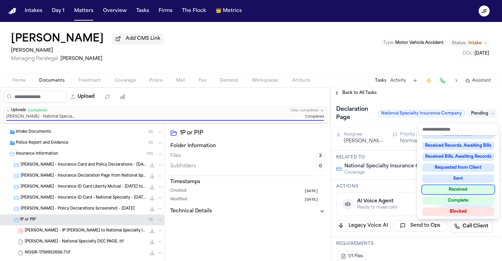
click at [451, 187] on div "Received" at bounding box center [458, 190] width 72 height 8
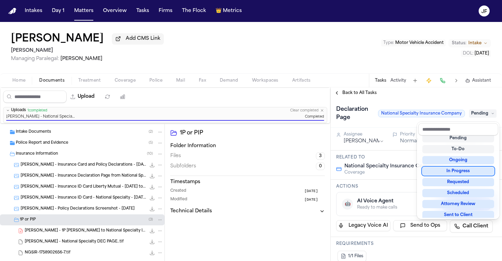
scroll to position [3, 0]
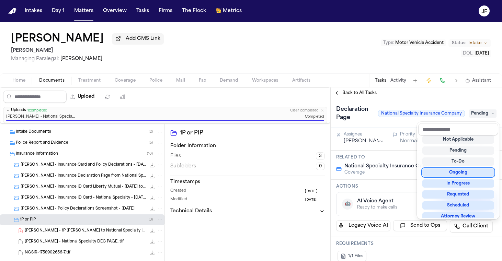
click at [399, 105] on div "Declaration Page National Specialty Insurance Company Pending" at bounding box center [416, 113] width 160 height 19
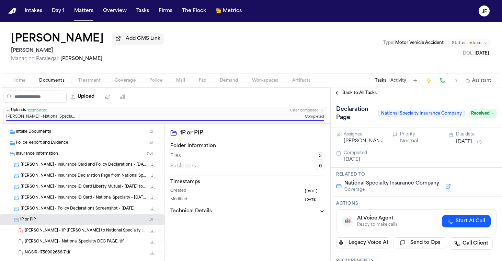
click at [370, 96] on span "Back to All Tasks" at bounding box center [359, 92] width 34 height 5
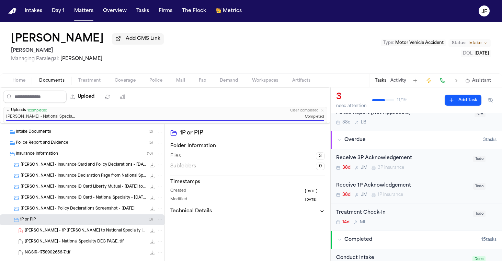
scroll to position [33, 0]
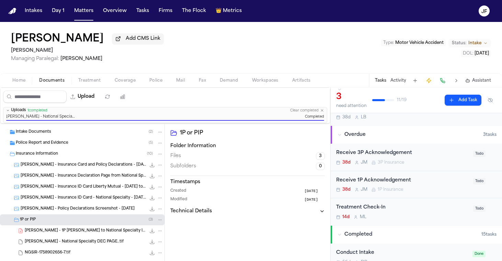
click at [387, 182] on div "Receive 1P Acknowledgement" at bounding box center [402, 181] width 133 height 8
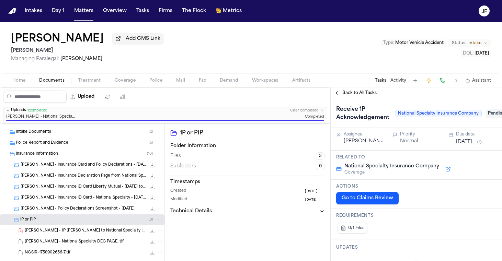
click at [491, 118] on span "Pending" at bounding box center [499, 114] width 27 height 8
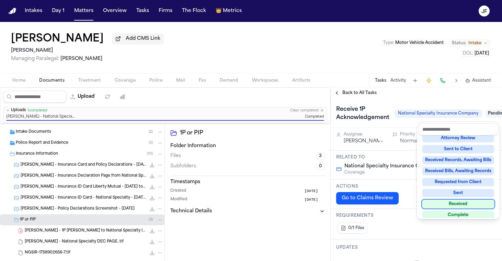
click at [439, 203] on div "Received" at bounding box center [458, 204] width 72 height 8
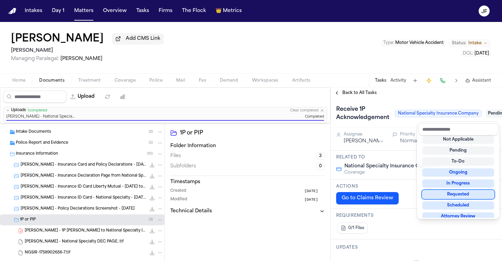
click at [382, 112] on div "Receive 1P Acknowledgement National Specialty Insurance Company Pending" at bounding box center [416, 113] width 160 height 19
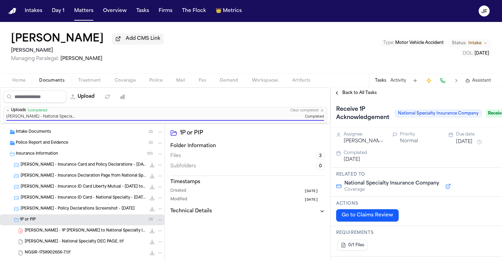
click at [371, 99] on div "Back to All Tasks" at bounding box center [416, 93] width 171 height 11
click at [372, 92] on span "Back to All Tasks" at bounding box center [359, 92] width 34 height 5
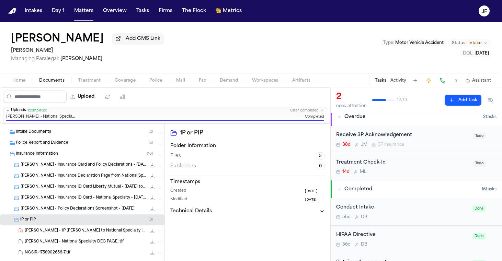
scroll to position [52, 0]
click at [98, 223] on div "1P or PIP ( 3 )" at bounding box center [91, 220] width 143 height 6
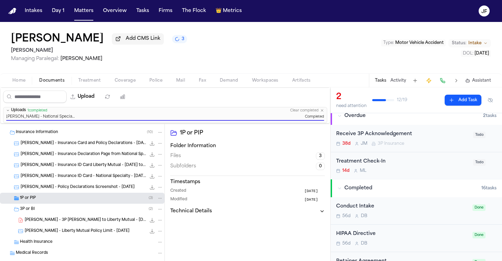
scroll to position [31, 0]
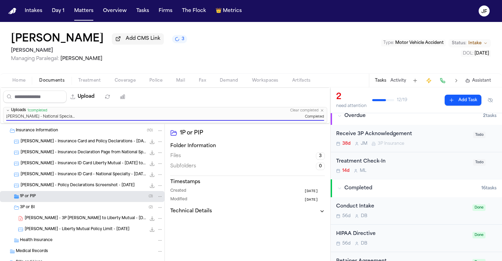
click at [97, 221] on span "D. Pierce - 3P LOR to Liberty Mutual - 8.5.25" at bounding box center [85, 219] width 121 height 6
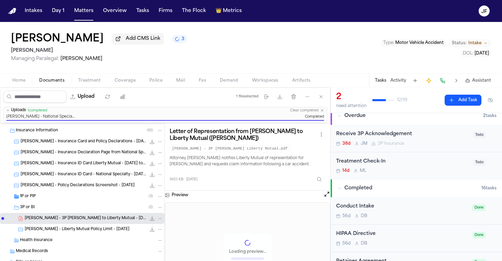
click at [150, 221] on icon "File: D. Pierce - 3P LOR to Liberty Mutual - 8.5.25" at bounding box center [151, 218] width 5 height 5
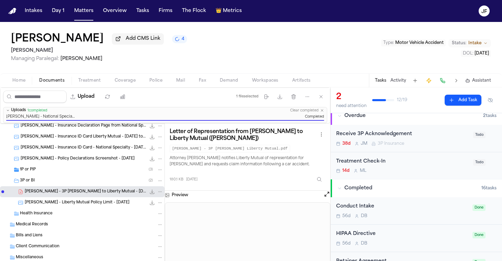
scroll to position [60, 0]
click at [99, 95] on button "Upload" at bounding box center [83, 97] width 32 height 12
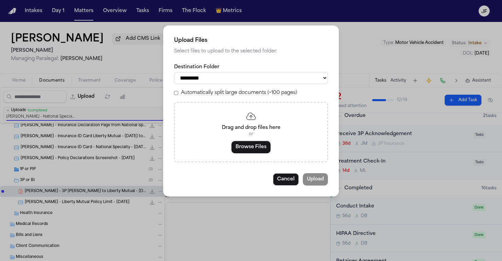
select select "**********"
click at [258, 137] on div "Drag and drop files here or Browse Files" at bounding box center [251, 132] width 154 height 60
click at [258, 146] on button "Browse Files" at bounding box center [250, 147] width 39 height 12
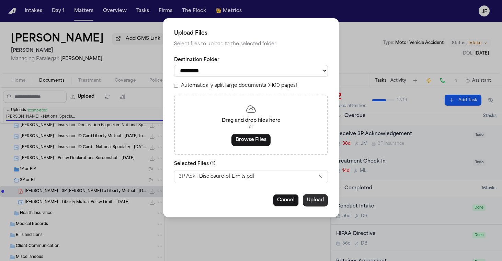
click at [314, 199] on button "Upload" at bounding box center [315, 200] width 25 height 12
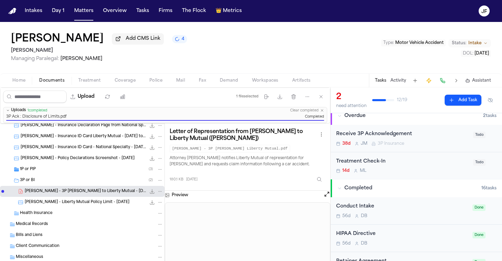
click at [397, 136] on div "Receive 3P Acknowledgement" at bounding box center [402, 135] width 133 height 8
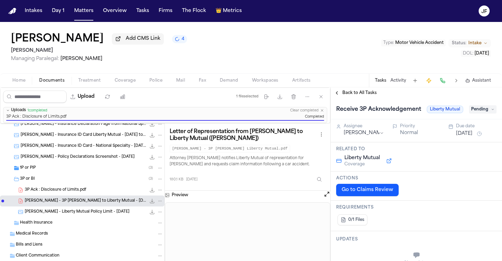
drag, startPoint x: 480, startPoint y: 111, endPoint x: 480, endPoint y: 116, distance: 5.2
click at [480, 111] on span "Pending" at bounding box center [482, 109] width 27 height 8
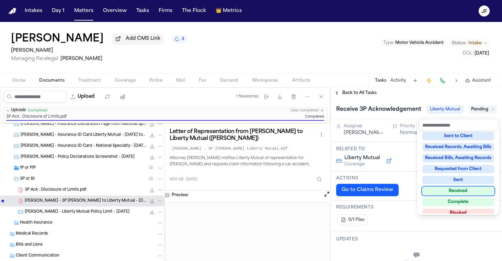
click at [451, 190] on div "Received" at bounding box center [458, 191] width 72 height 8
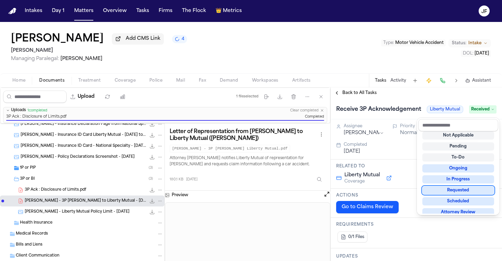
click at [360, 106] on div "Receive 3P Acknowledgement Liberty Mutual Received" at bounding box center [416, 109] width 160 height 11
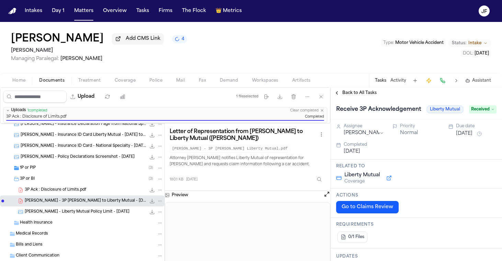
click at [361, 87] on div "Home Documents Treatment Coverage Police Mail Fax Demand Workspaces Artifacts T…" at bounding box center [251, 80] width 502 height 14
click at [361, 94] on span "Back to All Tasks" at bounding box center [359, 92] width 34 height 5
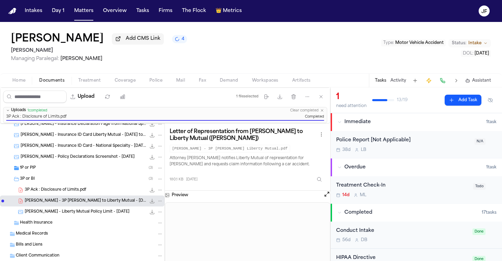
click at [390, 87] on div "Tasks Activity Assistant" at bounding box center [433, 80] width 128 height 13
click at [397, 87] on div "Tasks Activity Assistant" at bounding box center [433, 80] width 128 height 13
click at [400, 82] on button "Activity" at bounding box center [399, 80] width 16 height 5
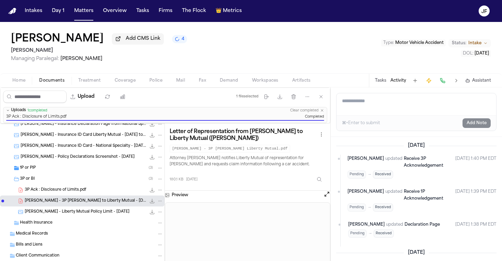
drag, startPoint x: 439, startPoint y: 120, endPoint x: 439, endPoint y: 104, distance: 15.5
click at [439, 104] on textarea "Add a note to this matter" at bounding box center [417, 104] width 160 height 22
type textarea "**********"
click at [479, 124] on button "Add Note" at bounding box center [477, 123] width 28 height 10
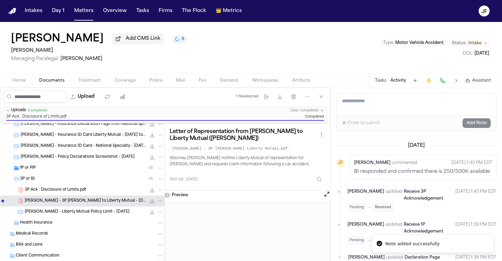
click at [124, 80] on span "Coverage" at bounding box center [125, 80] width 21 height 5
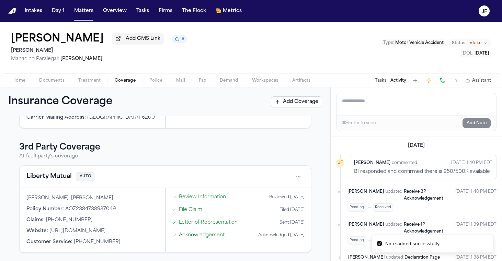
click at [56, 176] on button "Liberty Mutual" at bounding box center [48, 177] width 45 height 10
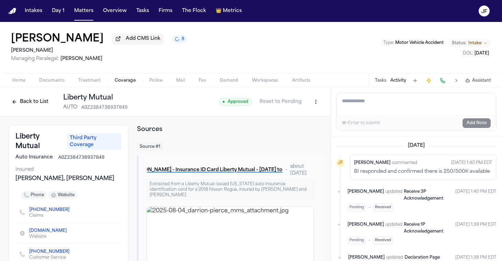
click at [314, 103] on html "Intakes Day 1 Matters Overview Tasks Firms The Flock 👑 Metrics JF Darrion Pierc…" at bounding box center [251, 130] width 502 height 261
click at [302, 118] on div "Edit Coverage" at bounding box center [292, 118] width 58 height 11
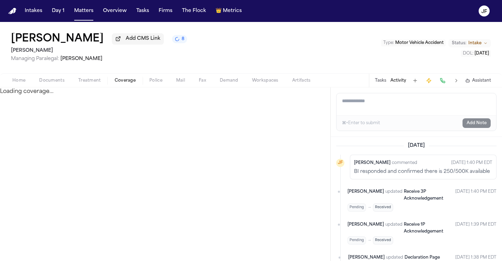
select select "**********"
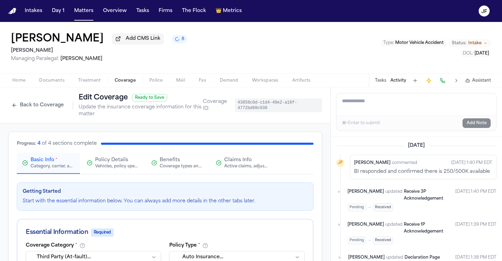
click at [182, 169] on div "Coverage types and limits" at bounding box center [182, 166] width 44 height 5
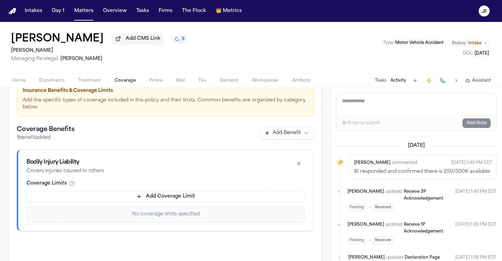
scroll to position [103, 0]
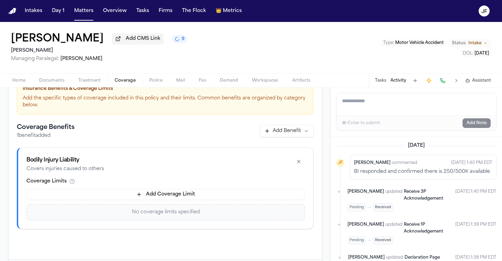
click at [159, 197] on button "Add Coverage Limit" at bounding box center [165, 194] width 279 height 11
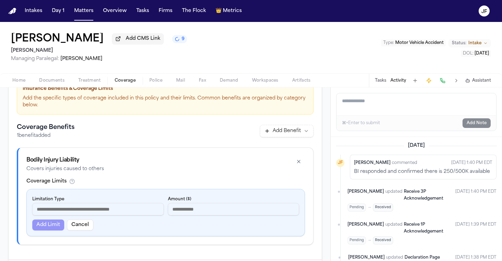
click at [59, 220] on div "Limitation Type Amount ($) Add Limit Cancel" at bounding box center [166, 213] width 278 height 47
click at [60, 216] on input at bounding box center [98, 209] width 132 height 12
type input "**********"
type input "******"
click at [49, 228] on button "Add Limit" at bounding box center [48, 225] width 32 height 11
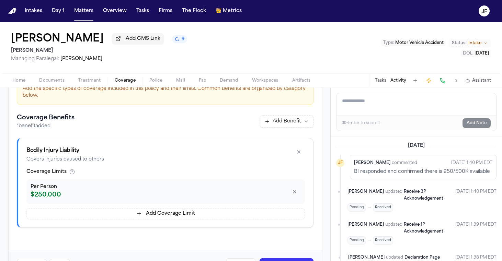
scroll to position [124, 0]
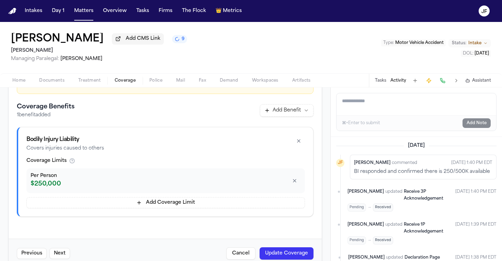
click at [68, 208] on button "Add Coverage Limit" at bounding box center [165, 202] width 279 height 11
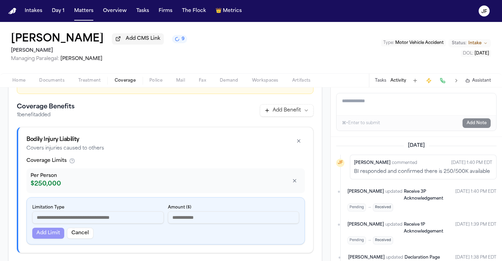
click at [69, 220] on input at bounding box center [98, 218] width 132 height 12
type input "**********"
click at [206, 222] on input "number" at bounding box center [234, 218] width 132 height 12
type input "******"
click at [54, 236] on button "Add Limit" at bounding box center [48, 233] width 32 height 11
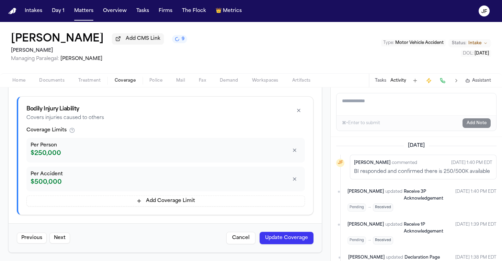
scroll to position [156, 0]
click at [278, 239] on button "Update Coverage" at bounding box center [287, 238] width 54 height 12
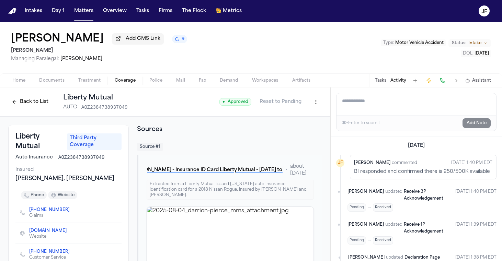
click at [43, 103] on button "Back to List" at bounding box center [30, 102] width 44 height 11
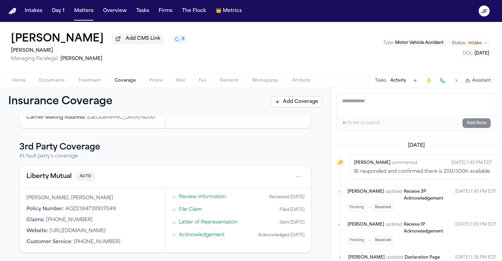
scroll to position [115, 0]
click at [55, 82] on span "Documents" at bounding box center [51, 80] width 25 height 5
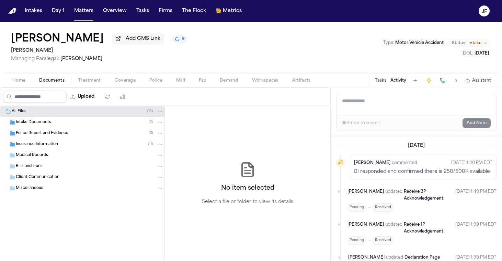
click at [50, 147] on span "Insurance Information" at bounding box center [37, 145] width 42 height 6
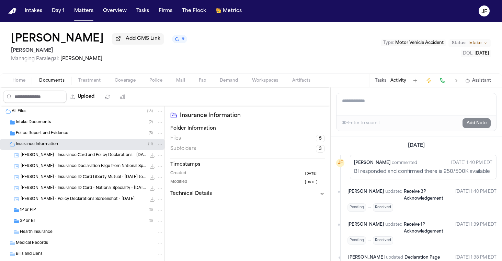
click at [46, 229] on div "Health Insurance" at bounding box center [82, 232] width 165 height 11
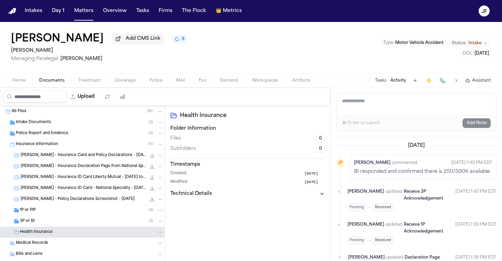
click at [50, 219] on div "3P or BI ( 3 )" at bounding box center [82, 221] width 165 height 11
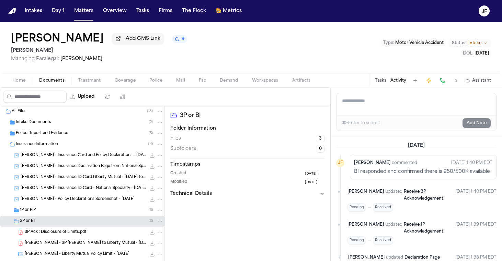
click at [52, 214] on div "1P or PIP ( 3 )" at bounding box center [91, 210] width 143 height 6
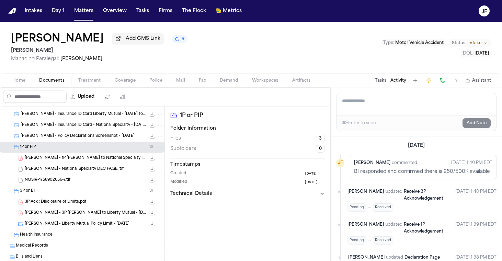
scroll to position [65, 0]
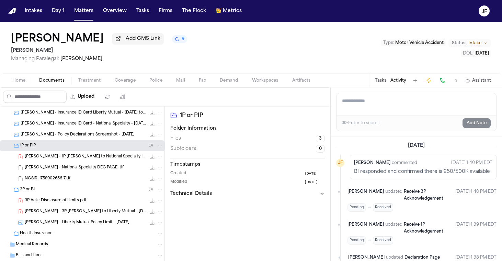
click at [34, 195] on div "3P or BI ( 3 )" at bounding box center [82, 189] width 165 height 11
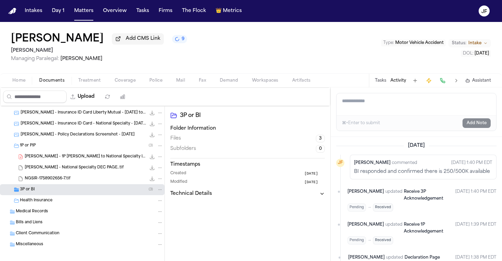
click at [55, 151] on div "1P or PIP ( 3 )" at bounding box center [82, 145] width 165 height 11
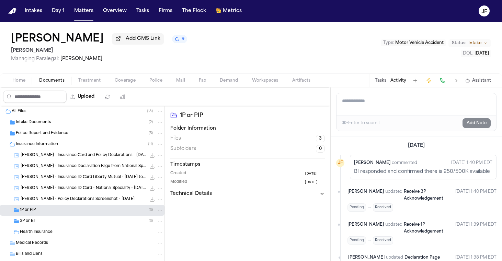
scroll to position [0, 0]
click at [55, 149] on div "Insurance Information ( 11 )" at bounding box center [82, 144] width 165 height 11
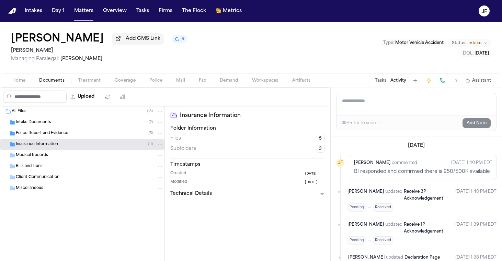
click at [386, 83] on button "Tasks" at bounding box center [380, 80] width 11 height 5
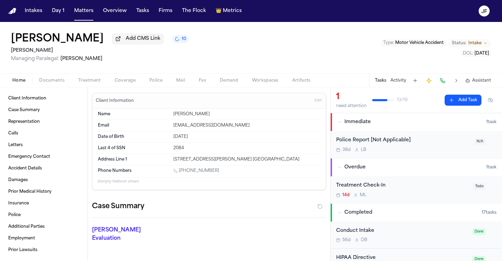
click at [18, 83] on span "Home" at bounding box center [18, 80] width 13 height 5
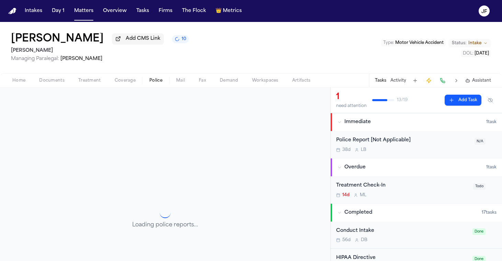
click at [161, 83] on span "Police" at bounding box center [155, 80] width 13 height 5
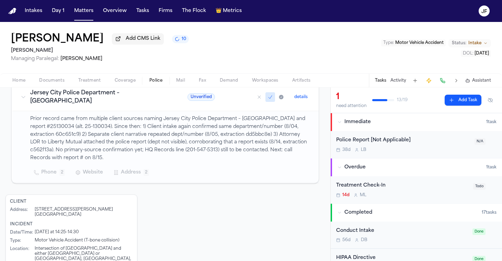
scroll to position [131, 0]
click at [403, 142] on div "Police Report [Not Applicable]" at bounding box center [403, 141] width 134 height 8
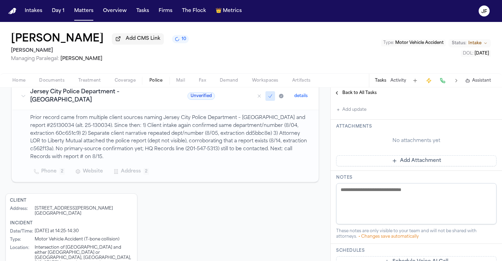
scroll to position [204, 0]
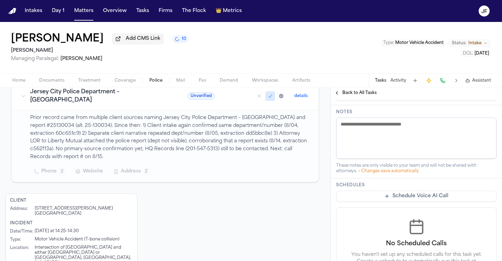
click at [403, 80] on button "Activity" at bounding box center [399, 80] width 16 height 5
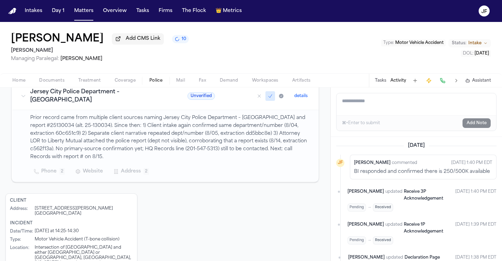
scroll to position [0, 0]
click at [348, 70] on div "Darrion Pierce Add CMS Link 10 Mohamed K Ahmed Managing Paralegal: Michelle Lan…" at bounding box center [251, 48] width 502 height 52
click at [243, 217] on div "Client Address : 172 Clendenny Ave. Jersey City, NJ 07304 Incident Date/Time : …" at bounding box center [164, 249] width 319 height 110
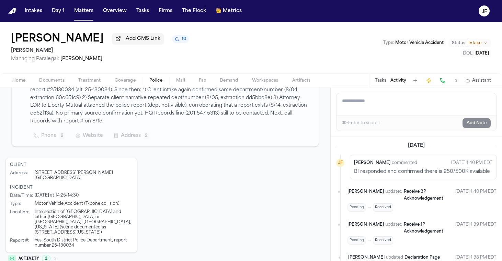
scroll to position [166, 0]
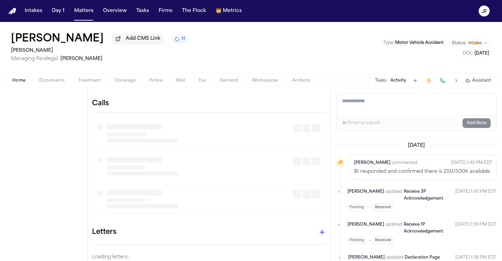
click at [16, 83] on span "Home" at bounding box center [18, 80] width 13 height 5
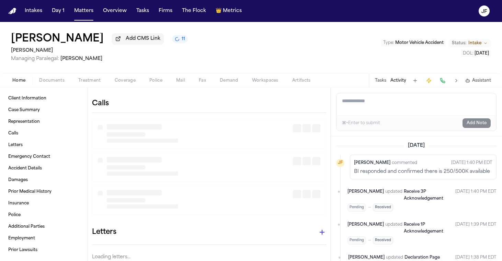
click at [53, 83] on span "Documents" at bounding box center [51, 80] width 25 height 5
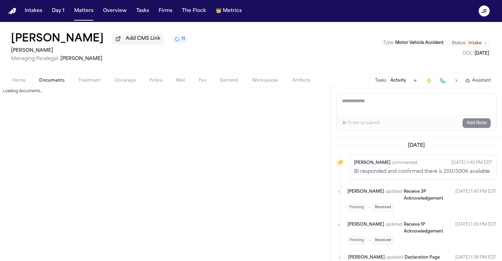
click at [386, 82] on button "Tasks" at bounding box center [380, 80] width 11 height 5
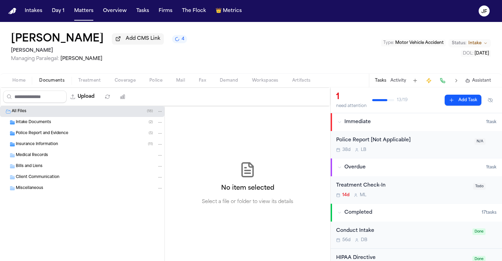
click at [404, 142] on div "Police Report [Not Applicable]" at bounding box center [403, 141] width 134 height 8
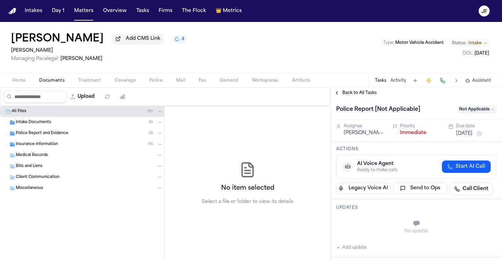
click at [473, 111] on span "Not Applicable" at bounding box center [476, 109] width 39 height 8
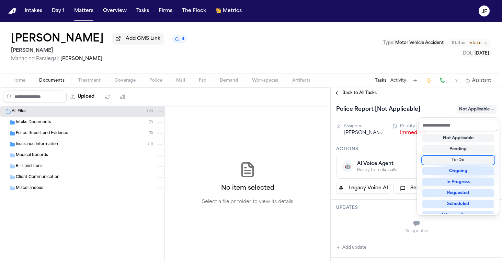
click at [460, 160] on div "To-Do" at bounding box center [458, 160] width 72 height 8
click at [432, 73] on div "Darrion Pierce Add CMS Link 4 Mohamed K Ahmed Managing Paralegal: Michelle Land…" at bounding box center [251, 141] width 502 height 239
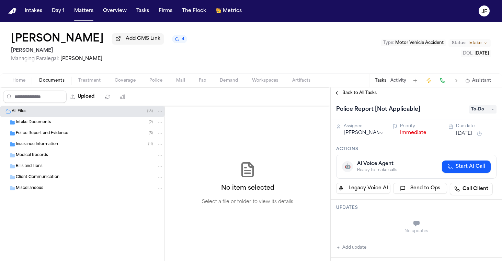
click at [400, 87] on div "Tasks Activity Assistant" at bounding box center [433, 80] width 128 height 13
click at [400, 83] on button "Activity" at bounding box center [399, 80] width 16 height 5
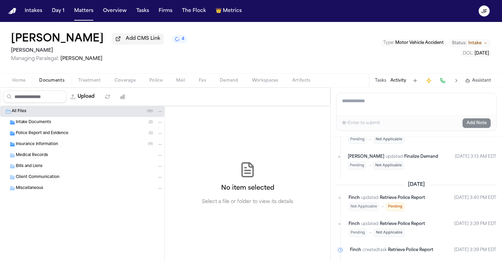
scroll to position [459, 0]
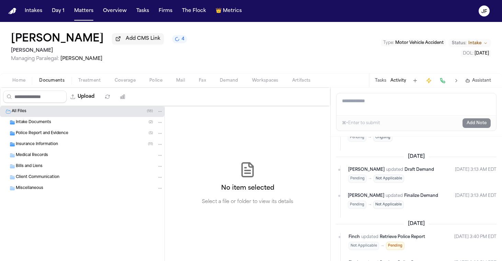
click at [122, 86] on div "Home Documents Treatment Coverage Police Mail Fax Demand Workspaces Artifacts T…" at bounding box center [251, 80] width 502 height 14
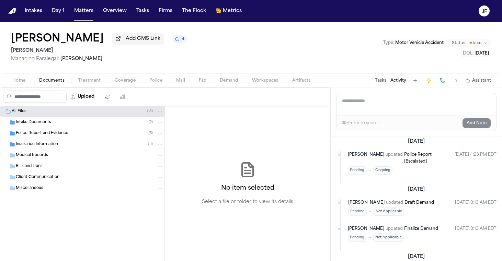
click at [68, 138] on div "Police Report and Evidence ( 5 )" at bounding box center [82, 133] width 165 height 11
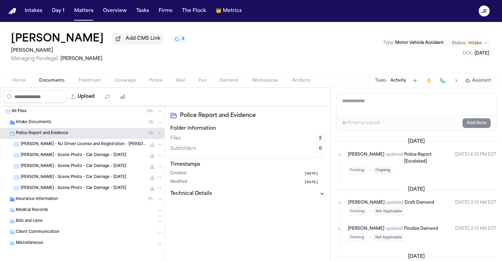
click at [117, 144] on span "D. Pierce - NJ Driver License and Registration - Nelson Martinez - 2.3.25, 5.26" at bounding box center [83, 145] width 125 height 6
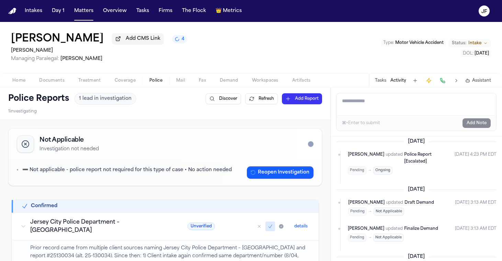
click at [156, 83] on span "Police" at bounding box center [155, 80] width 13 height 5
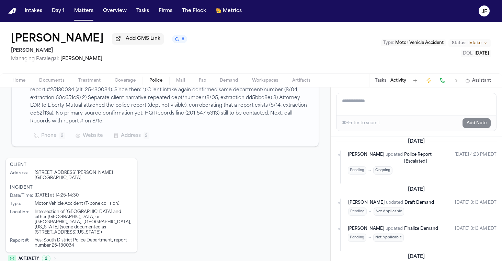
scroll to position [166, 0]
drag, startPoint x: 52, startPoint y: 237, endPoint x: 76, endPoint y: 236, distance: 23.4
click at [76, 239] on div "Yes; South District Police Department, report number 25-130034" at bounding box center [84, 244] width 98 height 10
copy div "25-130034"
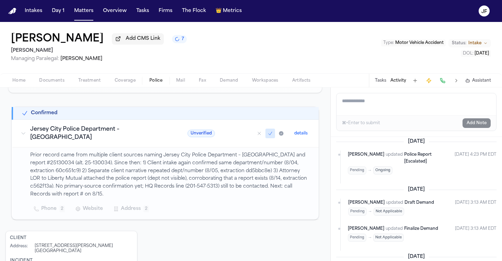
scroll to position [71, 0]
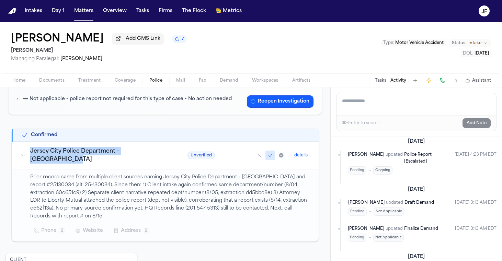
drag, startPoint x: 32, startPoint y: 156, endPoint x: 162, endPoint y: 158, distance: 130.9
click at [162, 158] on td "Jersey City Police Department – South District" at bounding box center [95, 156] width 167 height 28
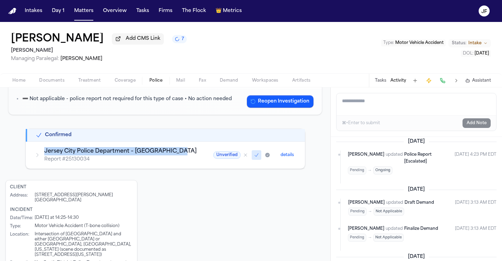
copy h3 "Jersey City Police Department – South District"
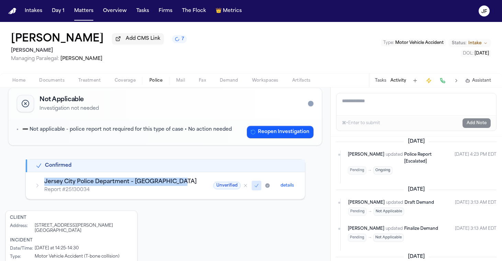
scroll to position [34, 0]
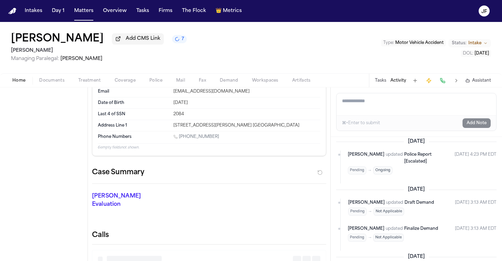
click at [15, 85] on span "button" at bounding box center [18, 84] width 21 height 1
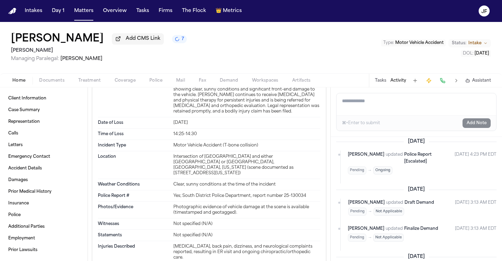
scroll to position [1293, 0]
click at [377, 83] on button "Tasks" at bounding box center [380, 80] width 11 height 5
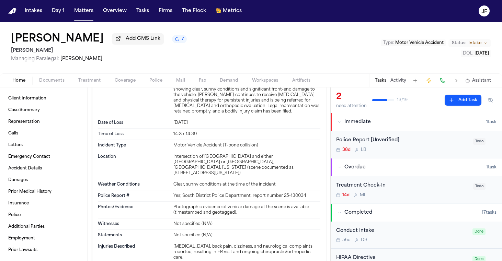
scroll to position [0, 0]
click at [85, 13] on button "Matters" at bounding box center [83, 11] width 25 height 12
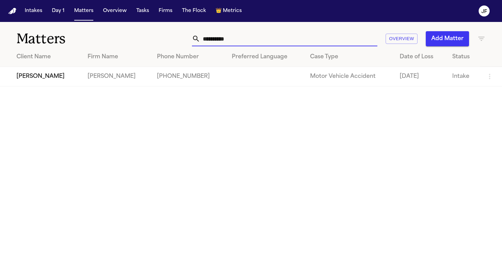
drag, startPoint x: 271, startPoint y: 43, endPoint x: 131, endPoint y: 40, distance: 140.2
click at [131, 40] on div "**********" at bounding box center [251, 34] width 502 height 25
click at [59, 75] on td "[PERSON_NAME]" at bounding box center [41, 77] width 82 height 20
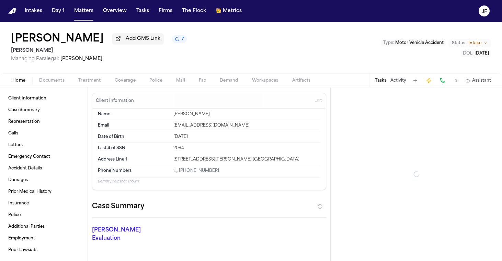
click at [56, 79] on span "Documents" at bounding box center [51, 80] width 25 height 5
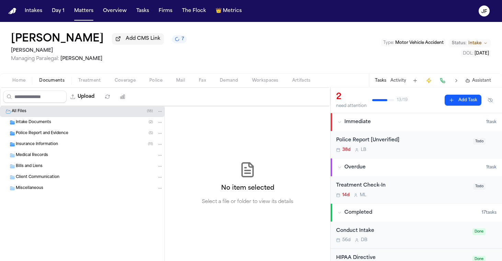
click at [44, 148] on span "Insurance Information" at bounding box center [37, 145] width 42 height 6
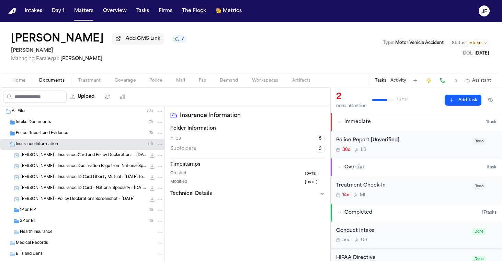
click at [55, 209] on div "1P or PIP ( 3 )" at bounding box center [91, 210] width 143 height 6
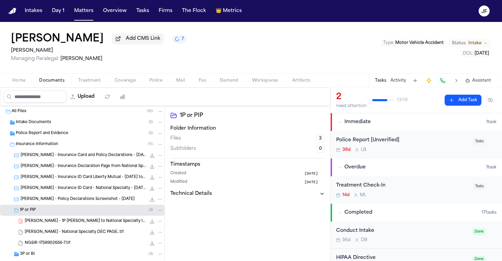
click at [71, 224] on span "D. Pierce - 1P LOR to National Specialty Insurance Company - 8.5.25" at bounding box center [85, 222] width 121 height 6
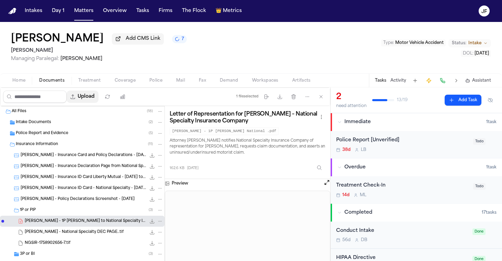
click at [99, 100] on button "Upload" at bounding box center [83, 97] width 32 height 12
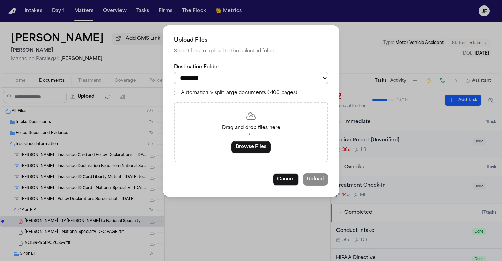
select select "**********"
click at [270, 151] on div "Drag and drop files here or Browse Files" at bounding box center [251, 132] width 154 height 60
click at [263, 150] on button "Browse Files" at bounding box center [250, 147] width 39 height 12
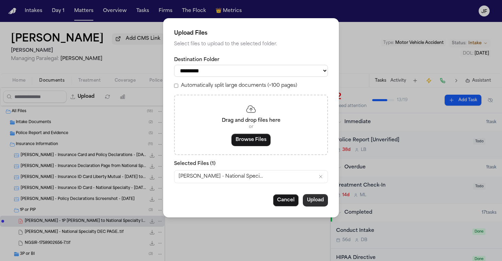
click at [315, 199] on button "Upload" at bounding box center [315, 200] width 25 height 12
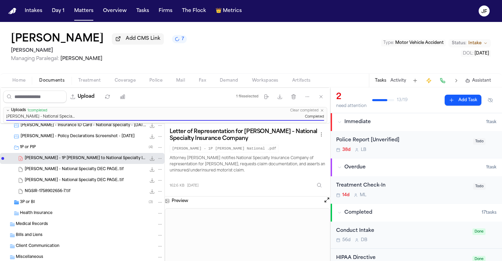
scroll to position [82, 0]
click at [58, 208] on div "Health Insurance" at bounding box center [82, 213] width 165 height 11
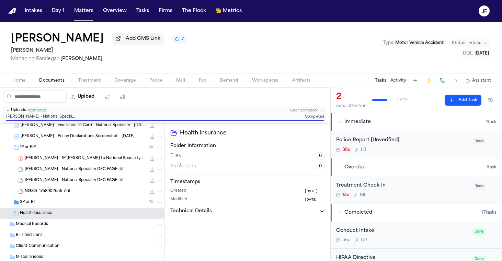
click at [59, 200] on div "3P or BI ( 3 )" at bounding box center [91, 203] width 143 height 6
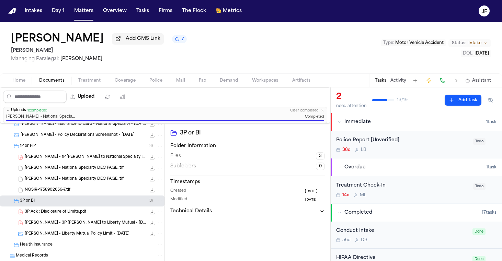
click at [58, 216] on div "3P Ack : Disclosure of Limits.pdf 112.2 KB • PDF" at bounding box center [94, 212] width 138 height 7
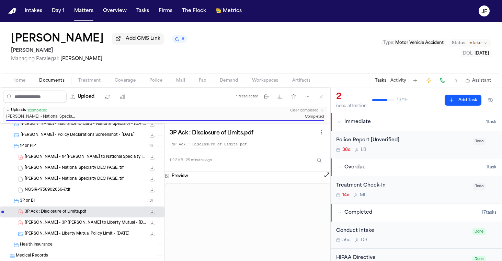
scroll to position [0, 0]
click at [104, 225] on span "D. Pierce - 3P LOR to Liberty Mutual - 8.5.25" at bounding box center [85, 223] width 121 height 6
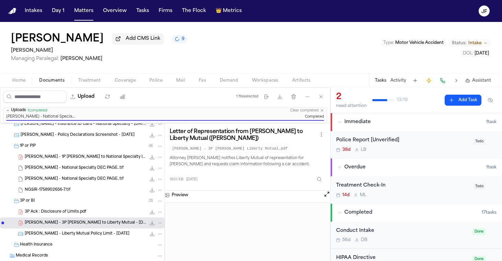
click at [78, 212] on span "3P Ack : Disclosure of Limits.pdf" at bounding box center [55, 213] width 61 height 6
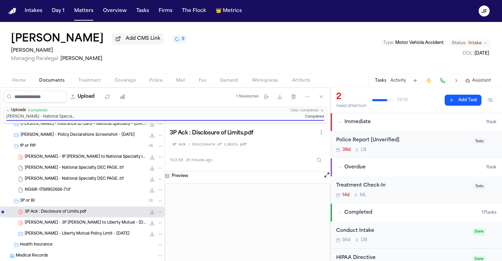
click at [84, 227] on div "D. Pierce - 3P LOR to Liberty Mutual - 8.5.25 180.1 KB • PDF" at bounding box center [94, 223] width 138 height 7
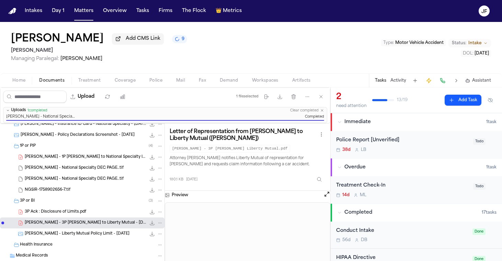
click at [417, 1] on nav "Intakes Day 1 Matters Overview Tasks Firms The Flock 👑 Metrics JF" at bounding box center [251, 11] width 502 height 22
click at [474, 2] on nav "Intakes Day 1 Matters Overview Tasks Firms The Flock 👑 Metrics JF" at bounding box center [251, 11] width 502 height 22
click at [257, 3] on nav "Intakes Day 1 Matters Overview Tasks Firms The Flock 👑 Metrics JF" at bounding box center [251, 11] width 502 height 22
click at [56, 152] on div "1P or PIP ( 4 )" at bounding box center [82, 146] width 165 height 11
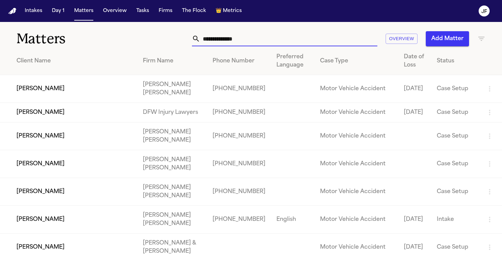
click at [292, 42] on input "text" at bounding box center [288, 38] width 177 height 15
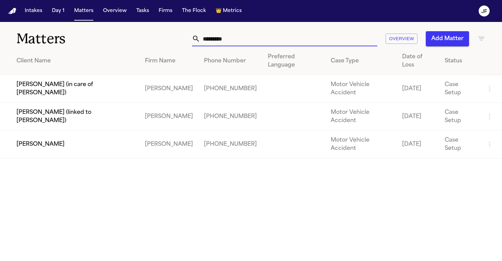
type input "*********"
click at [33, 131] on td "[PERSON_NAME]" at bounding box center [69, 145] width 139 height 28
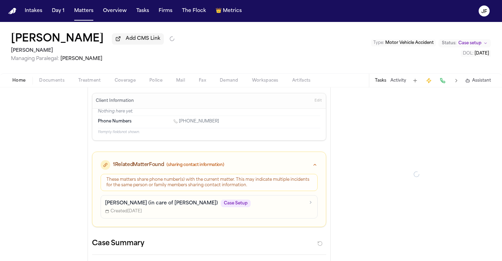
type textarea "*"
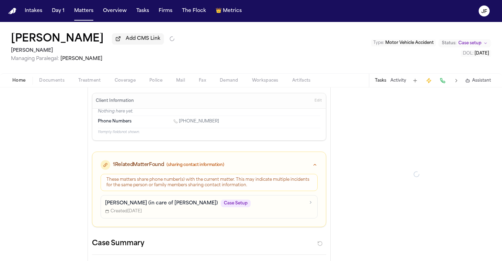
type textarea "*"
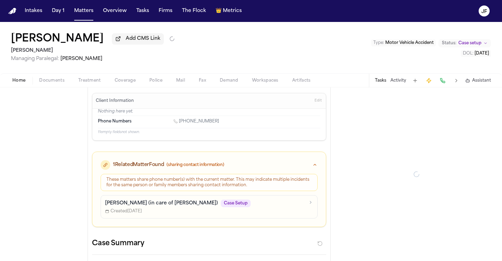
type textarea "*"
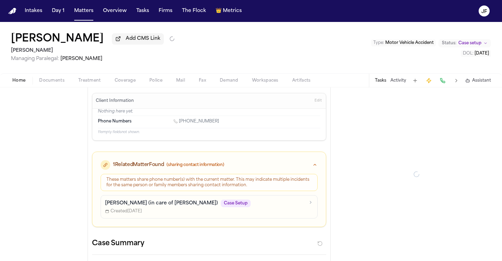
type textarea "*"
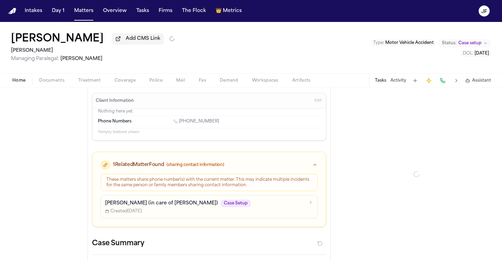
type textarea "*"
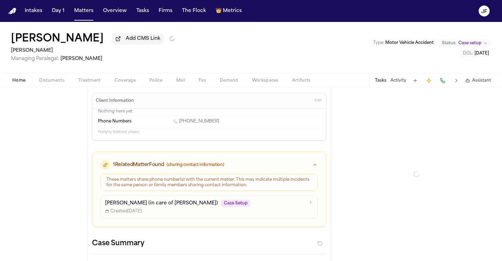
type textarea "*"
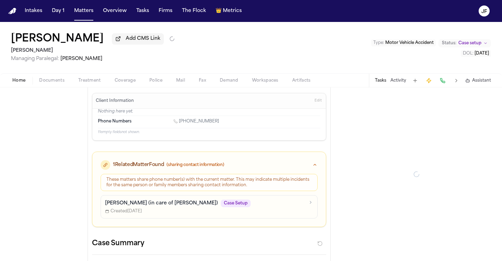
type textarea "*"
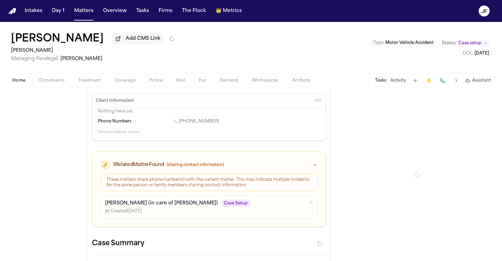
type textarea "*"
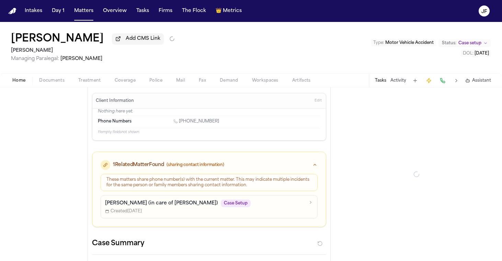
type textarea "*"
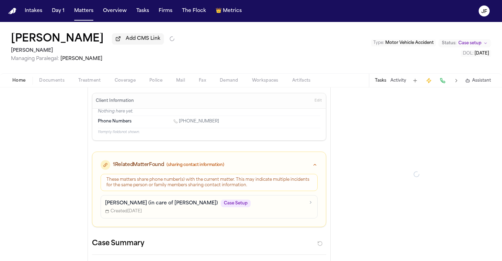
type textarea "*"
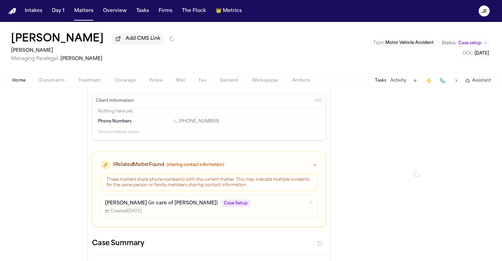
type textarea "*"
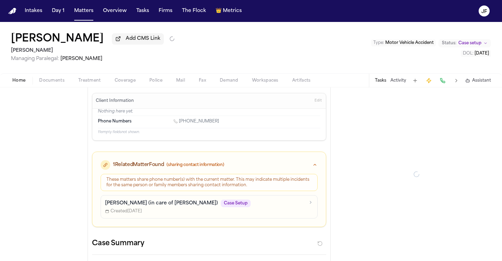
type textarea "*"
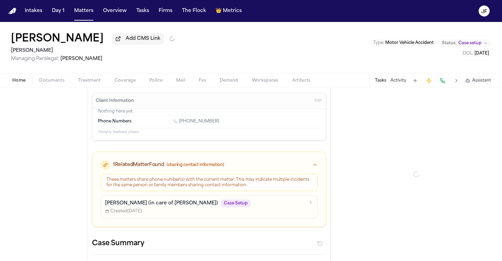
type textarea "*"
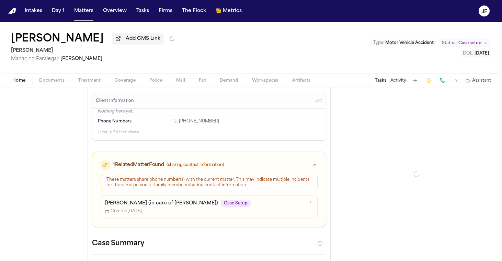
type textarea "*"
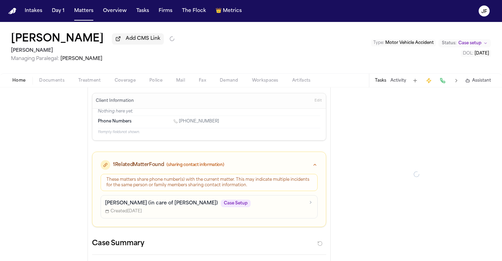
type textarea "*"
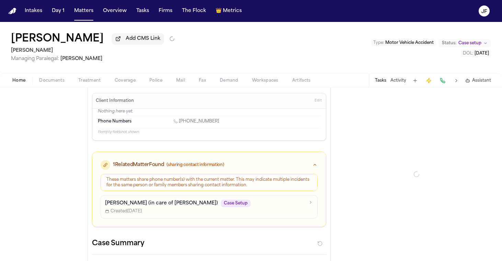
type textarea "*"
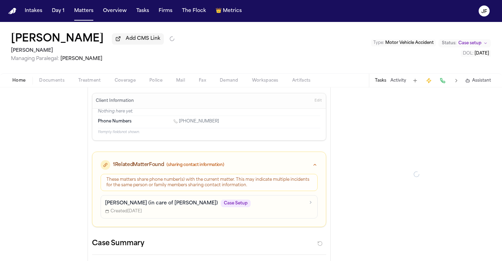
type textarea "*"
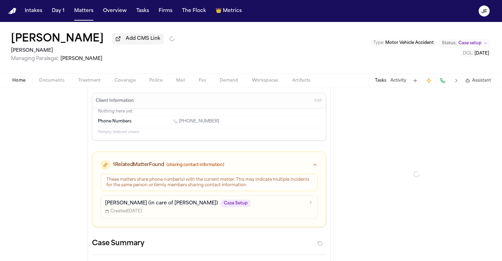
type textarea "*"
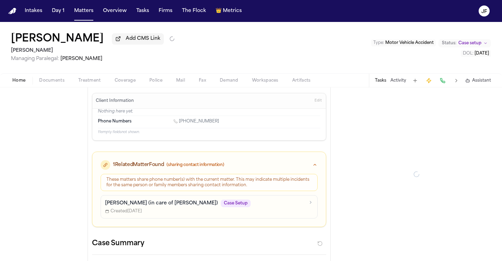
type textarea "*"
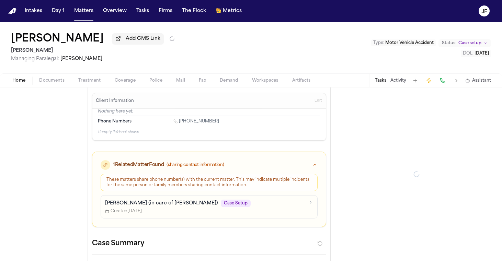
type textarea "*"
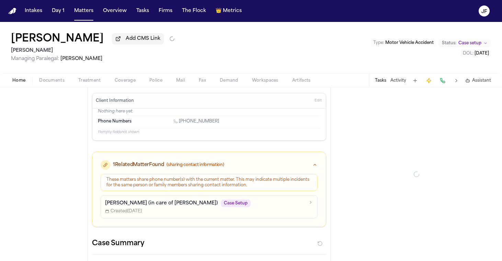
type textarea "*"
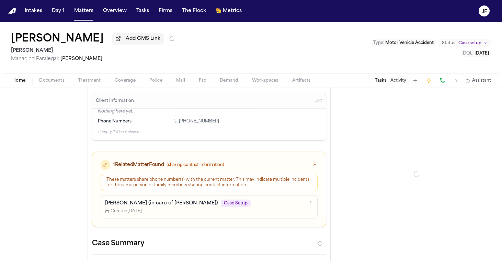
type textarea "*"
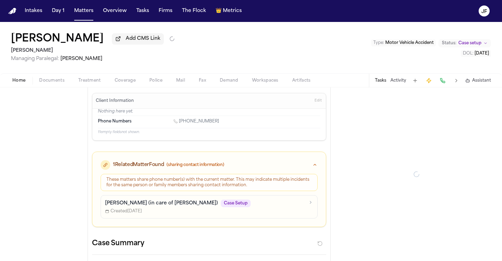
type textarea "*"
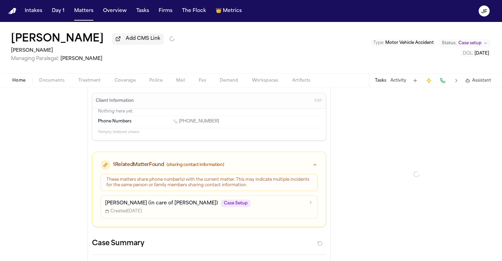
type textarea "*"
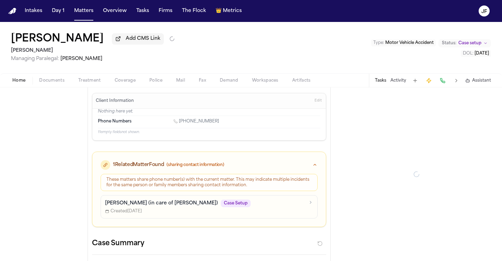
type textarea "*"
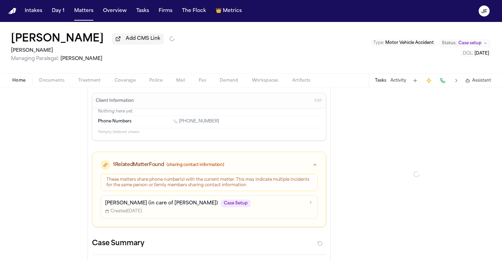
type textarea "*"
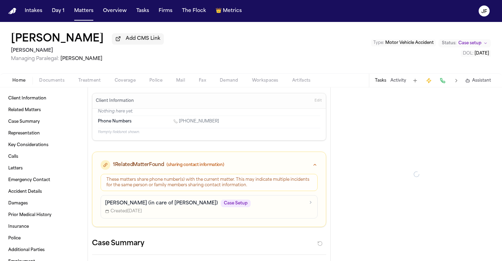
type textarea "*"
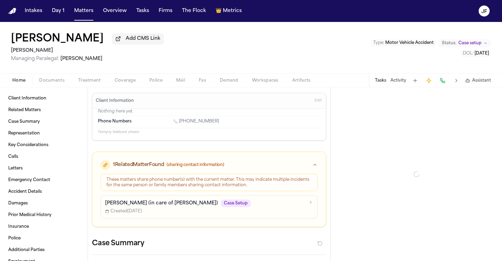
type textarea "*"
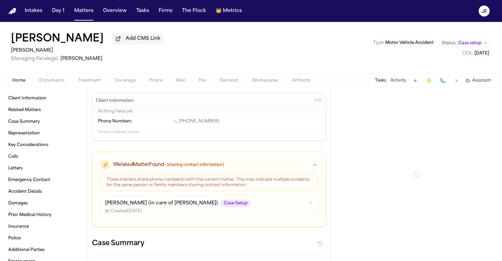
type textarea "*"
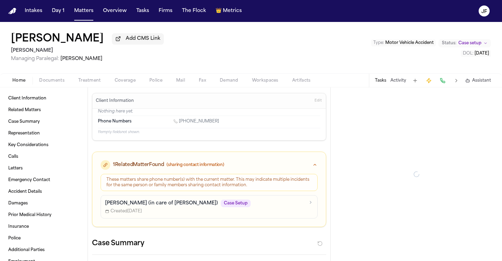
type textarea "*"
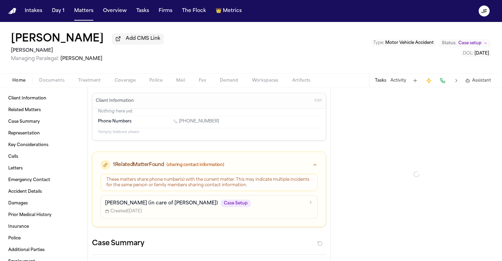
type textarea "*"
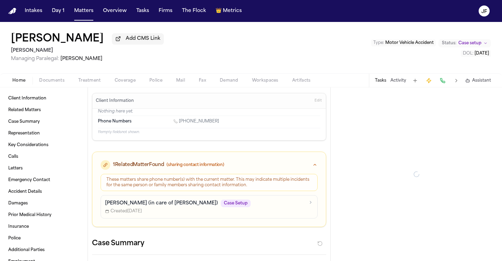
type textarea "*"
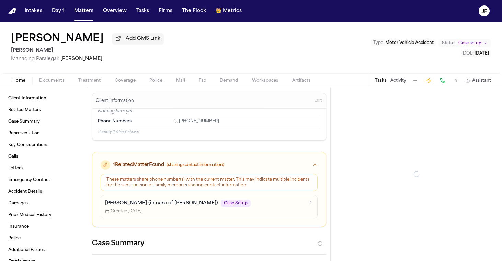
type textarea "*"
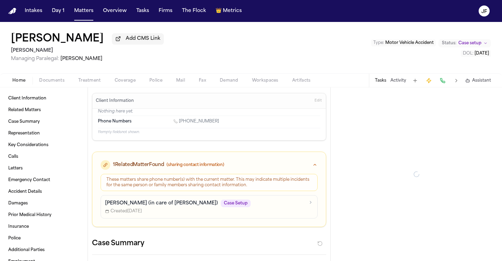
type textarea "*"
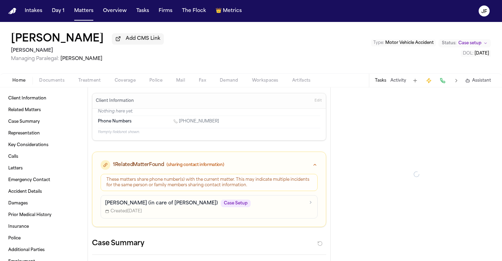
type textarea "*"
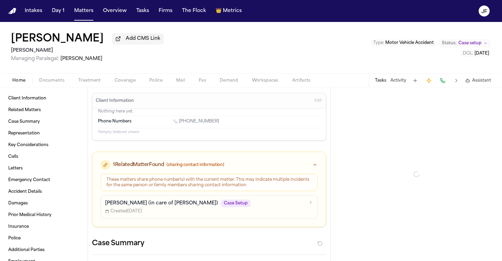
type textarea "*"
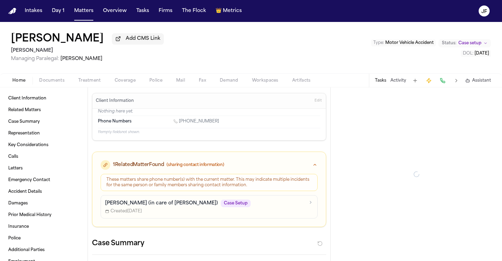
type textarea "*"
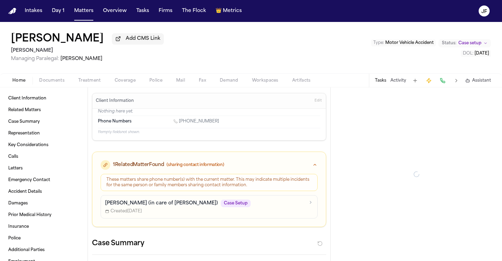
type textarea "*"
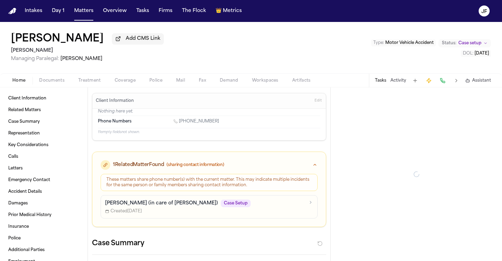
type textarea "*"
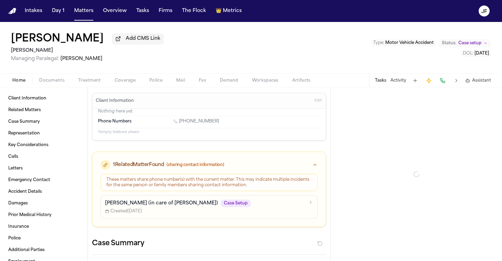
type textarea "*"
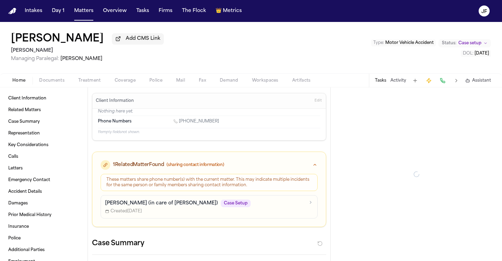
type textarea "*"
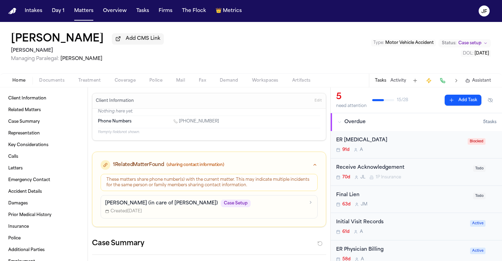
click at [53, 82] on span "Documents" at bounding box center [51, 80] width 25 height 5
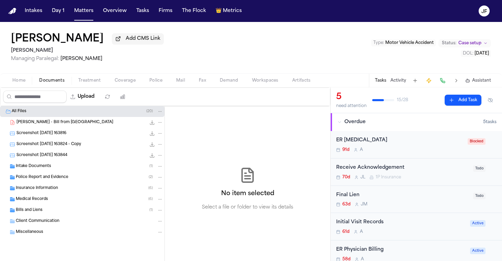
click at [52, 192] on span "Insurance Information" at bounding box center [37, 189] width 42 height 6
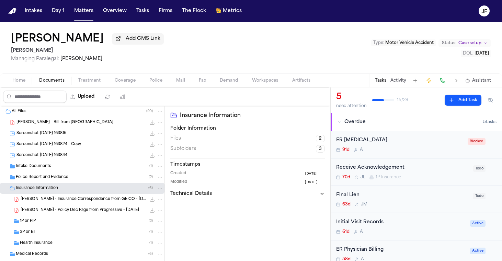
click at [57, 234] on div "3P or BI ( 1 )" at bounding box center [91, 232] width 143 height 6
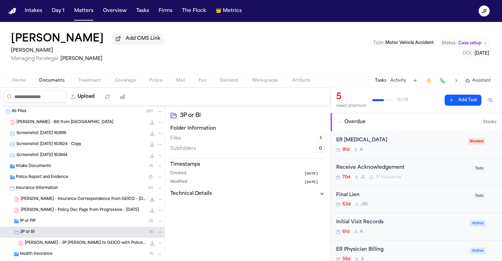
click at [59, 227] on div "1P or PIP ( 2 )" at bounding box center [82, 221] width 165 height 11
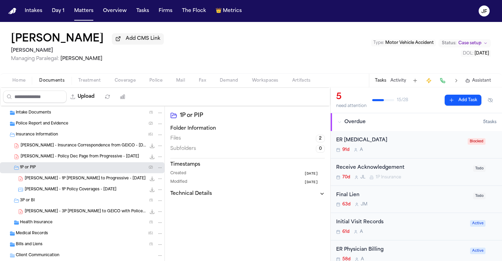
scroll to position [56, 0]
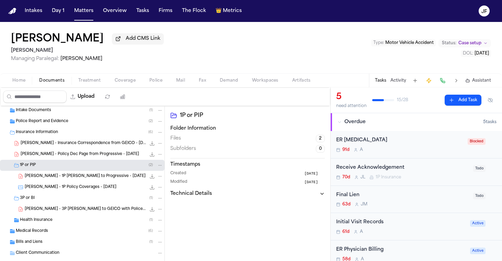
click at [19, 86] on div "Home Documents Treatment Coverage Police Mail Fax Demand Workspaces Artifacts T…" at bounding box center [251, 80] width 502 height 14
click at [37, 124] on span "Police Report and Evidence" at bounding box center [42, 122] width 53 height 6
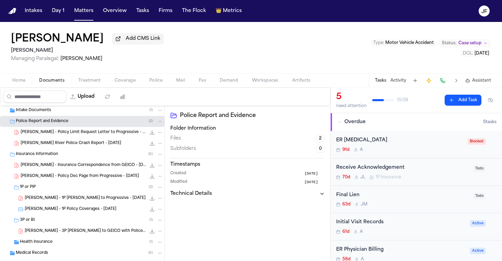
click at [66, 142] on span "[PERSON_NAME] River Police Crash Report - [DATE]" at bounding box center [71, 144] width 101 height 6
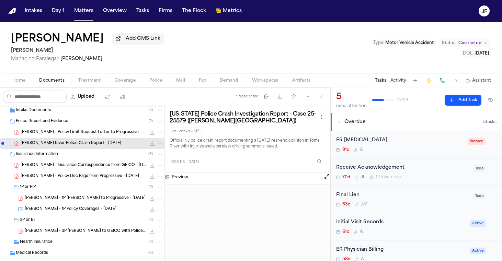
click at [153, 146] on icon "File: L. Rada - Toms River Police Crash Report - 5.22.25" at bounding box center [151, 143] width 5 height 5
click at [72, 230] on div "[PERSON_NAME] - 3P [PERSON_NAME] to GEICO with Police Report - [DATE] 602.2 KB …" at bounding box center [94, 231] width 138 height 7
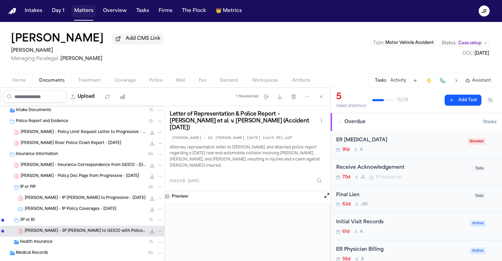
click at [78, 14] on button "Matters" at bounding box center [83, 11] width 25 height 12
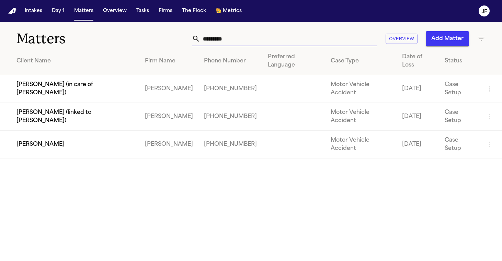
drag, startPoint x: 239, startPoint y: 42, endPoint x: 101, endPoint y: 38, distance: 138.8
click at [101, 38] on div "Matters ********* Overview Add Matter" at bounding box center [251, 34] width 502 height 25
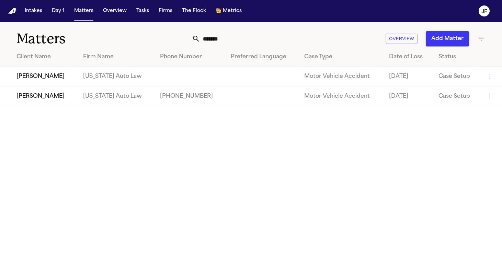
drag, startPoint x: 101, startPoint y: 38, endPoint x: 69, endPoint y: 122, distance: 89.4
click at [78, 126] on main "Matters ******* Overview Add Matter Client Name Firm Name Phone Number Preferre…" at bounding box center [251, 141] width 502 height 239
click at [61, 98] on td "[PERSON_NAME]" at bounding box center [39, 97] width 78 height 20
click at [47, 80] on td "[PERSON_NAME]" at bounding box center [39, 77] width 78 height 20
click at [55, 82] on td "[PERSON_NAME]" at bounding box center [39, 77] width 78 height 20
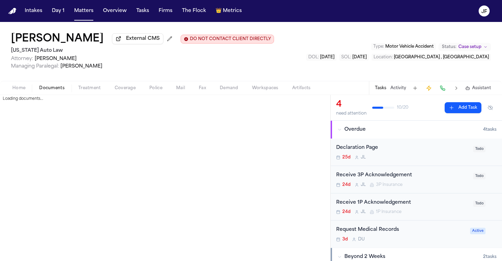
click at [65, 92] on button "Documents" at bounding box center [51, 88] width 39 height 8
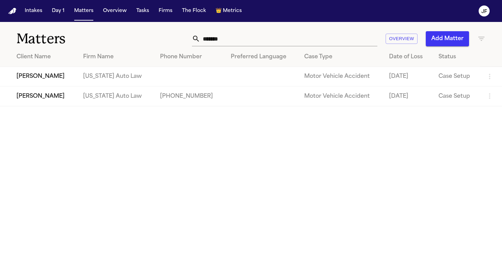
click at [46, 105] on td "[PERSON_NAME]" at bounding box center [39, 97] width 78 height 20
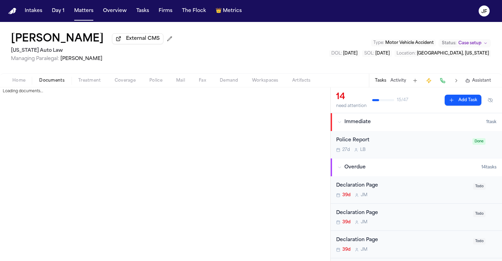
click at [57, 83] on span "Documents" at bounding box center [51, 80] width 25 height 5
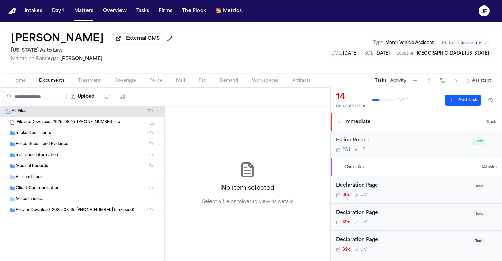
click at [66, 38] on h1 "[PERSON_NAME]" at bounding box center [57, 39] width 93 height 12
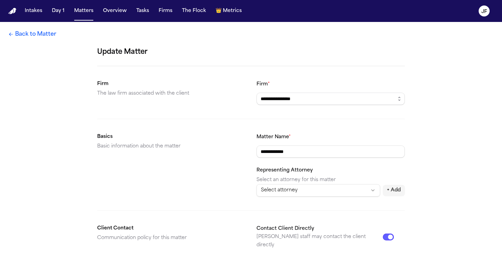
click at [256, 155] on section "**********" at bounding box center [251, 165] width 308 height 64
click at [258, 155] on input "**********" at bounding box center [331, 152] width 148 height 12
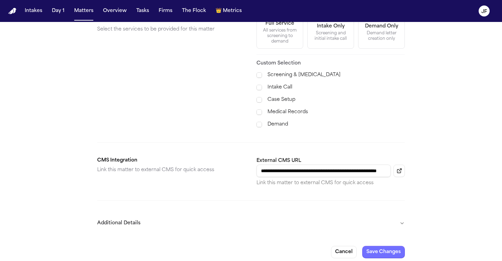
scroll to position [261, 0]
click at [393, 247] on button "Save Changes" at bounding box center [383, 253] width 43 height 12
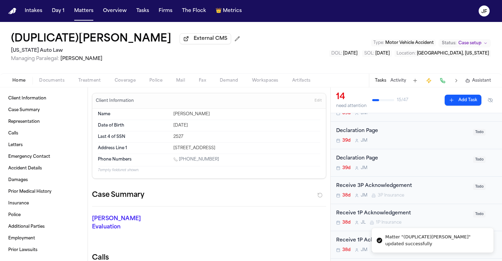
scroll to position [111, 0]
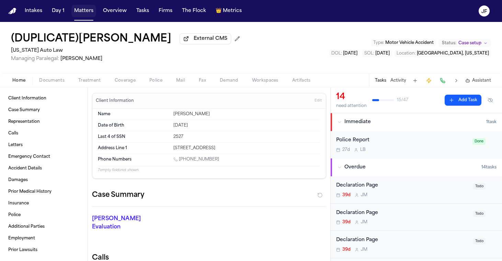
click at [78, 9] on button "Matters" at bounding box center [83, 11] width 25 height 12
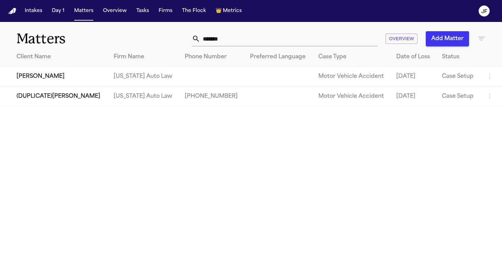
click at [45, 73] on td "[PERSON_NAME]" at bounding box center [54, 77] width 108 height 20
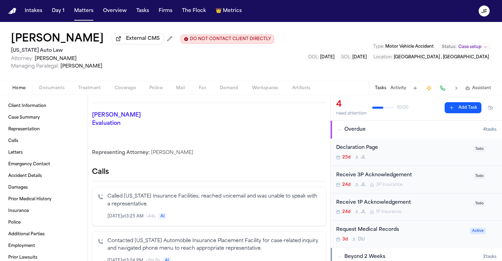
scroll to position [91, 0]
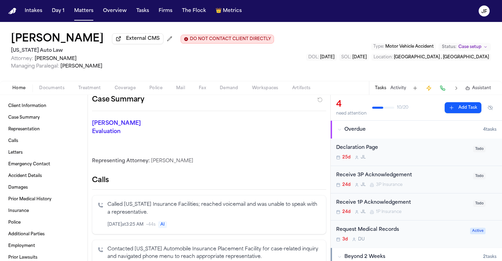
click at [370, 148] on div "Declaration Page" at bounding box center [402, 148] width 133 height 8
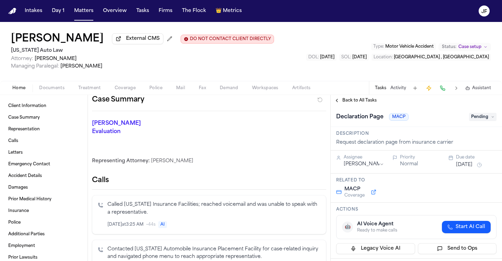
click at [349, 103] on span "Back to All Tasks" at bounding box center [359, 100] width 34 height 5
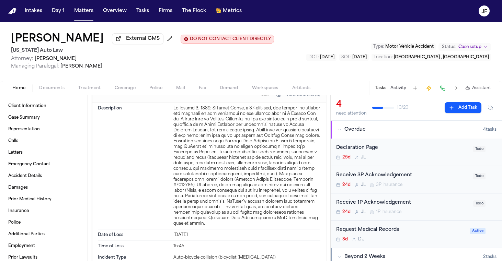
scroll to position [493, 0]
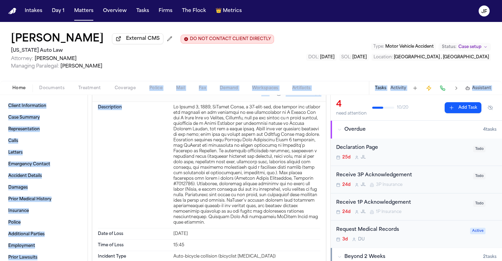
click at [122, 97] on div "[PERSON_NAME] External CMS DO NOT CONTACT CLIENT DIRECTLY DO NOT CONTACT [US_ST…" at bounding box center [251, 141] width 502 height 239
click at [123, 94] on div "Home Documents Treatment Coverage Police Mail Fax Demand Workspaces Artifacts T…" at bounding box center [251, 88] width 502 height 14
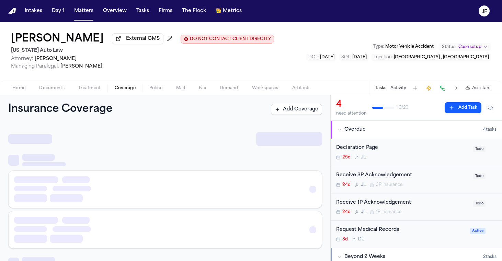
click at [133, 87] on span "Coverage" at bounding box center [125, 88] width 21 height 5
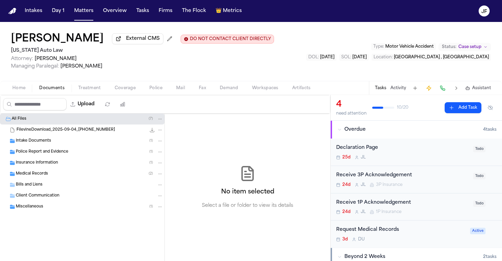
click at [59, 89] on span "Documents" at bounding box center [51, 88] width 25 height 5
click at [52, 160] on div "Insurance Information ( 1 )" at bounding box center [82, 163] width 165 height 11
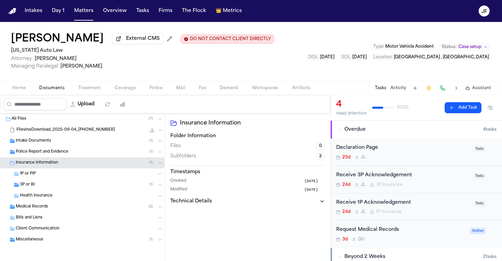
click at [48, 188] on div "3P or BI ( 1 )" at bounding box center [91, 185] width 143 height 6
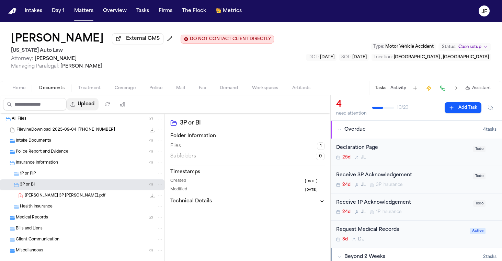
click at [99, 108] on button "Upload" at bounding box center [83, 104] width 32 height 12
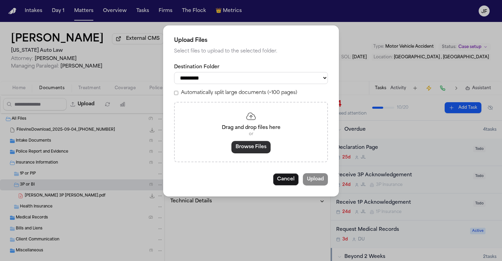
click at [252, 144] on button "Browse Files" at bounding box center [250, 147] width 39 height 12
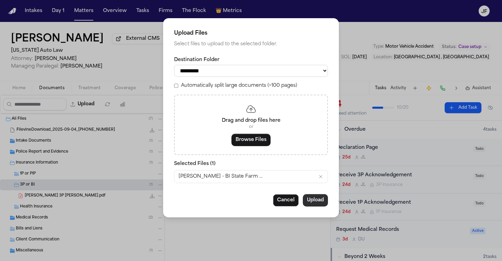
click at [320, 200] on button "Upload" at bounding box center [315, 200] width 25 height 12
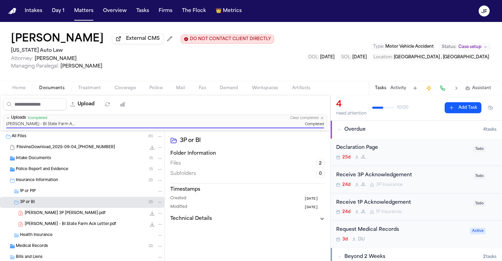
click at [391, 182] on div "Receive 3P Acknowledgement 24d [PERSON_NAME] 3P Insurance" at bounding box center [402, 180] width 133 height 16
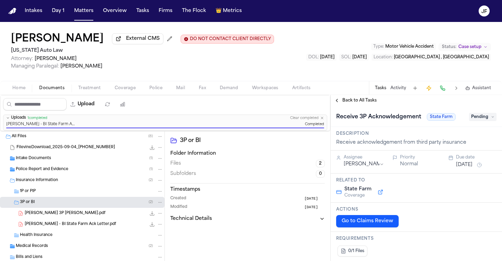
click at [488, 118] on span "Pending" at bounding box center [482, 117] width 27 height 8
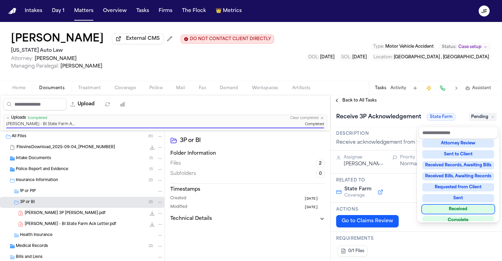
click at [463, 208] on div "Received" at bounding box center [458, 209] width 72 height 8
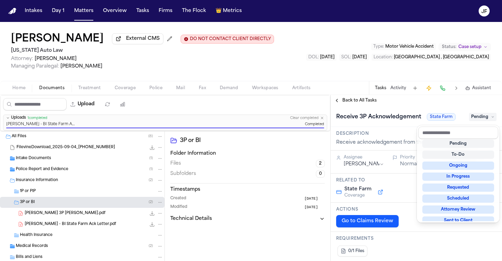
scroll to position [3, 0]
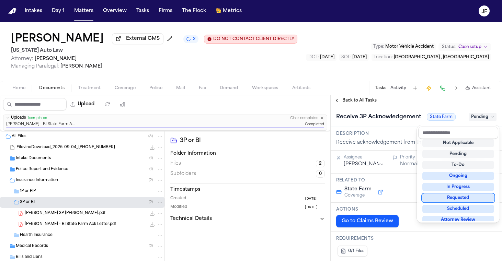
click at [383, 110] on div "Receive 3P Acknowledgement State Farm Pending" at bounding box center [416, 116] width 171 height 21
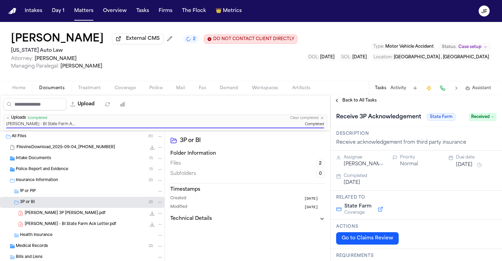
click at [364, 103] on span "Back to All Tasks" at bounding box center [359, 100] width 34 height 5
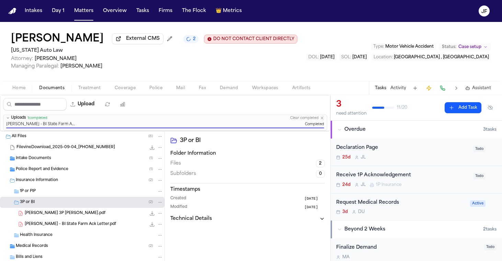
click at [374, 153] on div "Declaration Page 25d [PERSON_NAME]" at bounding box center [402, 152] width 133 height 16
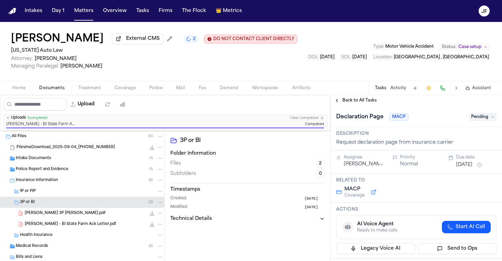
click at [474, 116] on span "Pending" at bounding box center [482, 117] width 27 height 8
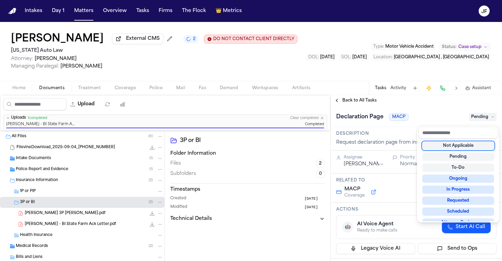
click at [453, 145] on div "Not Applicable" at bounding box center [458, 146] width 72 height 8
click at [374, 106] on div "**********" at bounding box center [416, 178] width 171 height 166
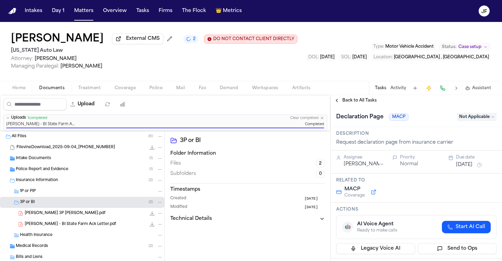
click at [370, 102] on span "Back to All Tasks" at bounding box center [359, 100] width 34 height 5
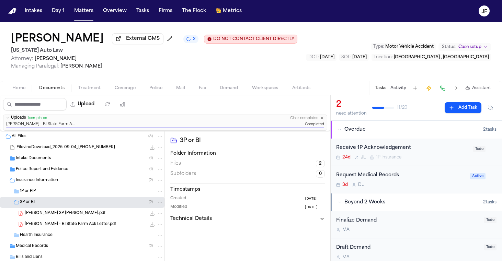
click at [376, 149] on div "Receive 1P Acknowledgement" at bounding box center [402, 148] width 133 height 8
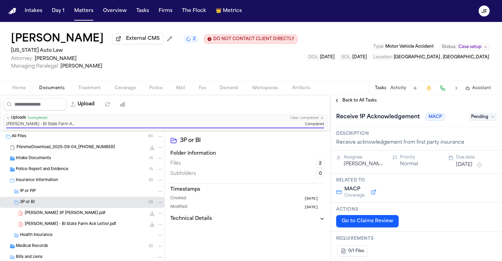
click at [127, 91] on span "Coverage" at bounding box center [125, 88] width 21 height 5
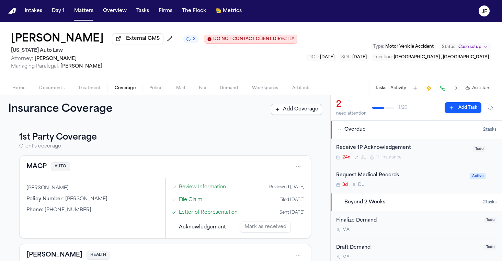
click at [19, 93] on div "Home Documents Treatment Coverage Police Mail Fax Demand Workspaces Artifacts T…" at bounding box center [251, 88] width 502 height 14
click at [18, 86] on span "Home" at bounding box center [18, 88] width 13 height 5
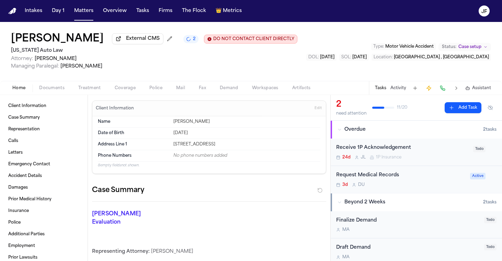
click at [129, 92] on span "button" at bounding box center [125, 92] width 29 height 1
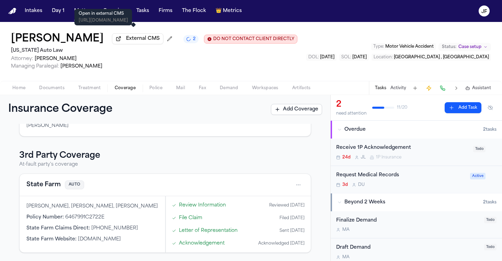
click at [143, 42] on span "External CMS" at bounding box center [143, 38] width 34 height 7
click at [139, 42] on span "External CMS" at bounding box center [143, 38] width 34 height 7
click at [131, 42] on span "External CMS" at bounding box center [143, 38] width 34 height 7
click at [46, 95] on div "Home Documents Treatment Coverage Police Mail Fax Demand Workspaces Artifacts T…" at bounding box center [251, 88] width 502 height 14
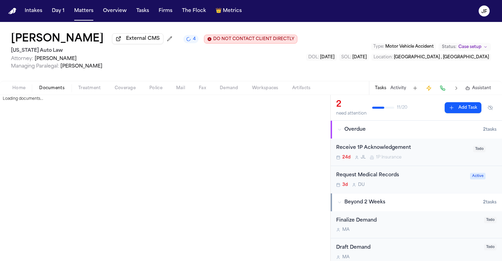
click at [48, 89] on span "Documents" at bounding box center [51, 88] width 25 height 5
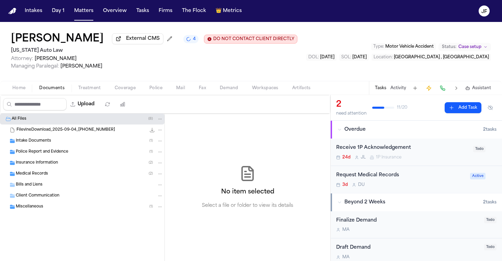
click at [58, 163] on div "Insurance Information ( 2 )" at bounding box center [89, 163] width 147 height 6
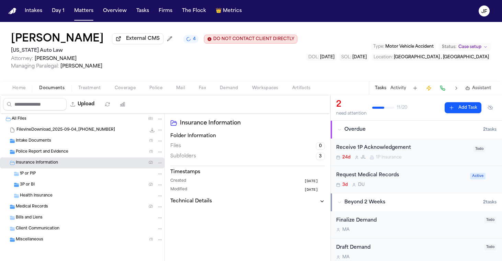
click at [56, 191] on div "3P or BI ( 2 )" at bounding box center [82, 185] width 165 height 11
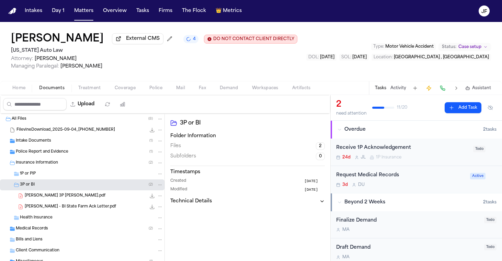
click at [56, 207] on span "[PERSON_NAME] - BI State Farm Ack Letter.pdf" at bounding box center [70, 207] width 91 height 6
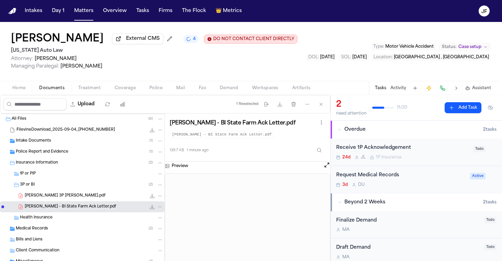
click at [155, 208] on button "File: D. Woods - BI State Farm Ack Letter.pdf" at bounding box center [152, 207] width 7 height 7
click at [397, 89] on button "Activity" at bounding box center [399, 88] width 16 height 5
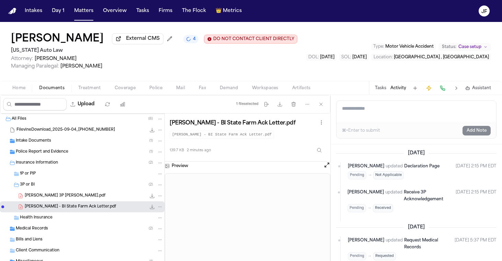
click at [378, 114] on textarea "Add a note to this matter" at bounding box center [417, 112] width 160 height 22
click at [472, 136] on button "Add Note" at bounding box center [477, 131] width 28 height 10
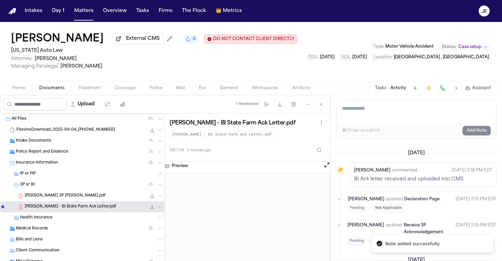
click at [76, 12] on button "Matters" at bounding box center [83, 11] width 25 height 12
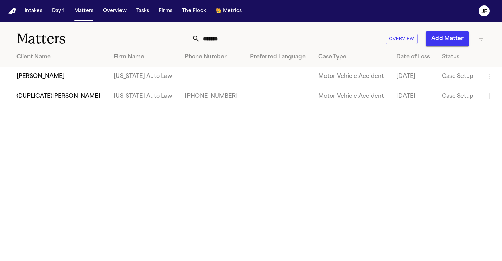
drag, startPoint x: 266, startPoint y: 43, endPoint x: 168, endPoint y: 41, distance: 97.9
click at [168, 41] on div "******* Overview Add Matter" at bounding box center [316, 38] width 339 height 15
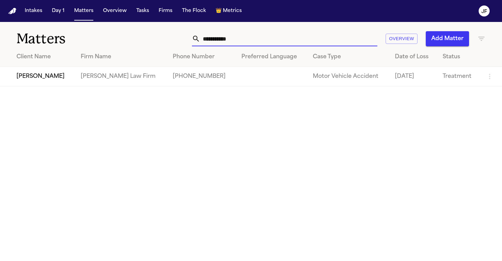
click at [54, 77] on td "[PERSON_NAME]" at bounding box center [37, 77] width 75 height 20
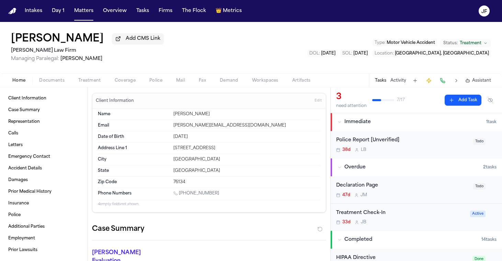
click at [42, 83] on span "Documents" at bounding box center [51, 80] width 25 height 5
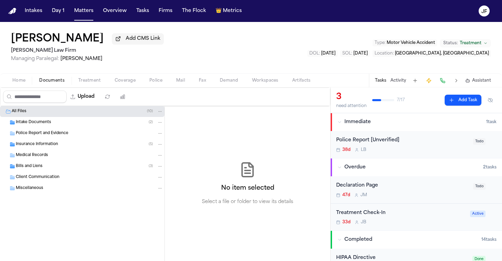
click at [47, 147] on span "Insurance Information" at bounding box center [37, 145] width 42 height 6
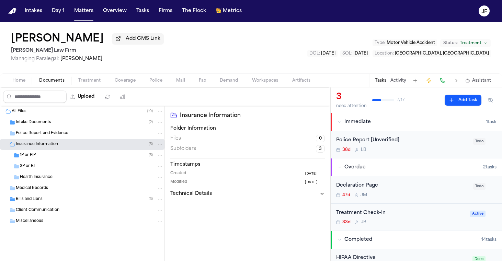
click at [54, 157] on div "1P or PIP ( 5 )" at bounding box center [91, 155] width 143 height 6
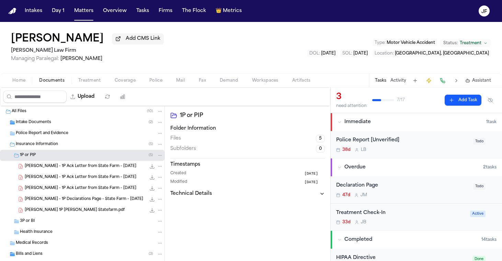
click at [89, 207] on div "[PERSON_NAME] 1P [PERSON_NAME] Statefarm.pdf 211.5 KB • PDF" at bounding box center [82, 210] width 165 height 11
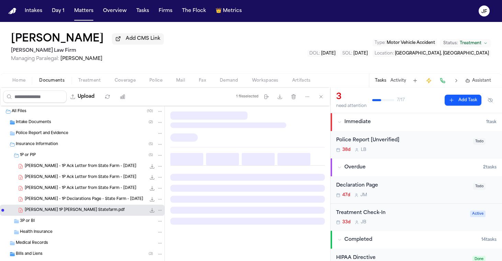
click at [95, 203] on span "[PERSON_NAME] - 1P Declarations Page - State Farm - [DATE]" at bounding box center [84, 200] width 118 height 6
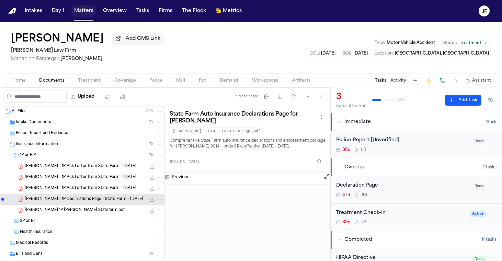
click at [77, 13] on button "Matters" at bounding box center [83, 11] width 25 height 12
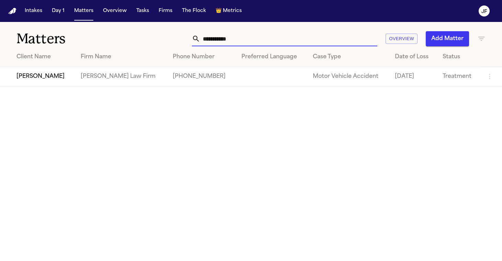
drag, startPoint x: 237, startPoint y: 41, endPoint x: 139, endPoint y: 35, distance: 98.4
click at [147, 36] on div "**********" at bounding box center [316, 38] width 339 height 15
paste input "text"
click at [41, 78] on td "[PERSON_NAME]" at bounding box center [38, 77] width 77 height 20
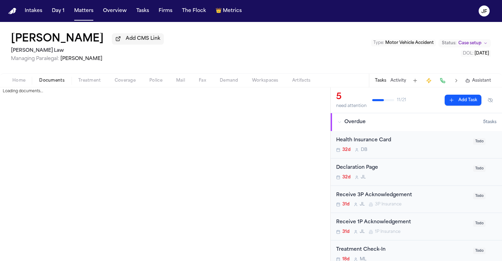
click at [63, 85] on span "button" at bounding box center [52, 84] width 34 height 1
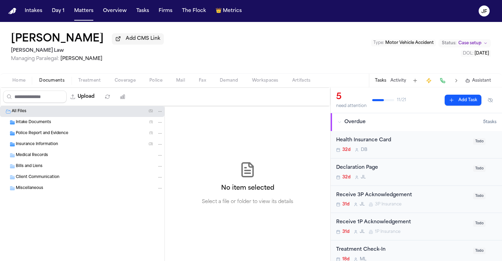
click at [73, 144] on div "Insurance Information ( 3 )" at bounding box center [89, 145] width 147 height 6
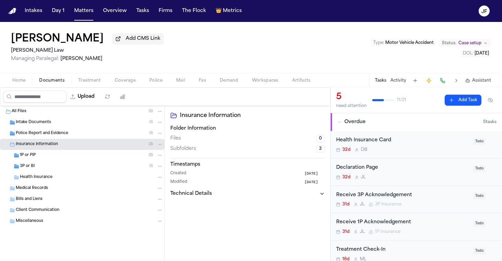
click at [67, 171] on div "3P or BI ( 1 )" at bounding box center [82, 166] width 165 height 11
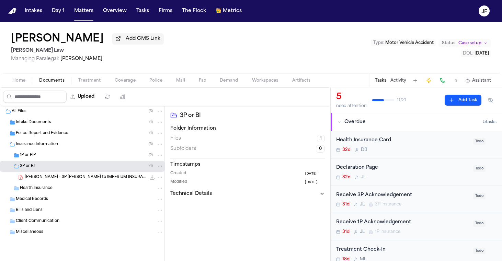
click at [68, 157] on div "1P or PIP ( 2 )" at bounding box center [91, 155] width 143 height 6
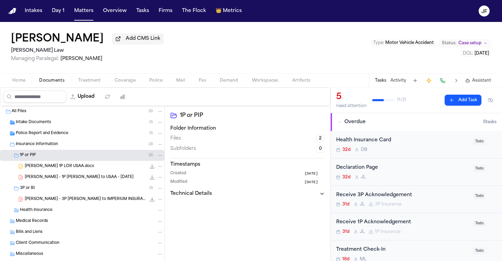
click at [115, 80] on span "Coverage" at bounding box center [125, 80] width 21 height 5
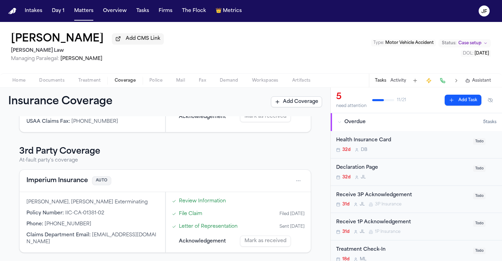
click at [76, 178] on button "Imperium Insurance" at bounding box center [56, 181] width 61 height 10
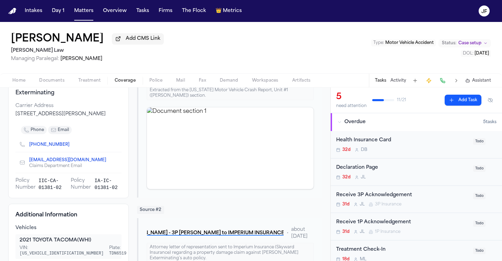
scroll to position [97, 0]
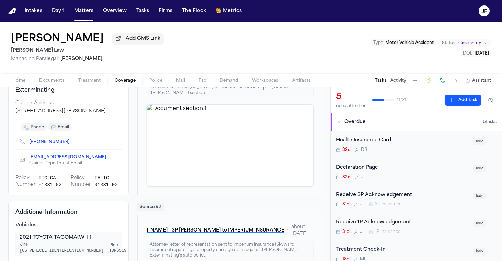
click at [370, 196] on div "Receive 3P Acknowledgement" at bounding box center [402, 196] width 133 height 8
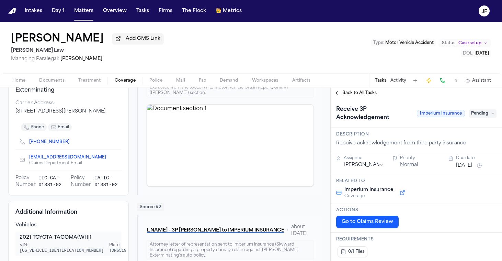
click at [486, 113] on span "Pending" at bounding box center [482, 114] width 27 height 8
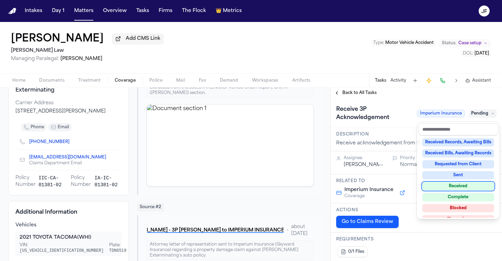
click at [454, 187] on div "Received" at bounding box center [458, 186] width 72 height 8
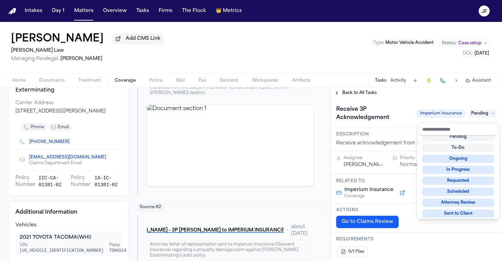
scroll to position [3, 0]
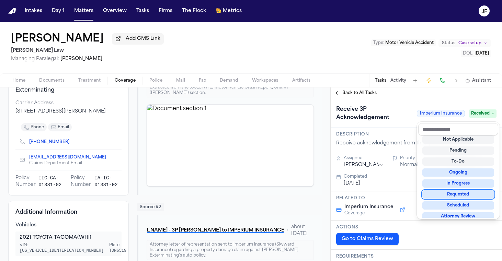
click at [395, 123] on div "Receive 3P Acknowledgement Imperium Insurance Received" at bounding box center [416, 113] width 160 height 19
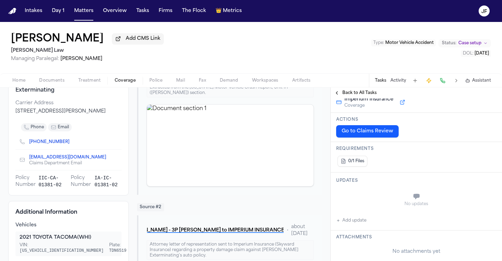
scroll to position [110, 0]
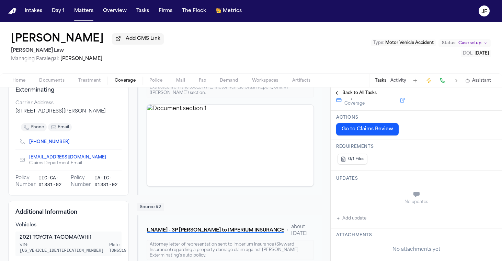
click at [353, 220] on button "Add update" at bounding box center [351, 219] width 30 height 8
click at [389, 199] on textarea "Add your update" at bounding box center [420, 196] width 147 height 14
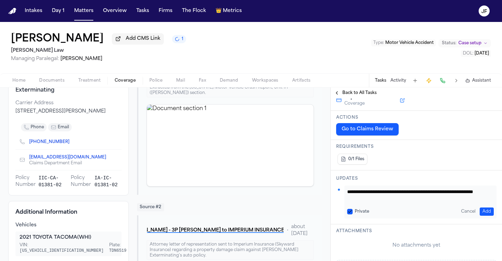
drag, startPoint x: 435, startPoint y: 202, endPoint x: 333, endPoint y: 191, distance: 103.3
click at [333, 191] on div "**********" at bounding box center [416, 198] width 171 height 54
click at [484, 214] on button "Add" at bounding box center [487, 212] width 14 height 8
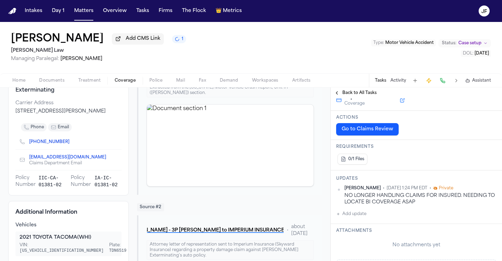
click at [403, 83] on button "Activity" at bounding box center [399, 80] width 16 height 5
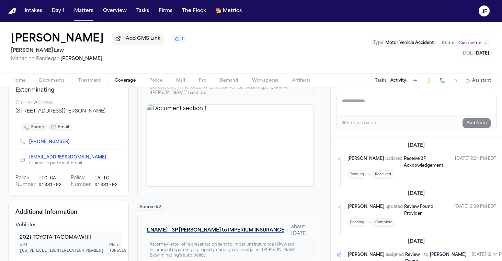
click at [401, 110] on textarea "Add a note to this matter" at bounding box center [417, 104] width 160 height 22
paste textarea "**********"
click at [482, 128] on button "Add Note" at bounding box center [477, 123] width 28 height 10
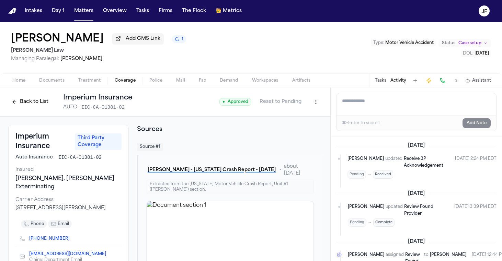
scroll to position [0, 0]
click at [30, 111] on div "Back to List Imperium Insurance AUTO IIC-CA-01381-02" at bounding box center [70, 102] width 124 height 18
click at [32, 105] on button "Back to List" at bounding box center [30, 102] width 44 height 11
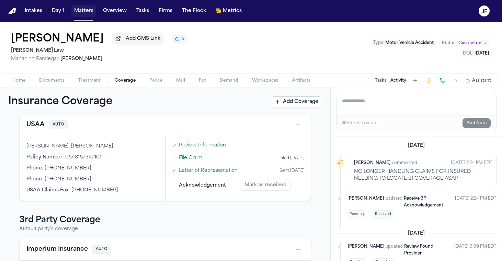
click at [82, 12] on button "Matters" at bounding box center [83, 11] width 25 height 12
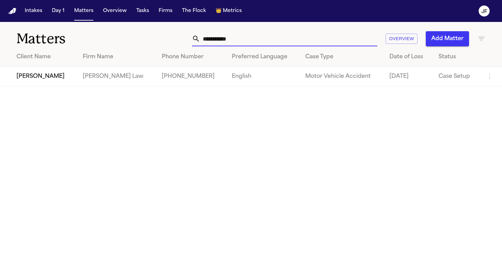
drag, startPoint x: 248, startPoint y: 41, endPoint x: 142, endPoint y: 40, distance: 105.8
click at [147, 40] on div "**********" at bounding box center [316, 38] width 339 height 15
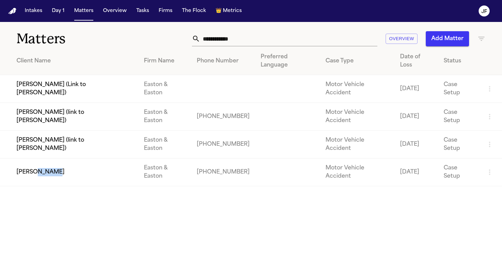
click at [35, 159] on td "[PERSON_NAME]" at bounding box center [69, 173] width 138 height 28
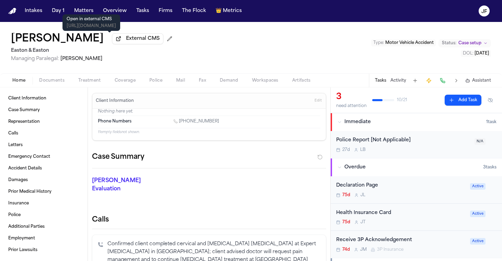
click at [126, 42] on span "External CMS" at bounding box center [143, 38] width 34 height 7
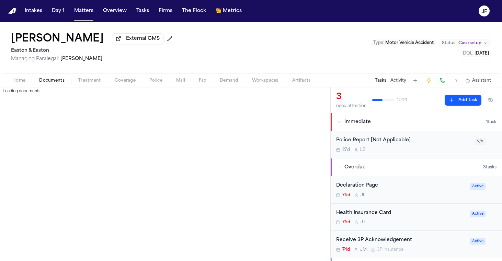
click at [55, 80] on span "Documents" at bounding box center [51, 80] width 25 height 5
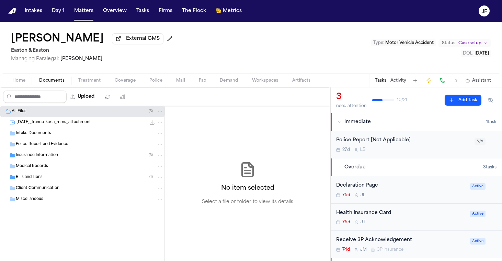
click at [126, 42] on span "External CMS" at bounding box center [143, 38] width 34 height 7
click at [120, 33] on div "[PERSON_NAME] External CMS Easton & Easton Managing Paralegal: [PERSON_NAME] Ty…" at bounding box center [251, 48] width 502 height 52
click at [126, 41] on span "External CMS" at bounding box center [143, 38] width 34 height 7
click at [58, 164] on div "Medical Records" at bounding box center [82, 166] width 165 height 11
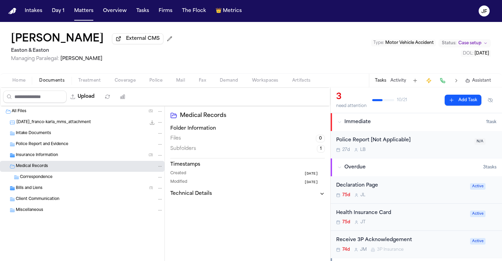
click at [64, 156] on div "Insurance Information ( 3 )" at bounding box center [89, 155] width 147 height 6
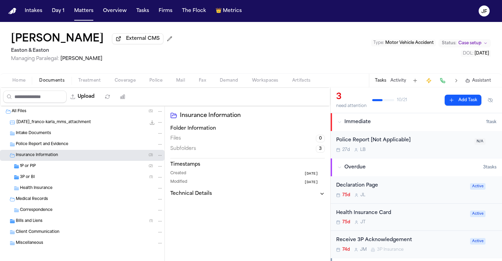
click at [59, 174] on div "3P or BI ( 1 )" at bounding box center [82, 177] width 165 height 11
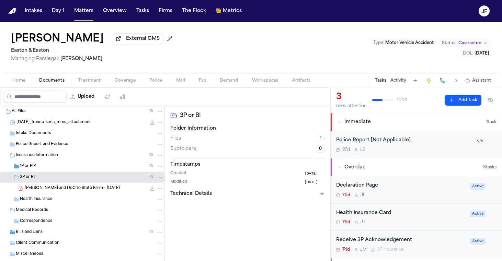
click at [63, 166] on div "1P or PIP ( 2 )" at bounding box center [91, 166] width 143 height 6
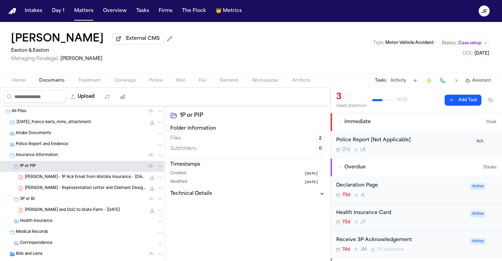
click at [65, 214] on span "[PERSON_NAME] and DoC to State Farm - [DATE]" at bounding box center [72, 211] width 95 height 6
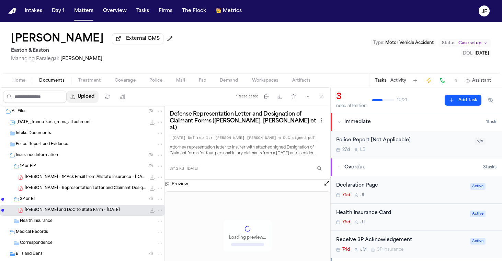
click at [99, 101] on button "Upload" at bounding box center [83, 97] width 32 height 12
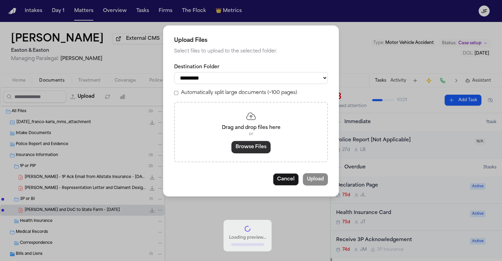
click at [270, 146] on button "Browse Files" at bounding box center [250, 147] width 39 height 12
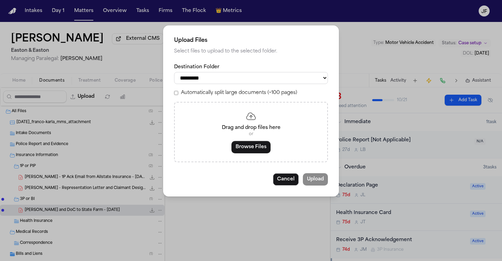
click at [269, 69] on label "Destination Folder" at bounding box center [251, 67] width 154 height 7
click at [269, 72] on select "**********" at bounding box center [251, 78] width 154 height 12
click at [251, 154] on div "Drag and drop files here or Browse Files" at bounding box center [251, 132] width 154 height 60
click at [251, 152] on div "Drag and drop files here or Browse Files" at bounding box center [251, 132] width 154 height 60
click at [252, 141] on button "Browse Files" at bounding box center [250, 147] width 39 height 12
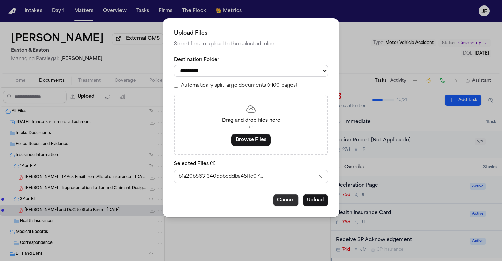
click at [279, 199] on button "Cancel" at bounding box center [286, 200] width 26 height 12
